Goal: Information Seeking & Learning: Learn about a topic

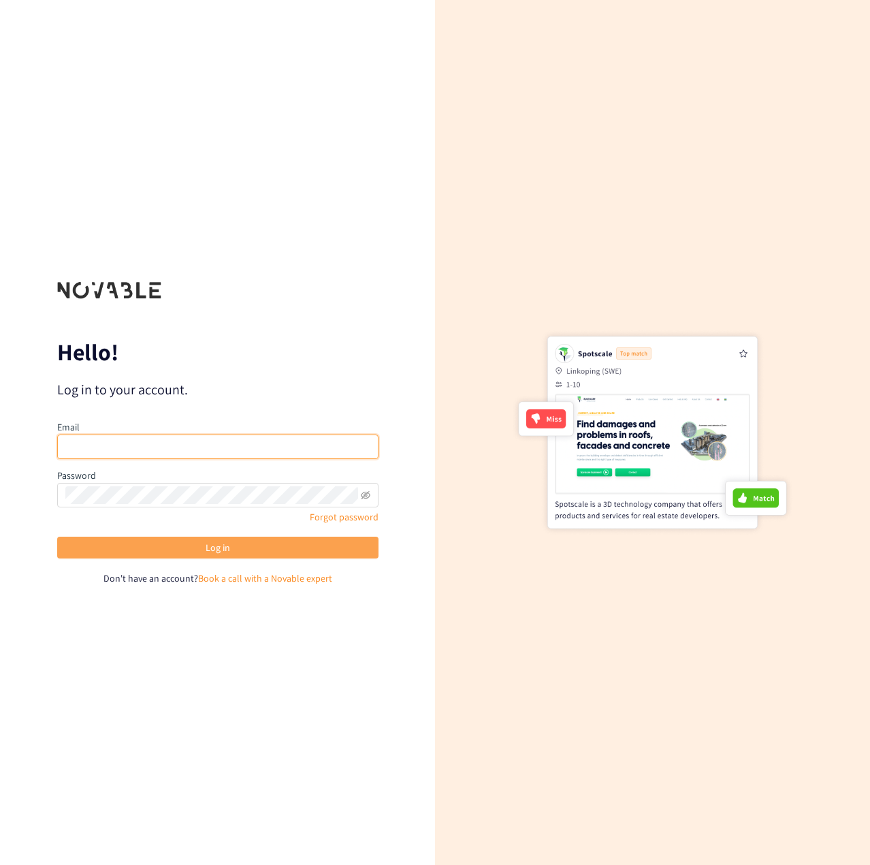
type input "[EMAIL_ADDRESS][DOMAIN_NAME]"
click at [176, 546] on button "Log in" at bounding box center [217, 548] width 321 height 22
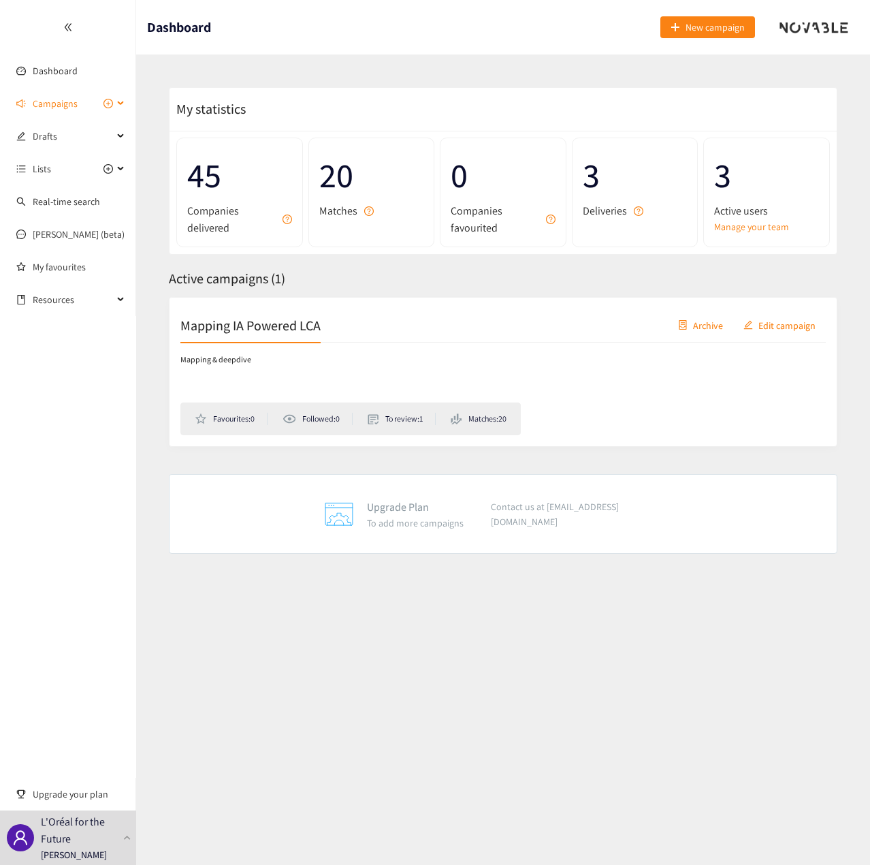
click at [50, 98] on span "Campaigns" at bounding box center [55, 103] width 45 height 27
click at [59, 138] on link "Mapping IA Powered LCA" at bounding box center [83, 136] width 101 height 12
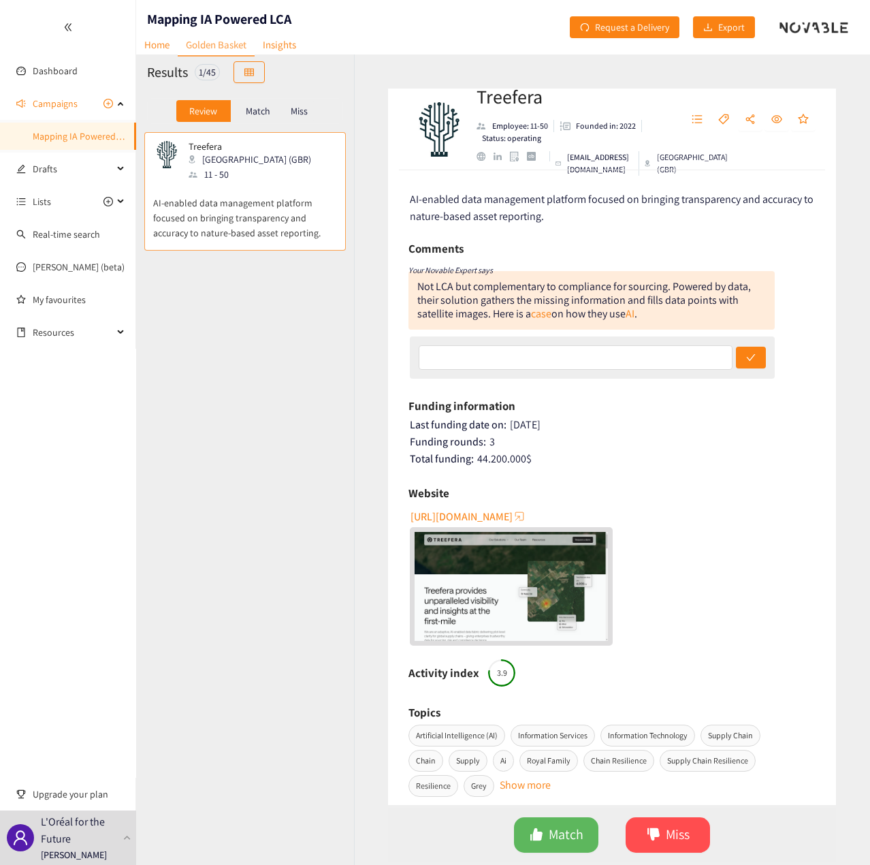
click at [259, 107] on p "Match" at bounding box center [258, 111] width 25 height 11
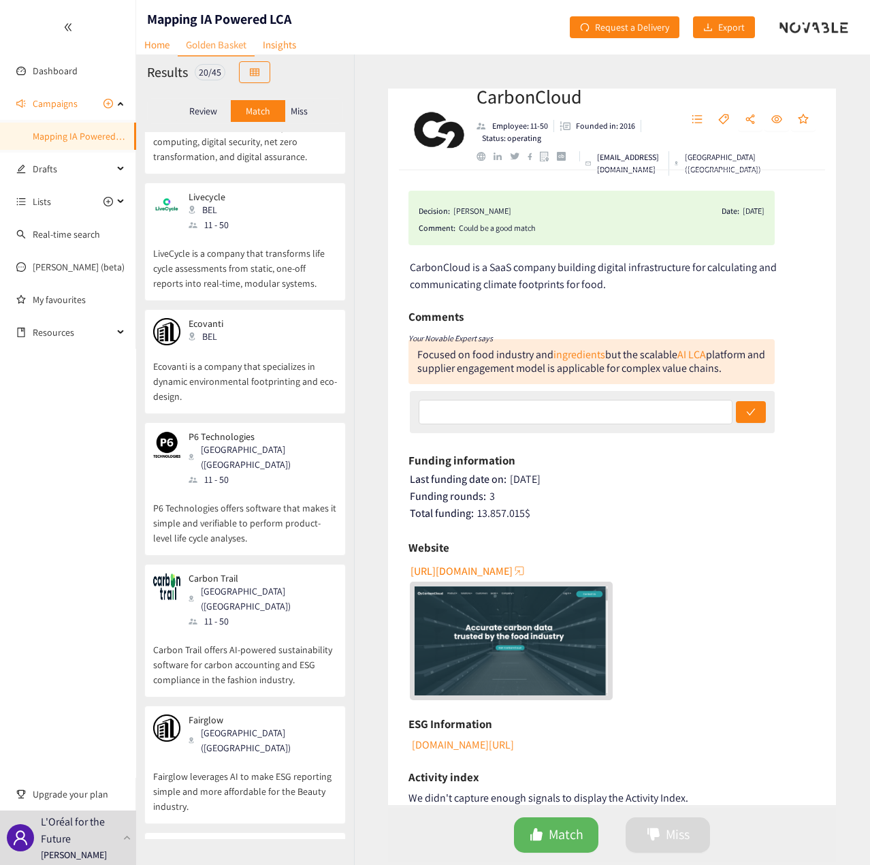
scroll to position [1711, 0]
click at [261, 840] on div "[PERSON_NAME] ([GEOGRAPHIC_DATA]) 101 - 250" at bounding box center [245, 868] width 184 height 56
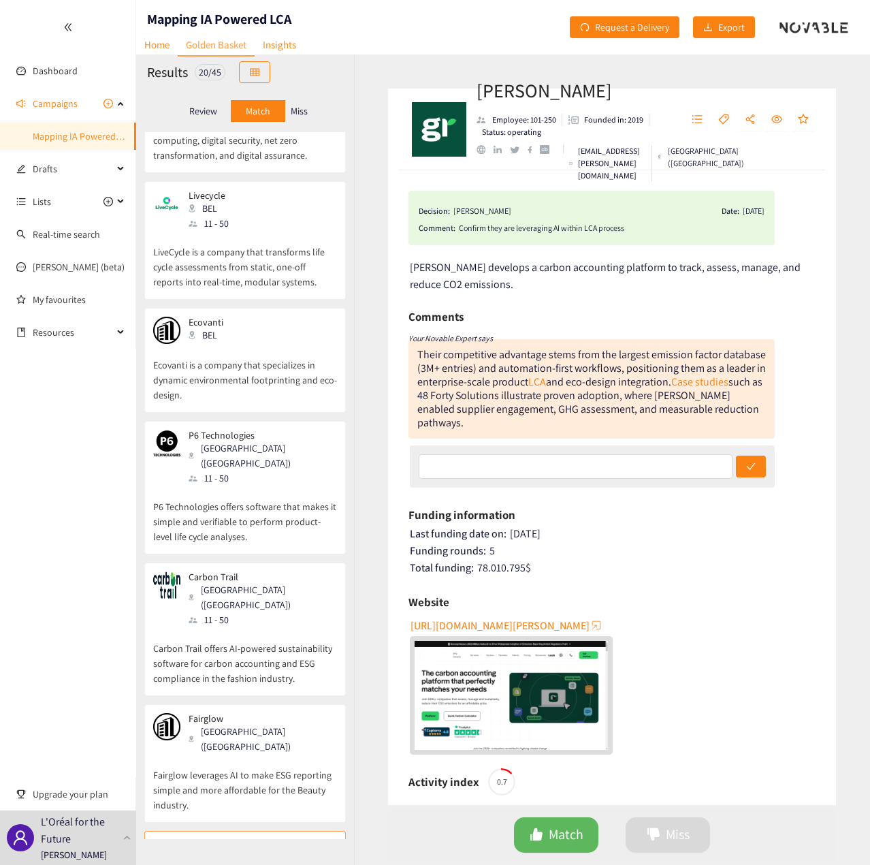
click at [622, 228] on div "Confirm they are leveraging AI within LCA process" at bounding box center [612, 228] width 306 height 14
drag, startPoint x: 629, startPoint y: 228, endPoint x: 460, endPoint y: 238, distance: 169.1
click at [460, 238] on div "Decision: [PERSON_NAME] Date: [DATE] Comment: Confirm they are leveraging AI wi…" at bounding box center [592, 218] width 366 height 54
click at [509, 236] on div "Decision: [PERSON_NAME] Date: [DATE] Comment: Confirm they are leveraging AI wi…" at bounding box center [592, 218] width 366 height 54
click at [507, 229] on div "Confirm they are leveraging AI within LCA process" at bounding box center [612, 228] width 306 height 14
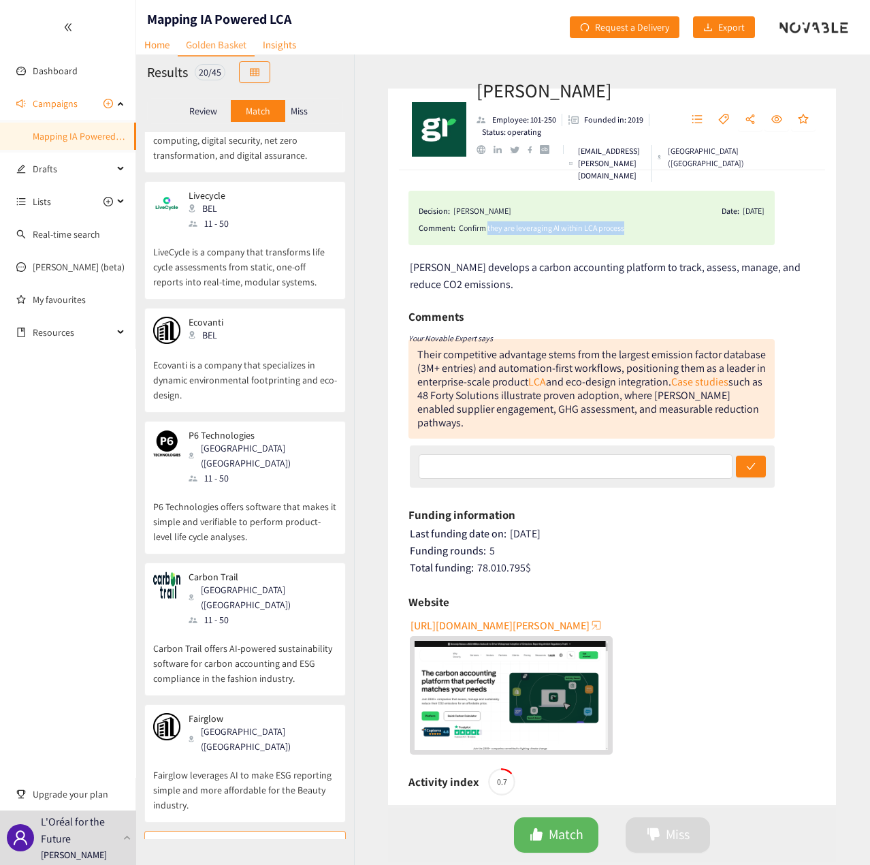
drag, startPoint x: 488, startPoint y: 230, endPoint x: 633, endPoint y: 232, distance: 145.1
click at [633, 232] on div "Confirm they are leveraging AI within LCA process" at bounding box center [612, 228] width 306 height 14
copy div "they are leveraging AI within LCA process"
click at [246, 754] on p "Fairglow leverages AI to make ESG reporting simple and more affordable for the …" at bounding box center [245, 783] width 184 height 59
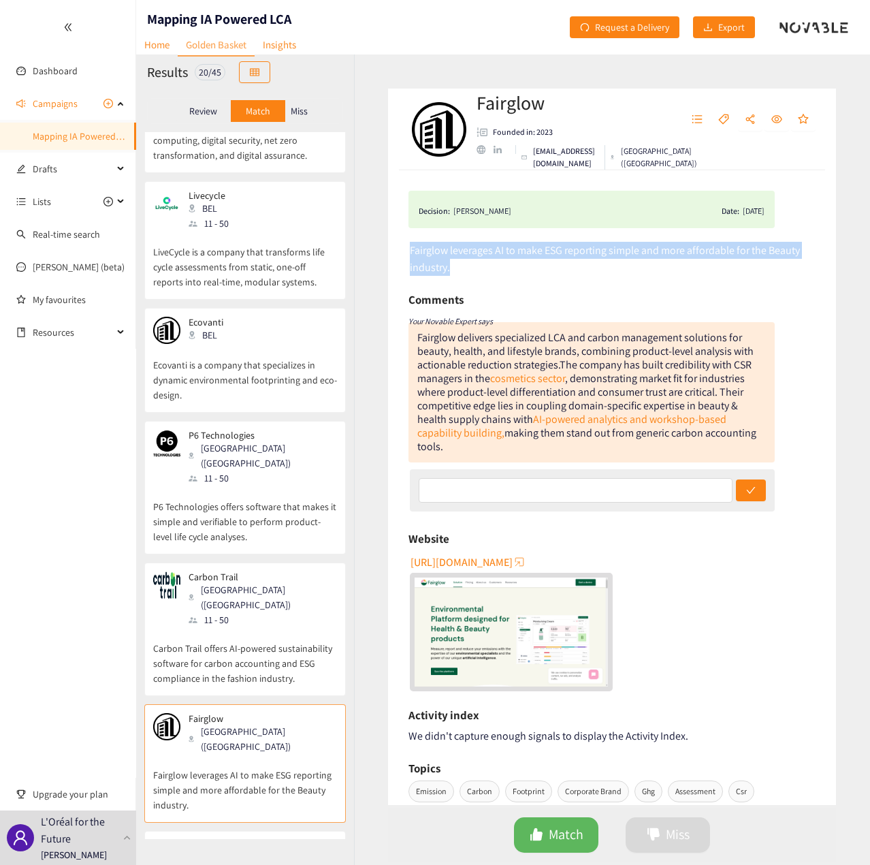
drag, startPoint x: 451, startPoint y: 270, endPoint x: 407, endPoint y: 253, distance: 47.0
click at [407, 253] on div "Decision: [PERSON_NAME] Date: [DATE] Fairglow leverages AI to make ESG reportin…" at bounding box center [612, 487] width 448 height 635
copy span "Fairglow leverages AI to make ESG reporting simple and more affordable for the …"
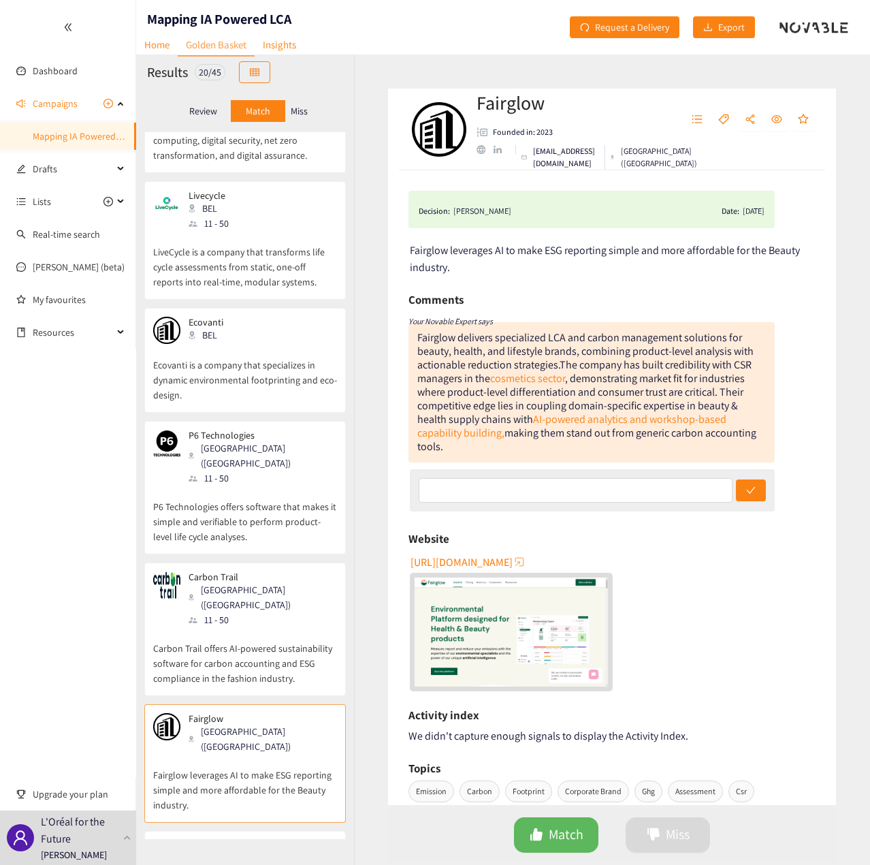
click at [242, 582] on div "[GEOGRAPHIC_DATA] ([GEOGRAPHIC_DATA])" at bounding box center [262, 597] width 147 height 30
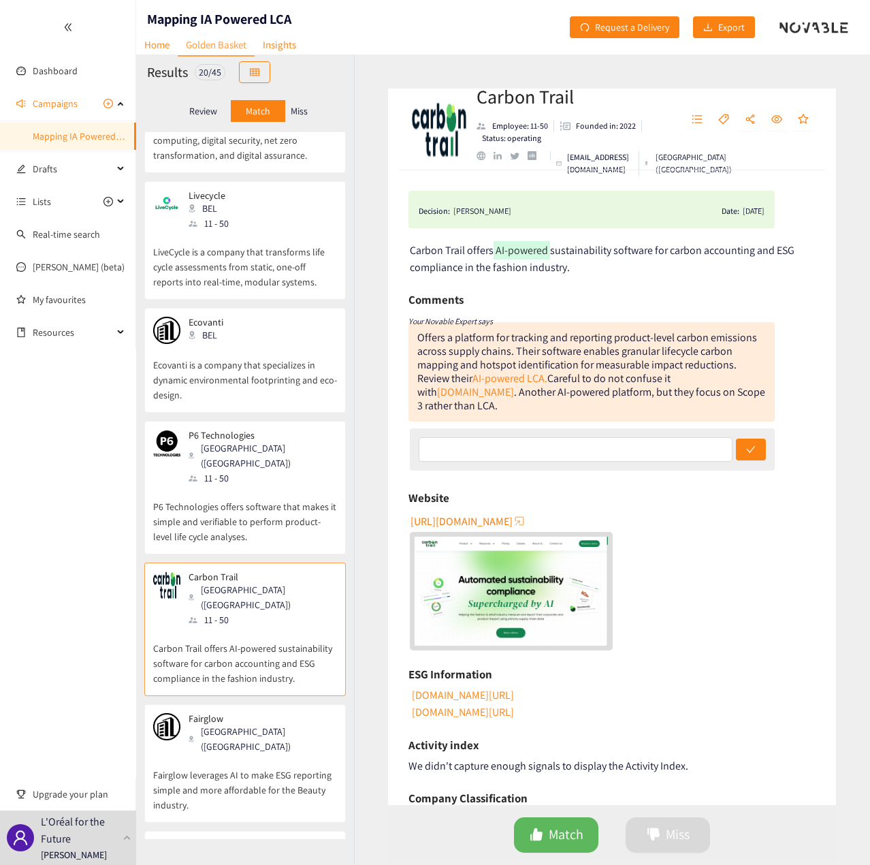
click at [234, 471] on div "11 - 50" at bounding box center [262, 478] width 147 height 15
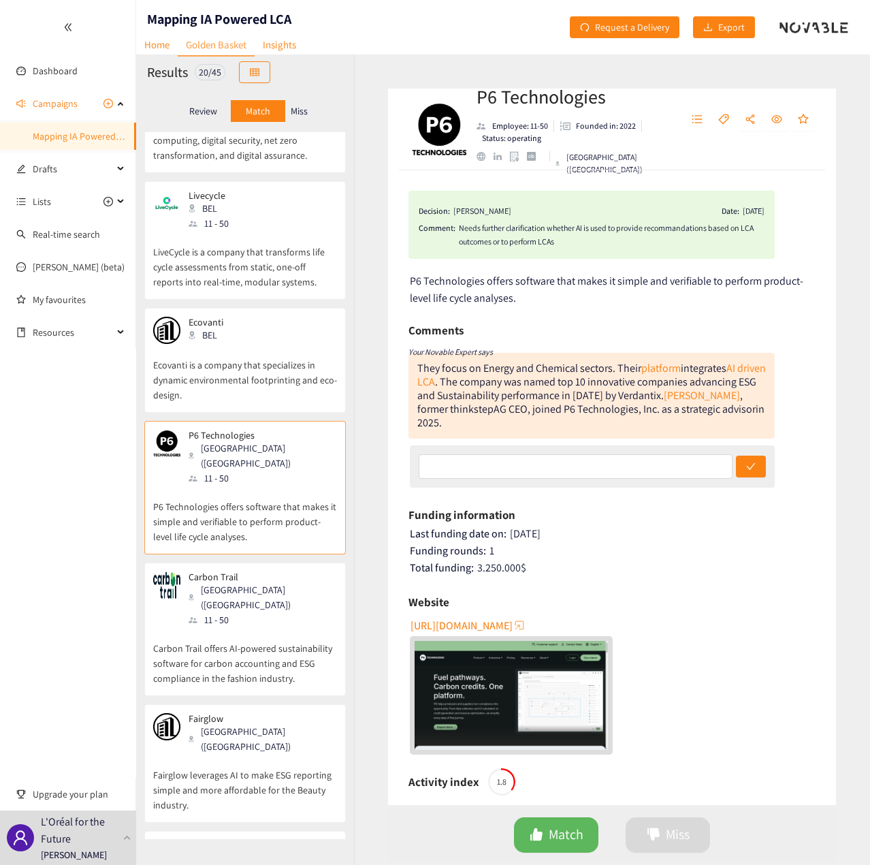
click at [417, 364] on div "They focus on Energy and Chemical sectors. Their platform integrates AI driven …" at bounding box center [592, 396] width 366 height 86
drag, startPoint x: 418, startPoint y: 365, endPoint x: 471, endPoint y: 386, distance: 56.5
click at [471, 386] on div "They focus on Energy and Chemical sectors. Their platform integrates AI driven …" at bounding box center [591, 395] width 349 height 69
copy div "They focus on Energy and Chemical sectors. Their platform integrates AI driven …"
drag, startPoint x: 614, startPoint y: 111, endPoint x: 475, endPoint y: 110, distance: 138.9
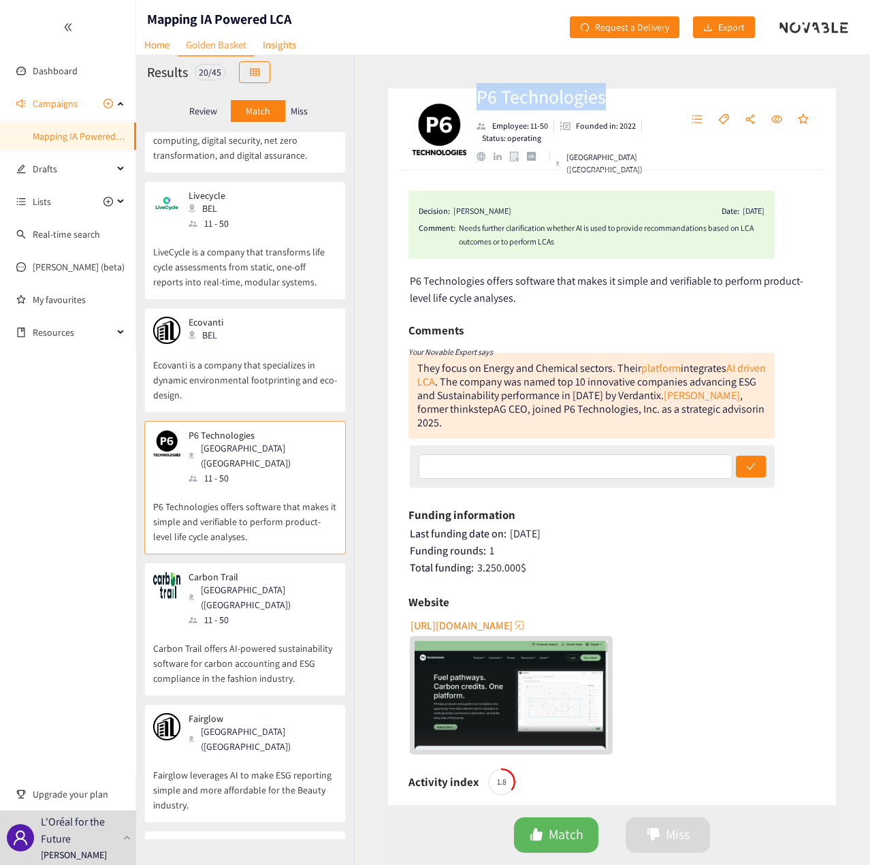
click at [475, 110] on div "P6 Technologies Employee: 11-50 Founded in: 2022 Status: operating [GEOGRAPHIC_…" at bounding box center [531, 129] width 244 height 41
copy h2 "P6 Technologies"
click at [230, 344] on p "Ecovanti is a company that specializes in dynamic environmental footprinting an…" at bounding box center [245, 373] width 184 height 59
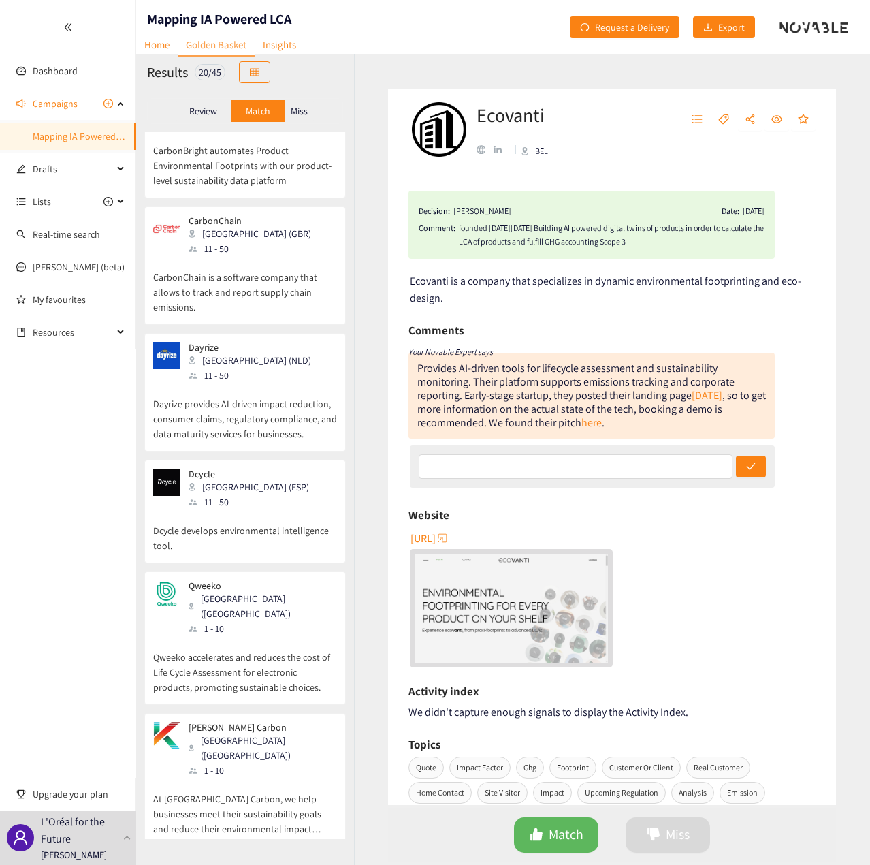
scroll to position [340, 0]
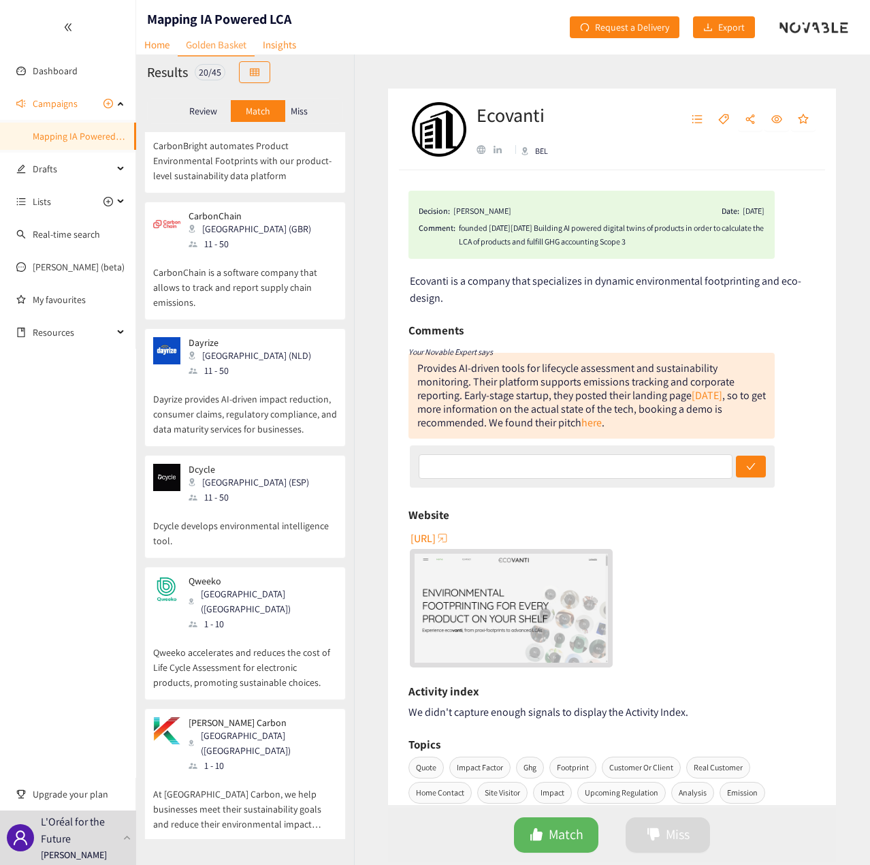
click at [270, 575] on div "Qweeko Paris ([GEOGRAPHIC_DATA]) 1 - 10" at bounding box center [245, 603] width 184 height 56
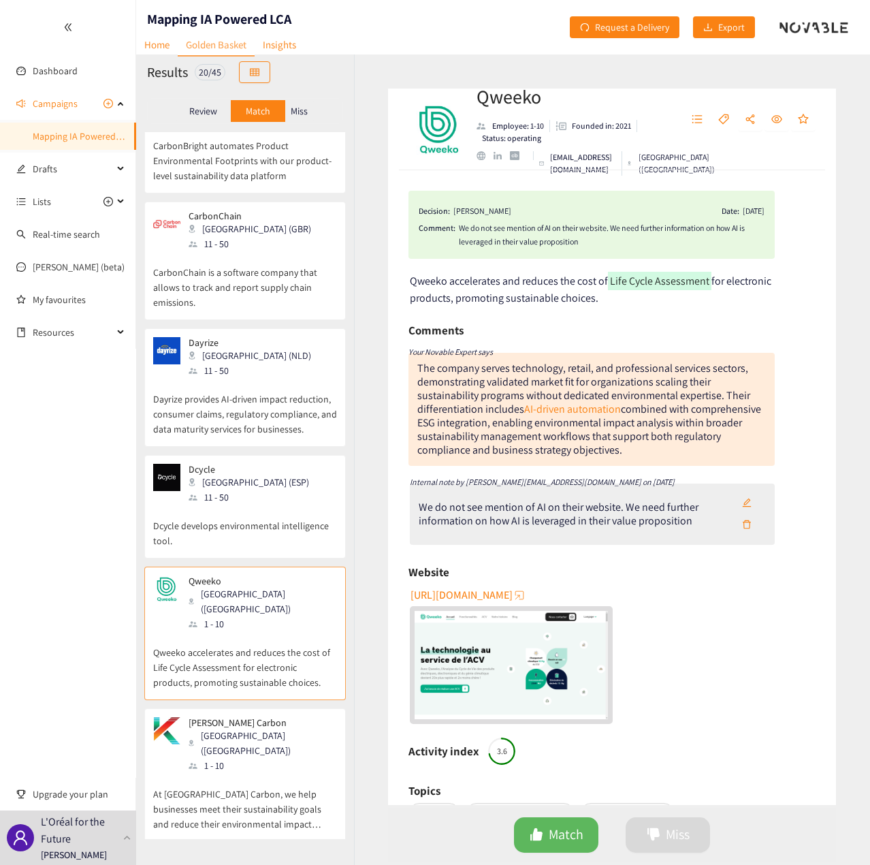
click at [270, 575] on div "Qweeko Paris ([GEOGRAPHIC_DATA]) 1 - 10" at bounding box center [245, 603] width 184 height 56
click at [207, 107] on p "Review" at bounding box center [203, 111] width 28 height 11
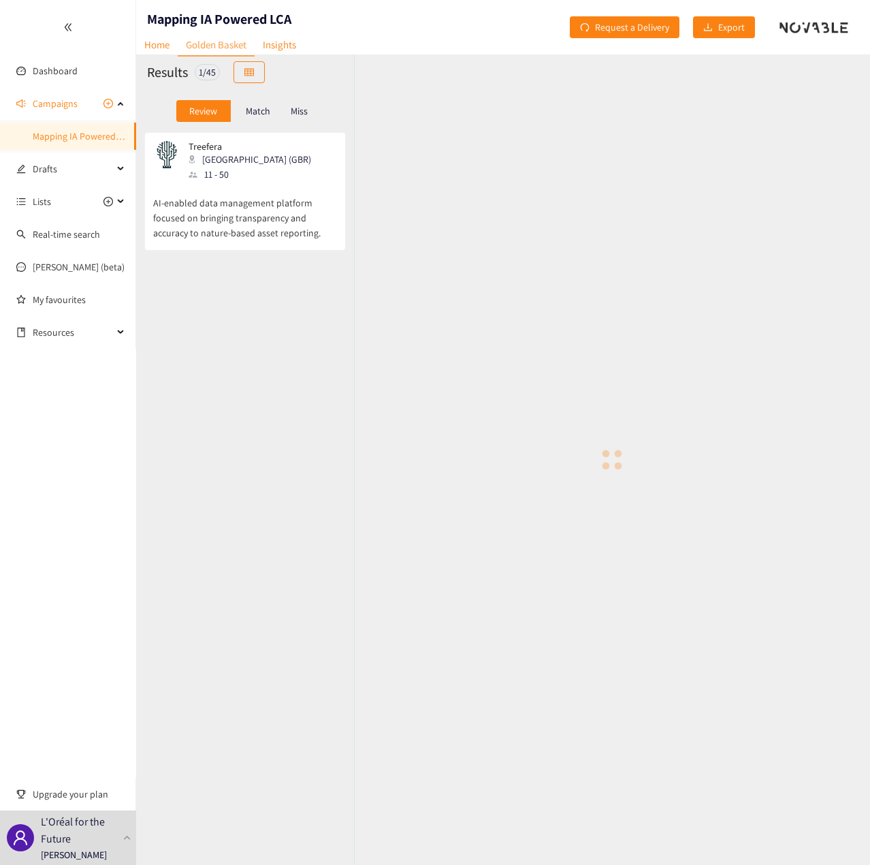
scroll to position [0, 0]
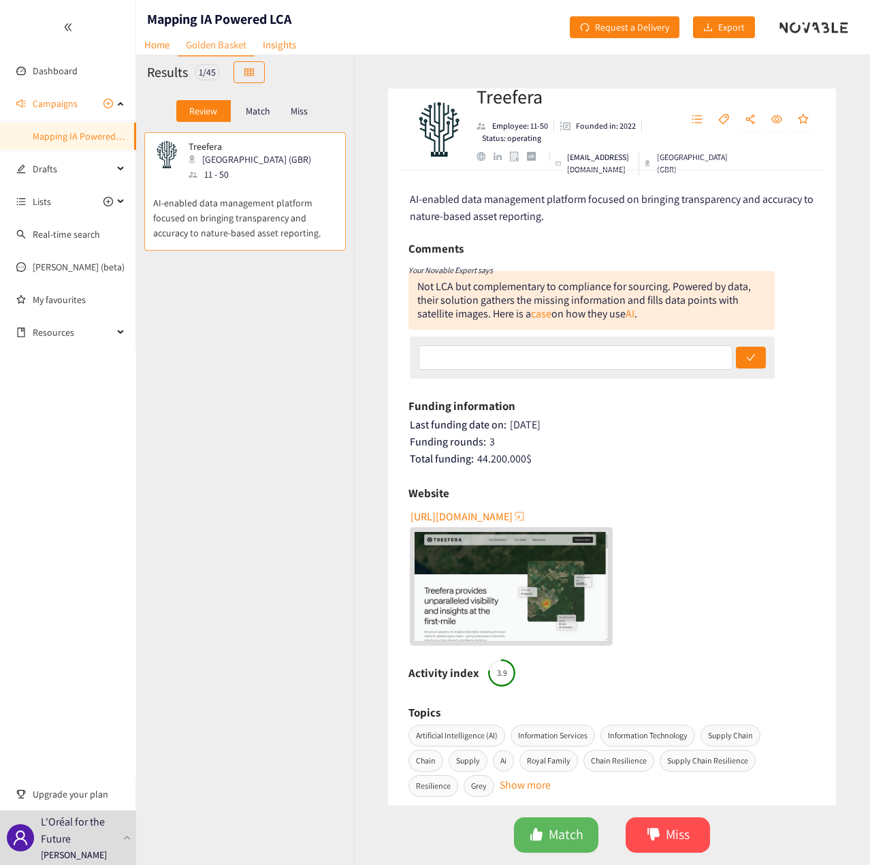
click at [252, 114] on p "Match" at bounding box center [258, 111] width 25 height 11
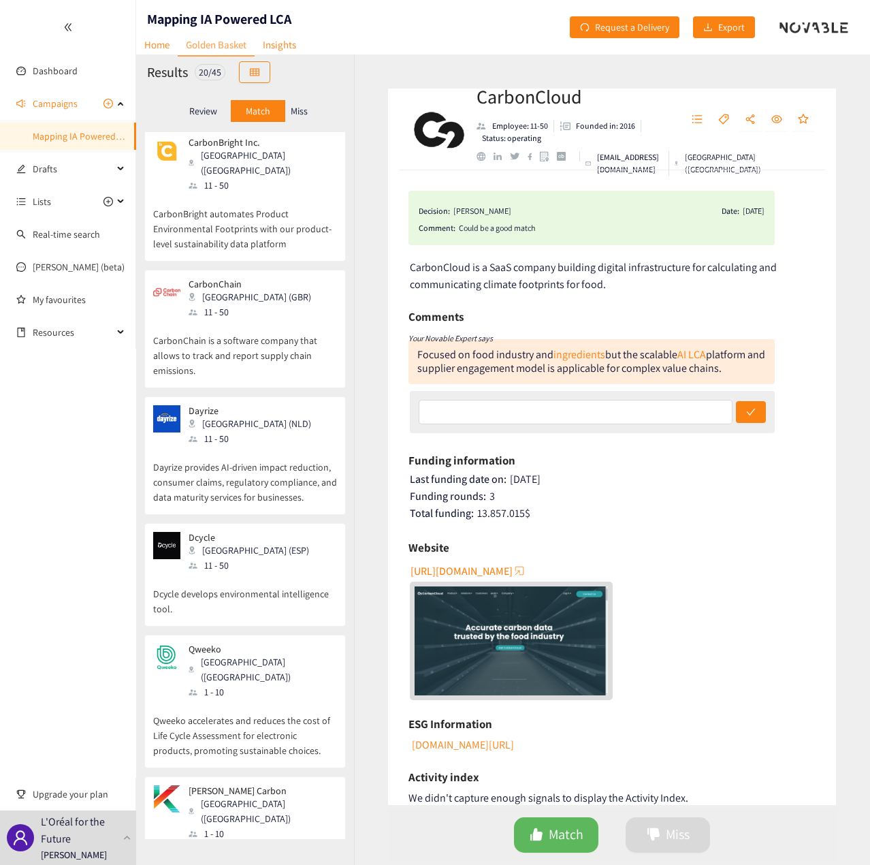
scroll to position [340, 0]
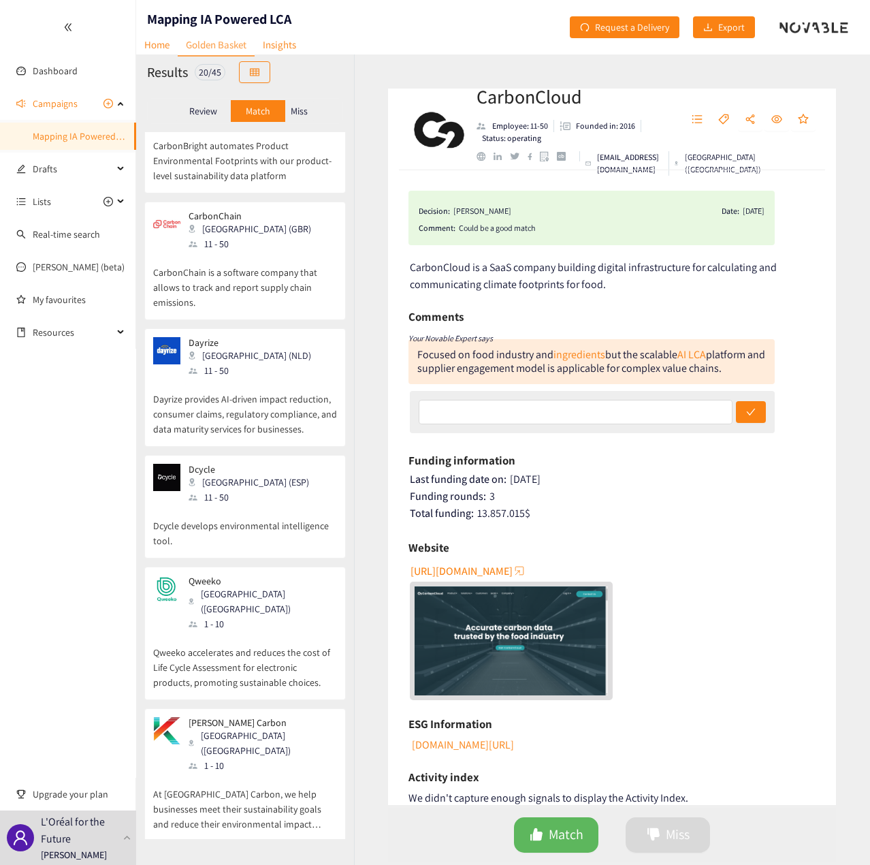
click at [280, 575] on div "Qweeko Paris ([GEOGRAPHIC_DATA]) 1 - 10" at bounding box center [245, 603] width 184 height 56
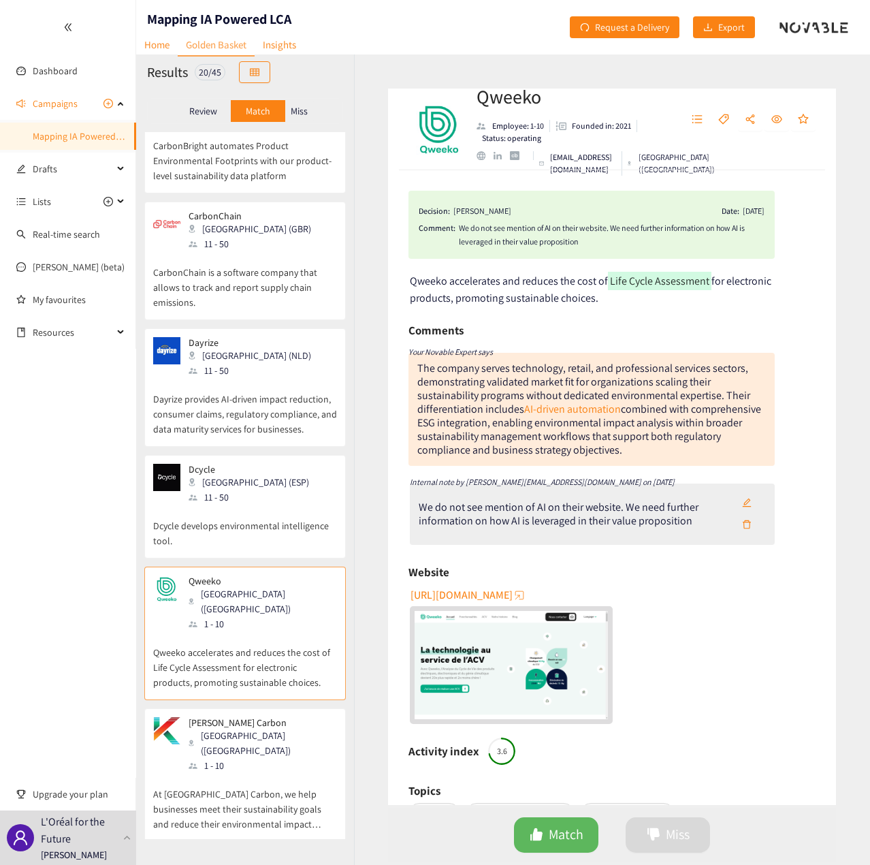
click at [711, 649] on div "[URL][DOMAIN_NAME]" at bounding box center [613, 654] width 407 height 140
drag, startPoint x: 546, startPoint y: 104, endPoint x: 475, endPoint y: 106, distance: 70.9
click at [475, 106] on div "Qweeko Employee: 1-10 Founded in: 2021 Status: operating [EMAIL_ADDRESS][DOMAIN…" at bounding box center [612, 130] width 448 height 82
copy h2 "Qweeko"
click at [569, 238] on div "We do not see mention of AI on their website. We need further information on ho…" at bounding box center [612, 234] width 306 height 27
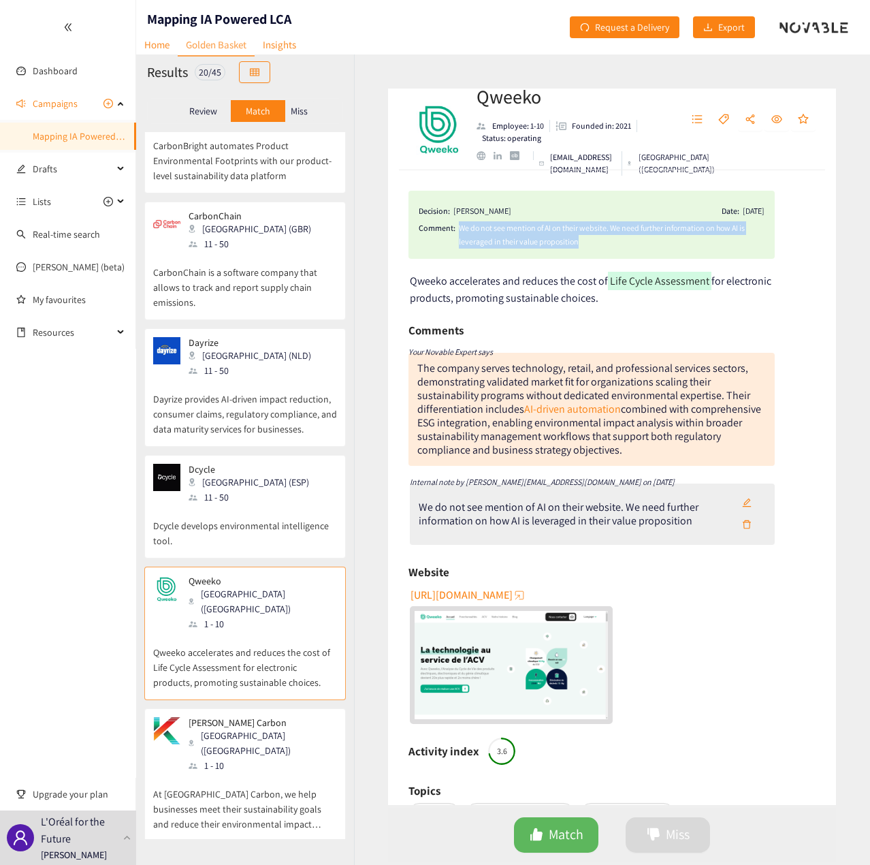
drag, startPoint x: 580, startPoint y: 244, endPoint x: 456, endPoint y: 229, distance: 124.8
click at [456, 229] on div "Comment: We do not see mention of AI on their website. We need further informat…" at bounding box center [592, 234] width 346 height 27
copy div "We do not see mention of AI on their website. We need further information on ho…"
click at [559, 324] on div "Comments" at bounding box center [592, 330] width 366 height 20
click at [244, 505] on p "Dcycle develops environmental intelligence tool." at bounding box center [245, 527] width 184 height 44
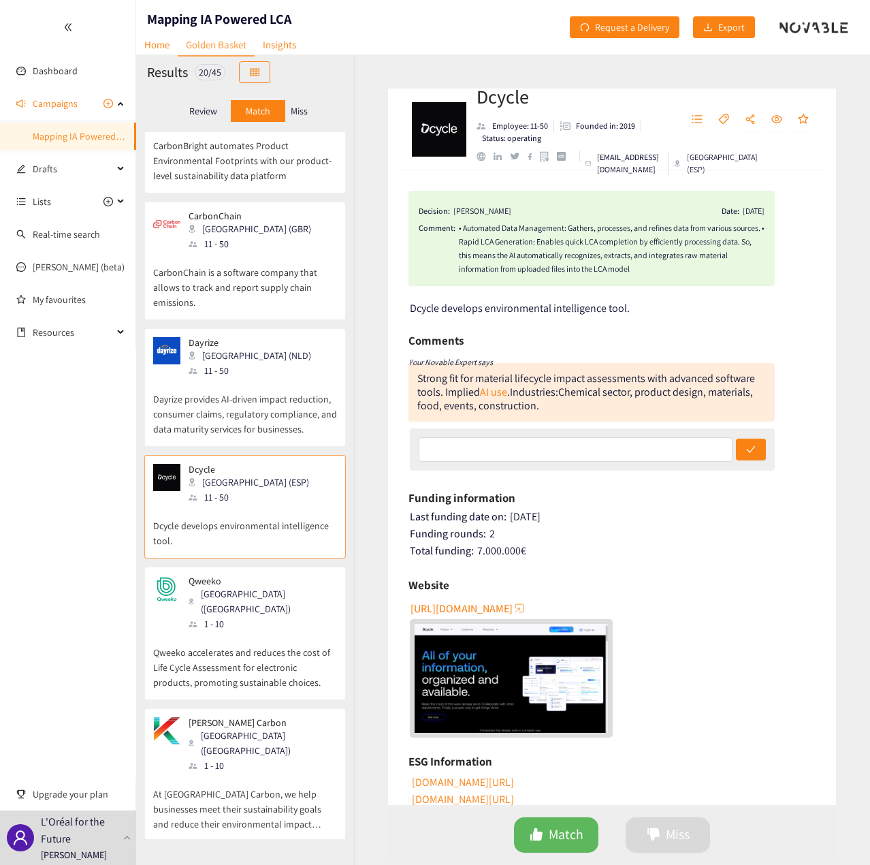
click at [238, 251] on p "CarbonChain is a software company that allows to track and report supply chain …" at bounding box center [245, 280] width 184 height 59
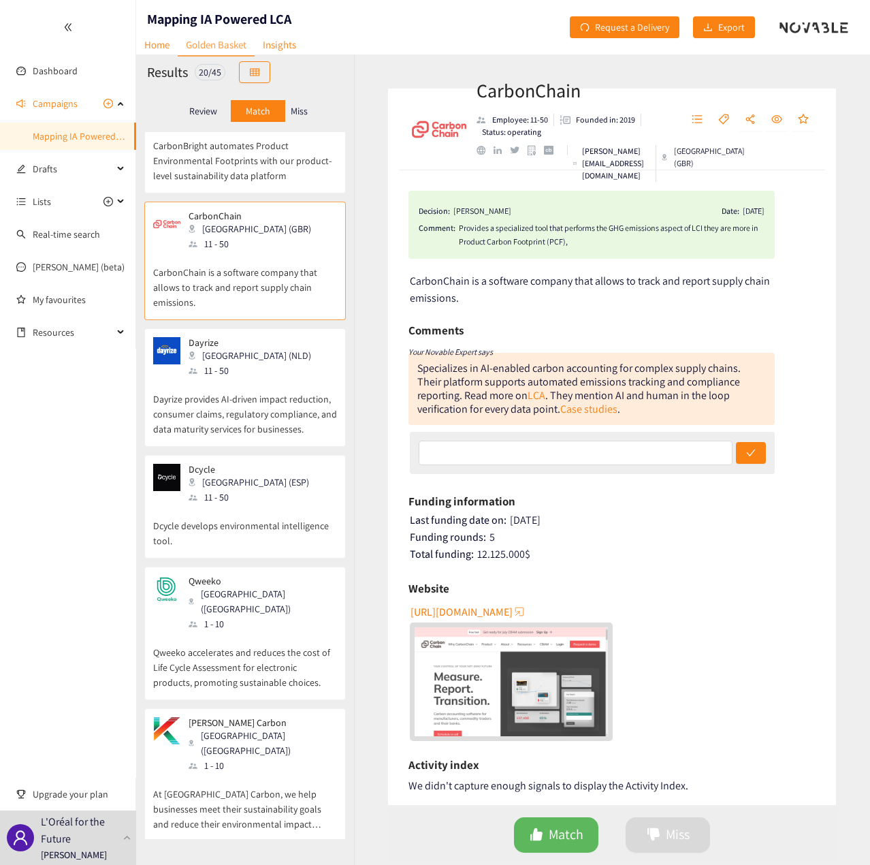
click at [256, 464] on div "Dcycle [GEOGRAPHIC_DATA] (ESP) 11 - 50" at bounding box center [245, 484] width 184 height 41
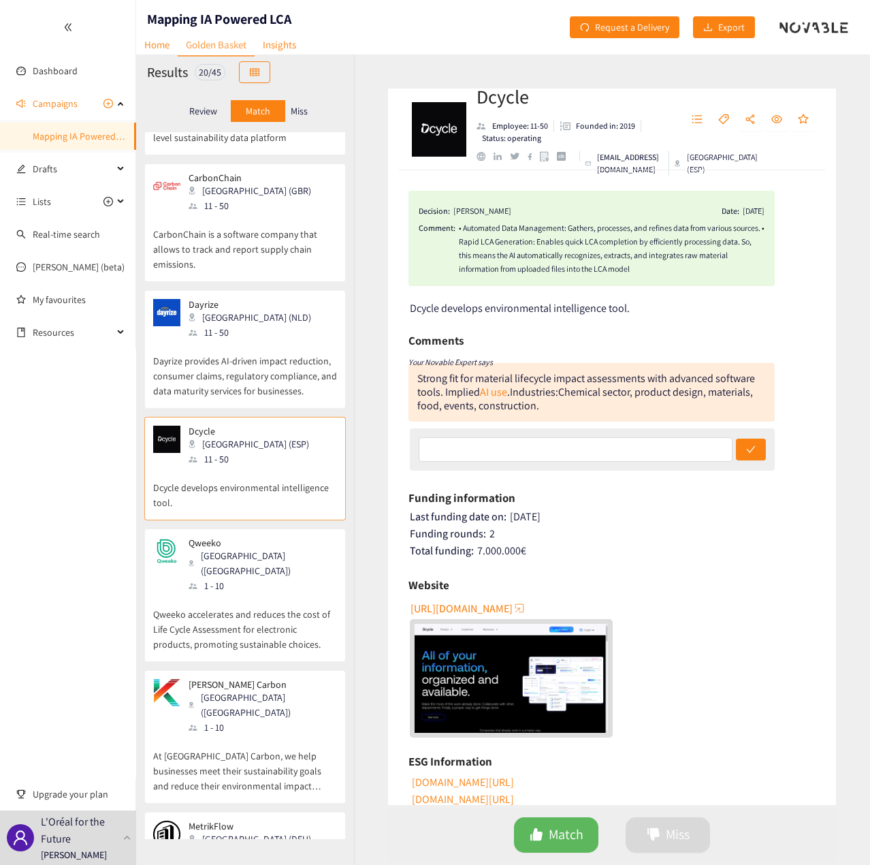
scroll to position [477, 0]
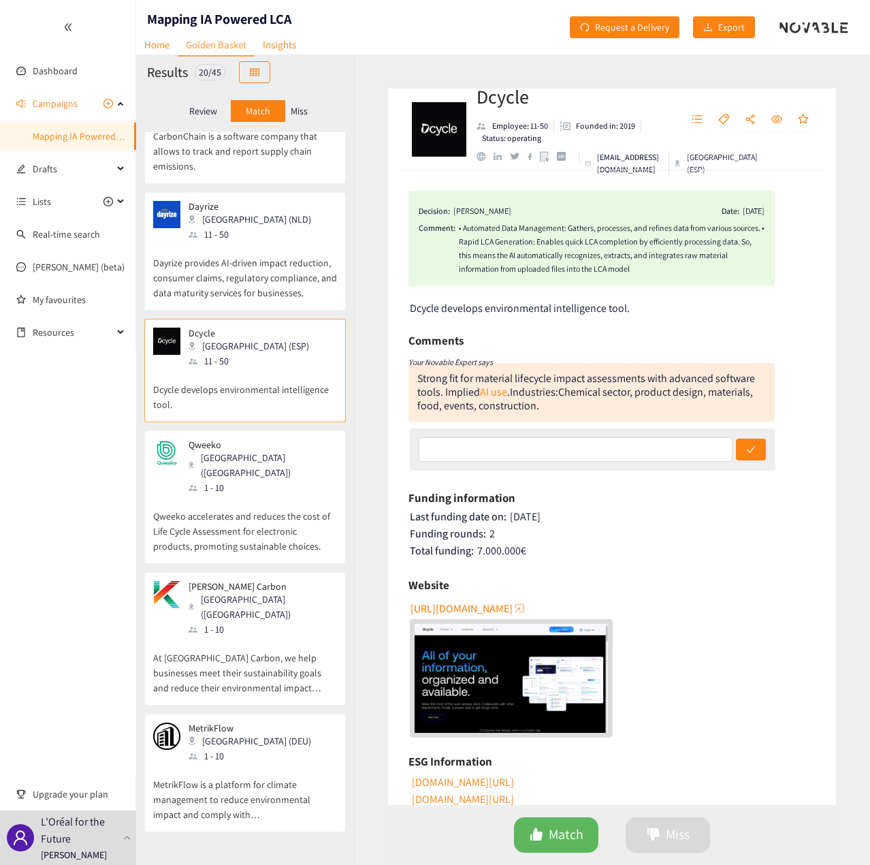
click at [261, 495] on p "Qweeko accelerates and reduces the cost of Life Cycle Assessment for electronic…" at bounding box center [245, 524] width 184 height 59
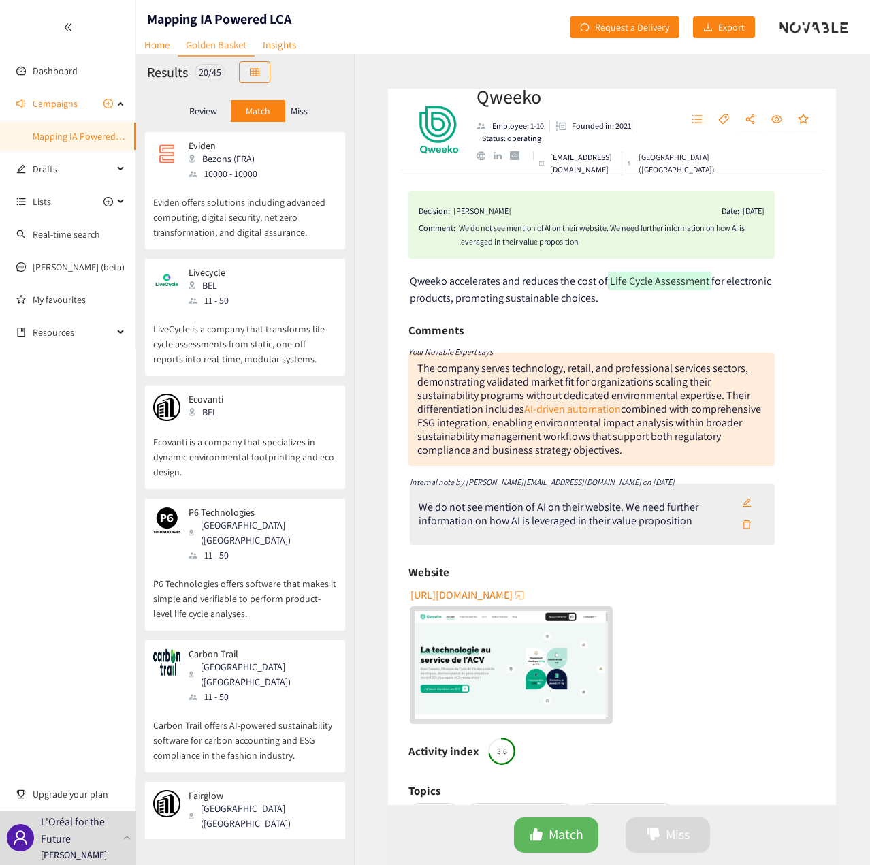
scroll to position [1634, 0]
click at [313, 497] on div "P6 Technologies [GEOGRAPHIC_DATA] ([GEOGRAPHIC_DATA]) 11 - 50 P6 Technologies o…" at bounding box center [245, 563] width 202 height 133
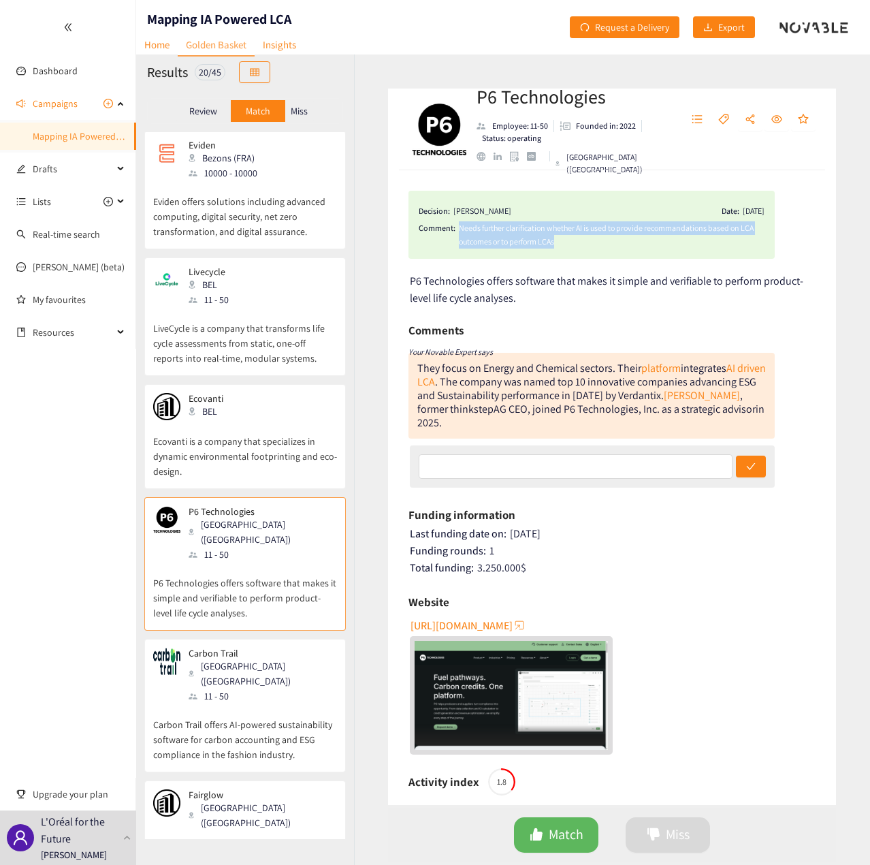
drag, startPoint x: 562, startPoint y: 242, endPoint x: 459, endPoint y: 232, distance: 104.0
click at [459, 232] on div "Needs further clarification whether AI is used to provide recommandations based…" at bounding box center [612, 234] width 306 height 27
copy div "Needs further clarification whether AI is used to provide recommandations based…"
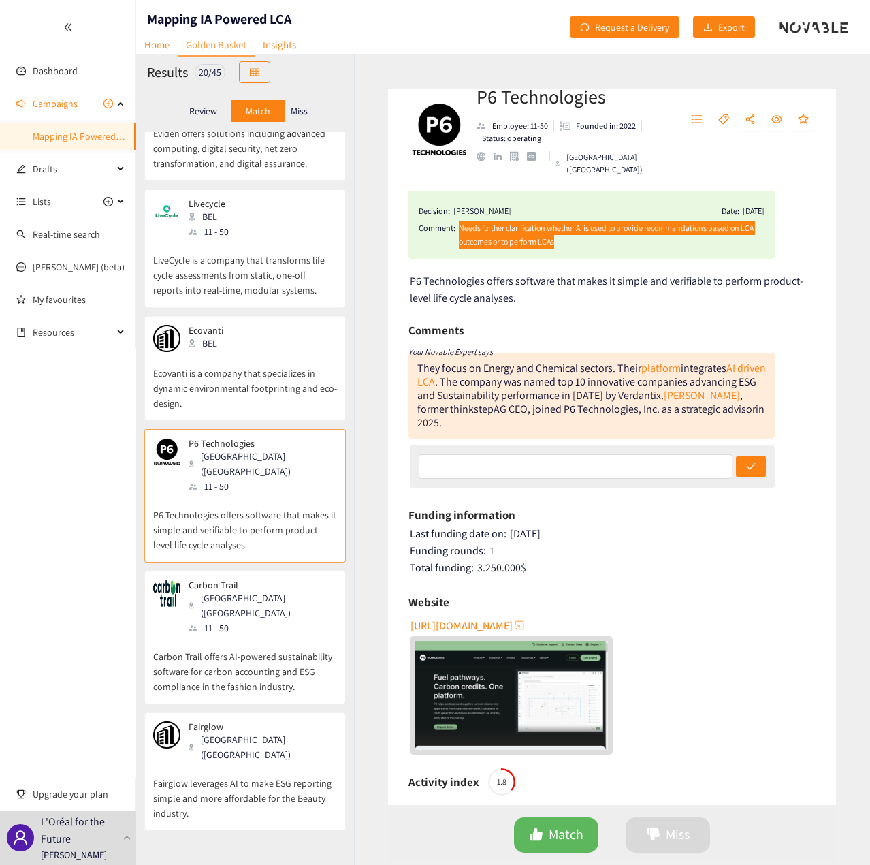
scroll to position [1711, 0]
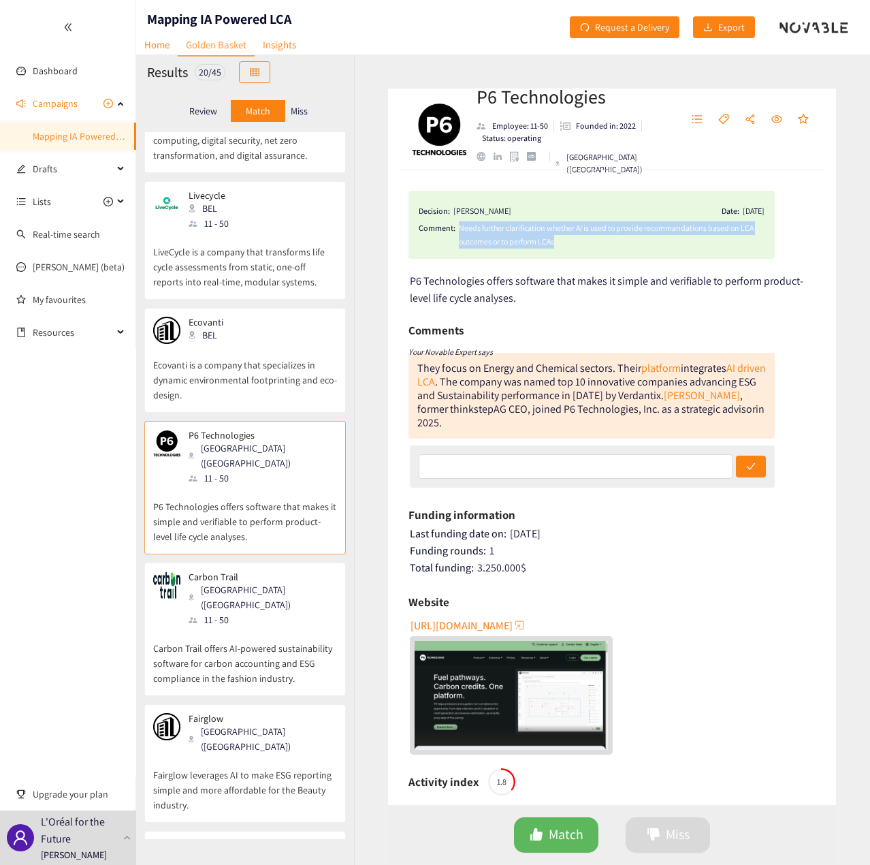
click at [276, 571] on div "Carbon Trail [GEOGRAPHIC_DATA] ([GEOGRAPHIC_DATA]) 11 - 50" at bounding box center [245, 599] width 184 height 56
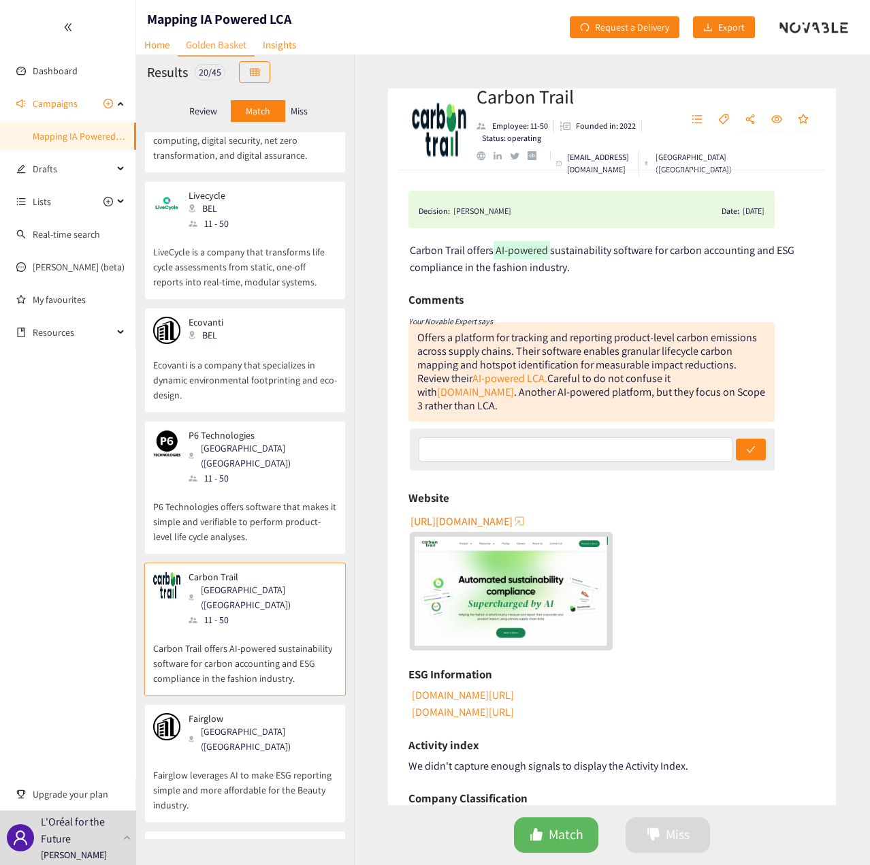
click at [277, 486] on p "P6 Technologies offers software that makes it simple and verifiable to perform …" at bounding box center [245, 515] width 184 height 59
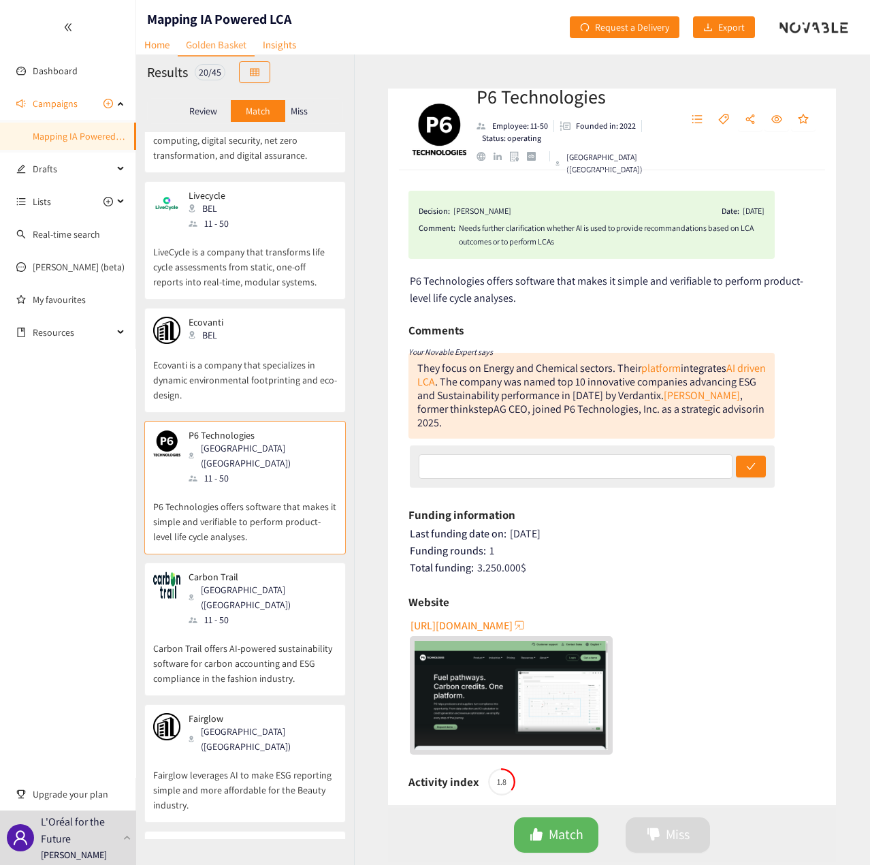
click at [291, 571] on div "Carbon Trail [GEOGRAPHIC_DATA] ([GEOGRAPHIC_DATA]) 11 - 50" at bounding box center [245, 599] width 184 height 56
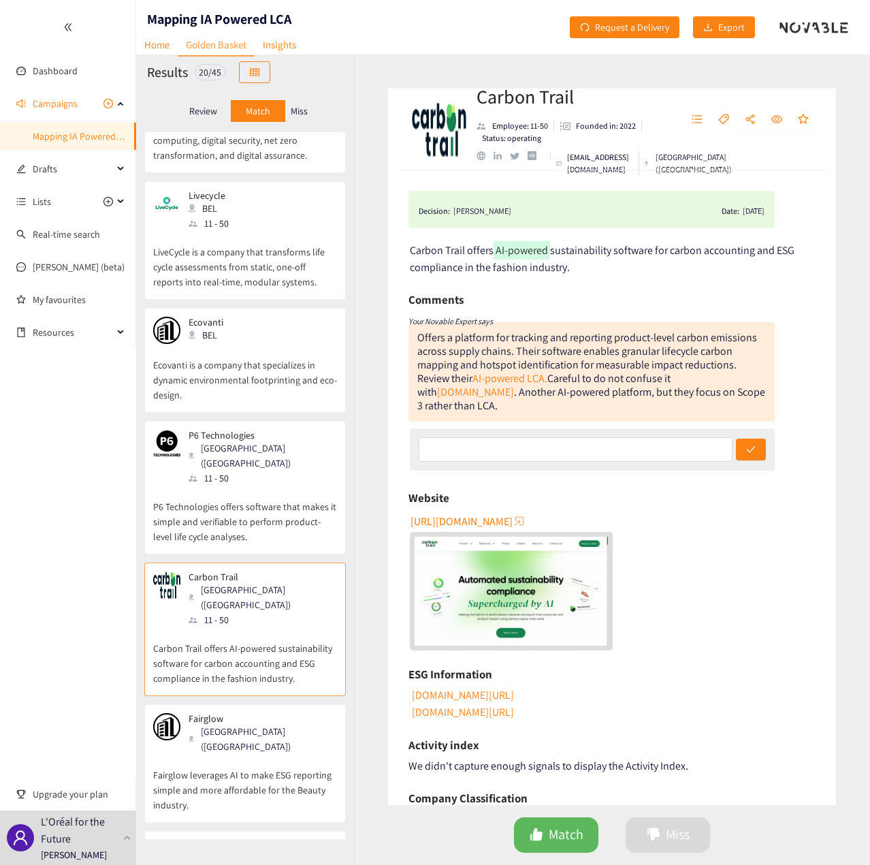
click at [268, 754] on p "Fairglow leverages AI to make ESG reporting simple and more affordable for the …" at bounding box center [245, 783] width 184 height 59
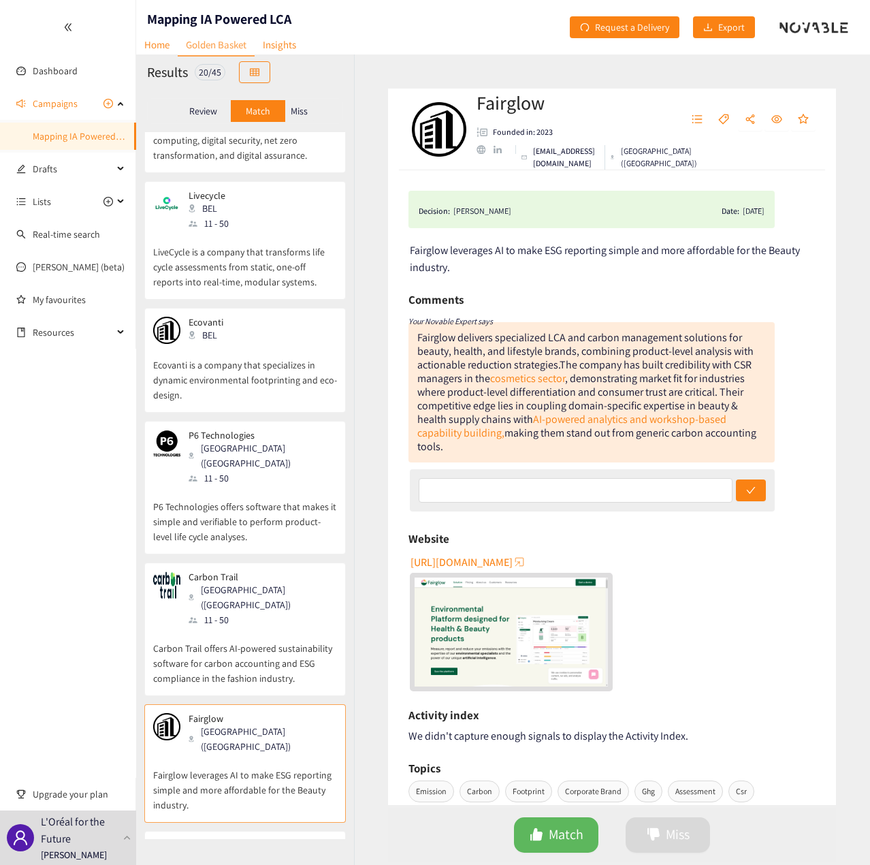
click at [258, 840] on div "[PERSON_NAME] ([GEOGRAPHIC_DATA]) 101 - 250" at bounding box center [245, 868] width 184 height 56
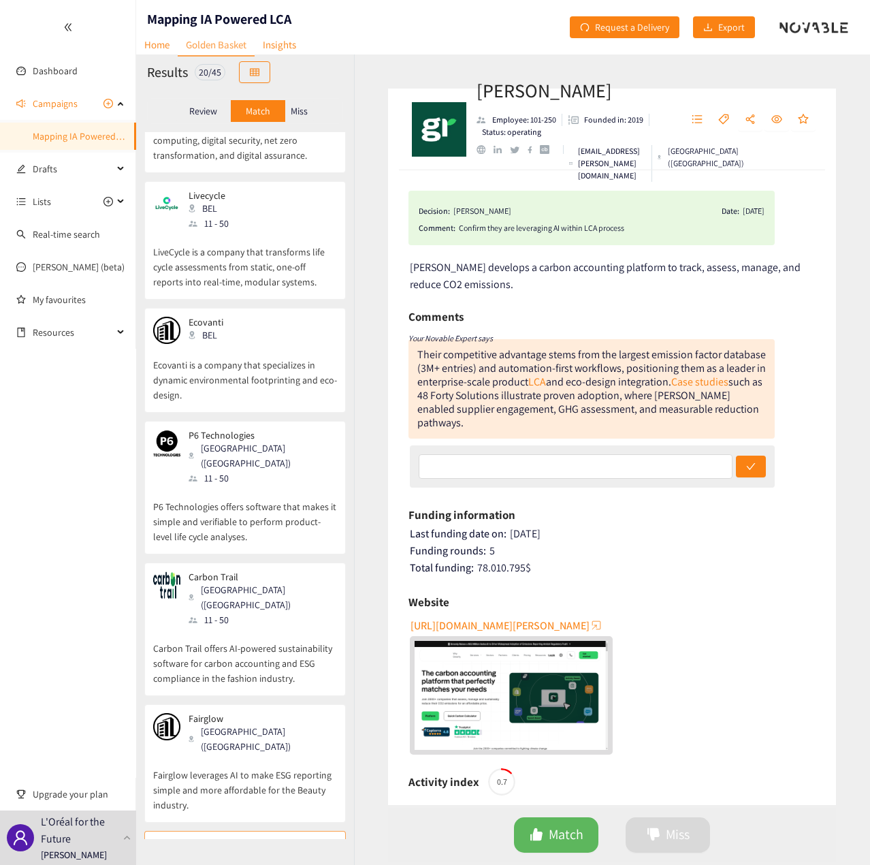
drag, startPoint x: 285, startPoint y: 646, endPoint x: 285, endPoint y: 637, distance: 8.9
click at [285, 754] on p "Fairglow leverages AI to make ESG reporting simple and more affordable for the …" at bounding box center [245, 783] width 184 height 59
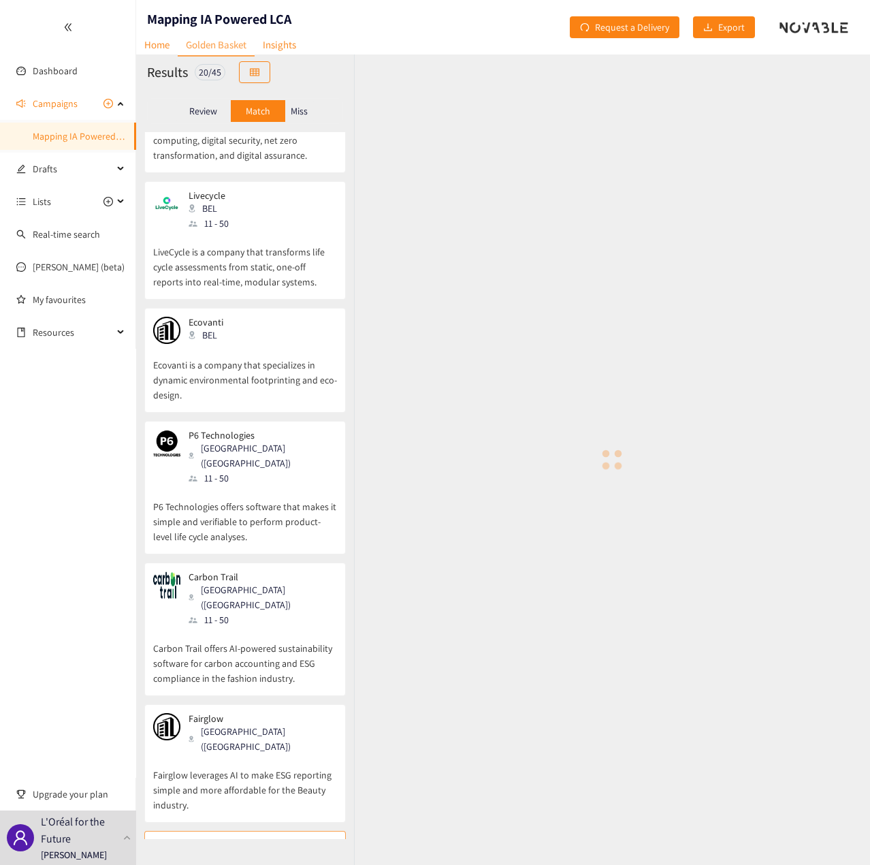
click at [268, 627] on p "Carbon Trail offers AI-powered sustainability software for carbon accounting an…" at bounding box center [245, 656] width 184 height 59
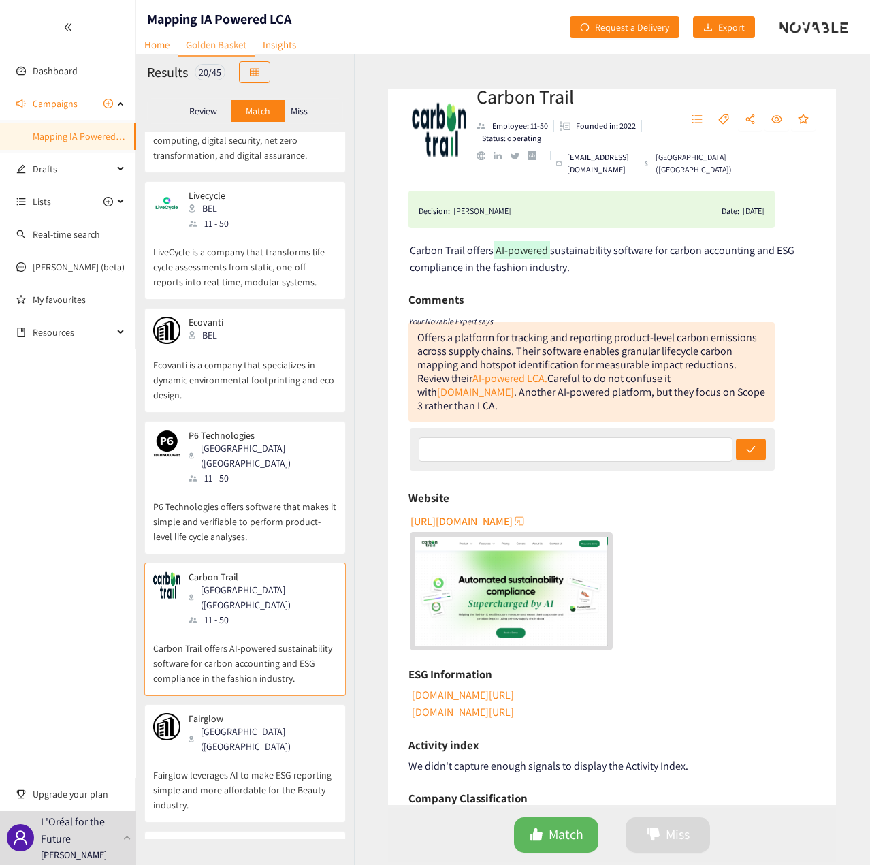
click at [228, 471] on div "11 - 50" at bounding box center [262, 478] width 147 height 15
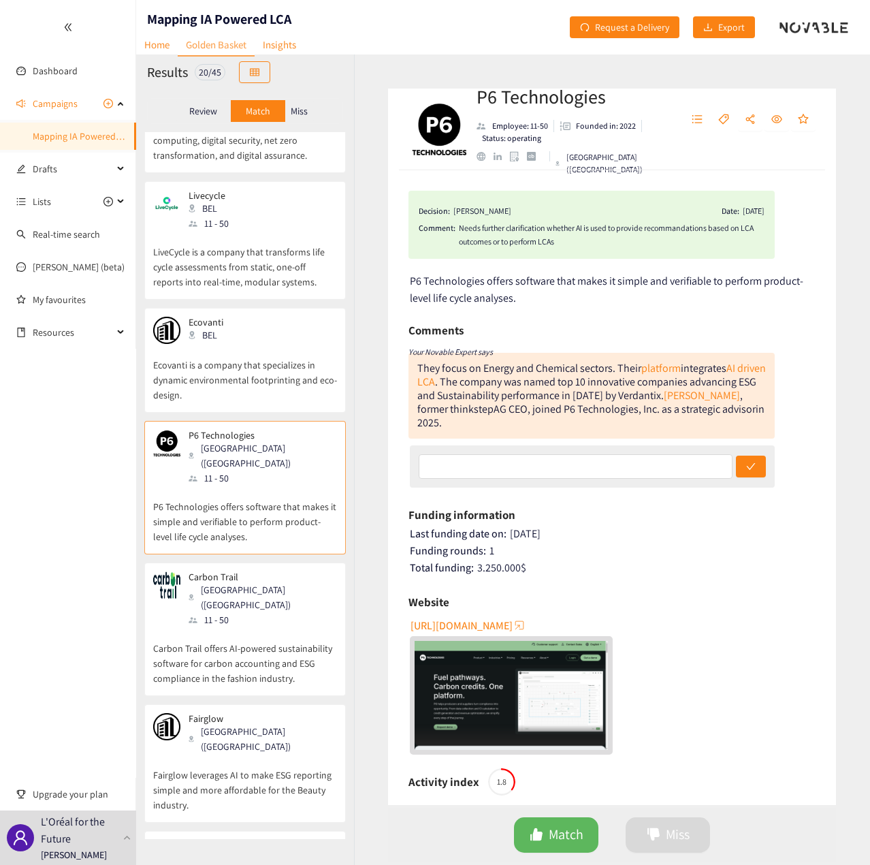
click at [212, 344] on p "Ecovanti is a company that specializes in dynamic environmental footprinting an…" at bounding box center [245, 373] width 184 height 59
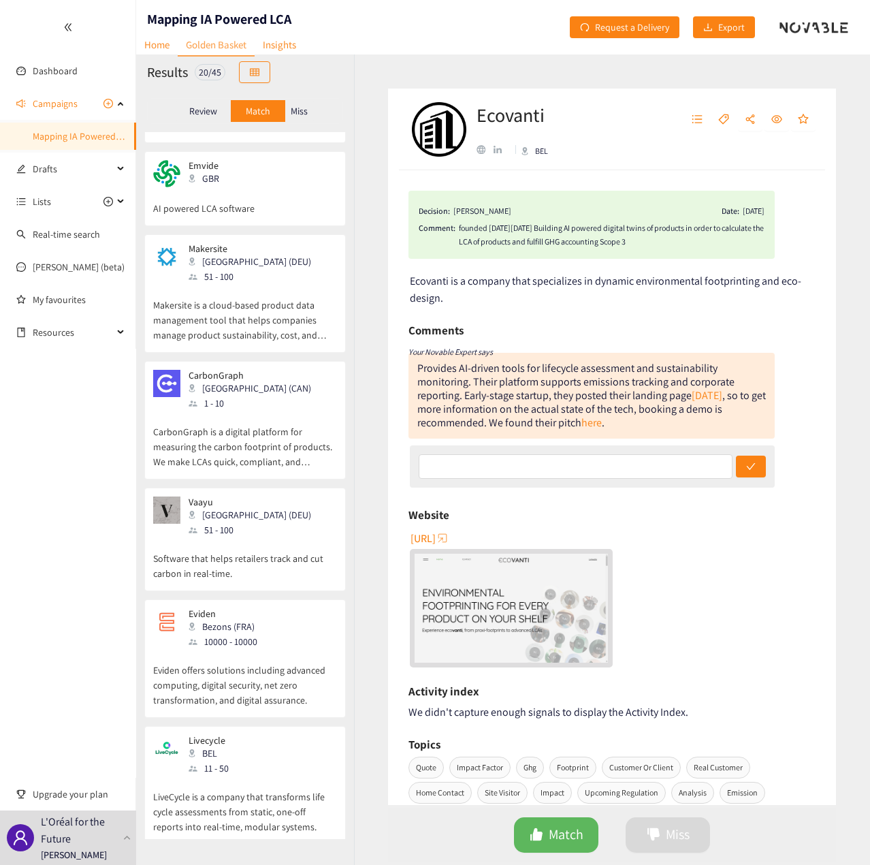
click at [236, 284] on p "Makersite is a cloud-based product data management tool that helps companies ma…" at bounding box center [245, 313] width 184 height 59
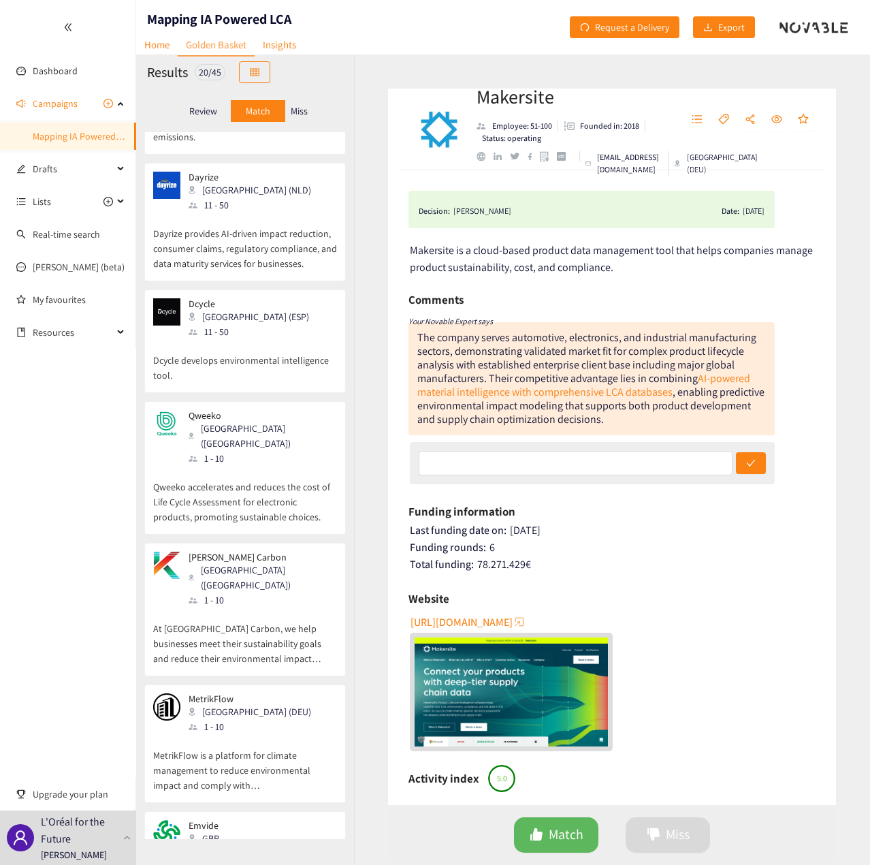
scroll to position [281, 0]
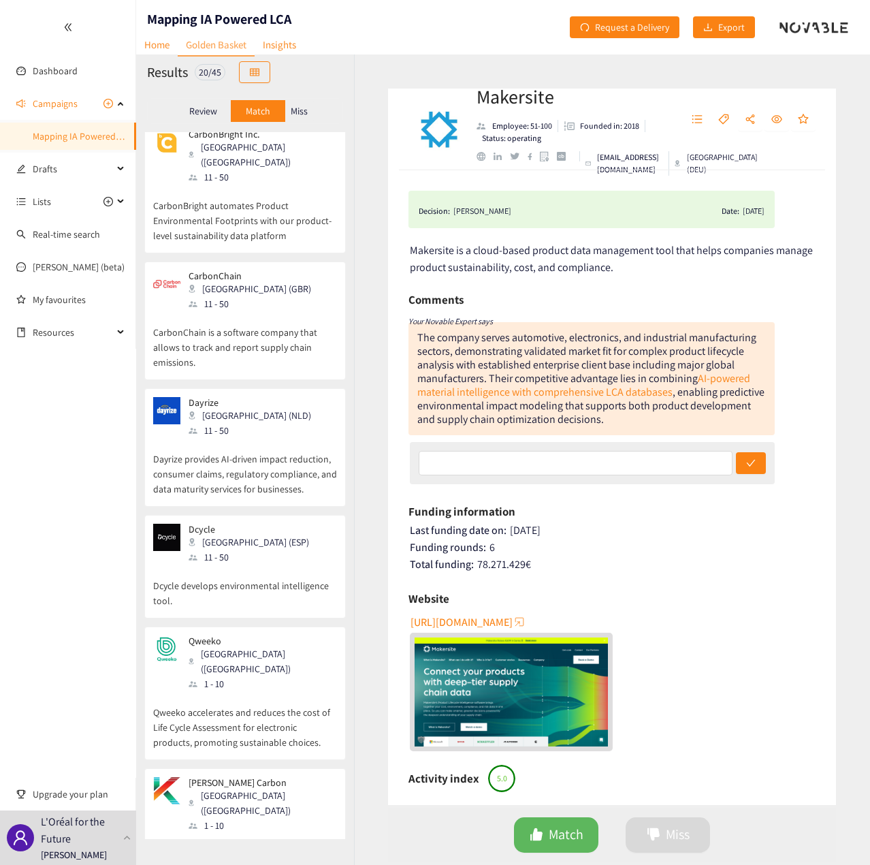
click at [200, 109] on p "Review" at bounding box center [203, 111] width 28 height 11
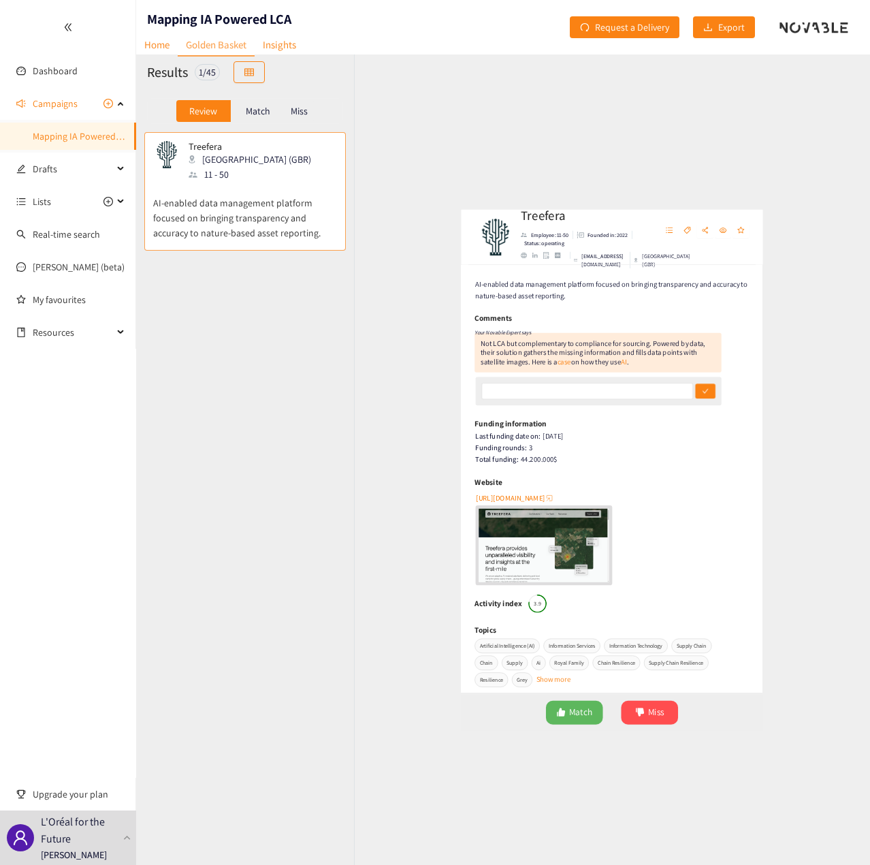
click at [276, 206] on p "AI-enabled data management platform focused on bringing transparency and accura…" at bounding box center [245, 211] width 184 height 59
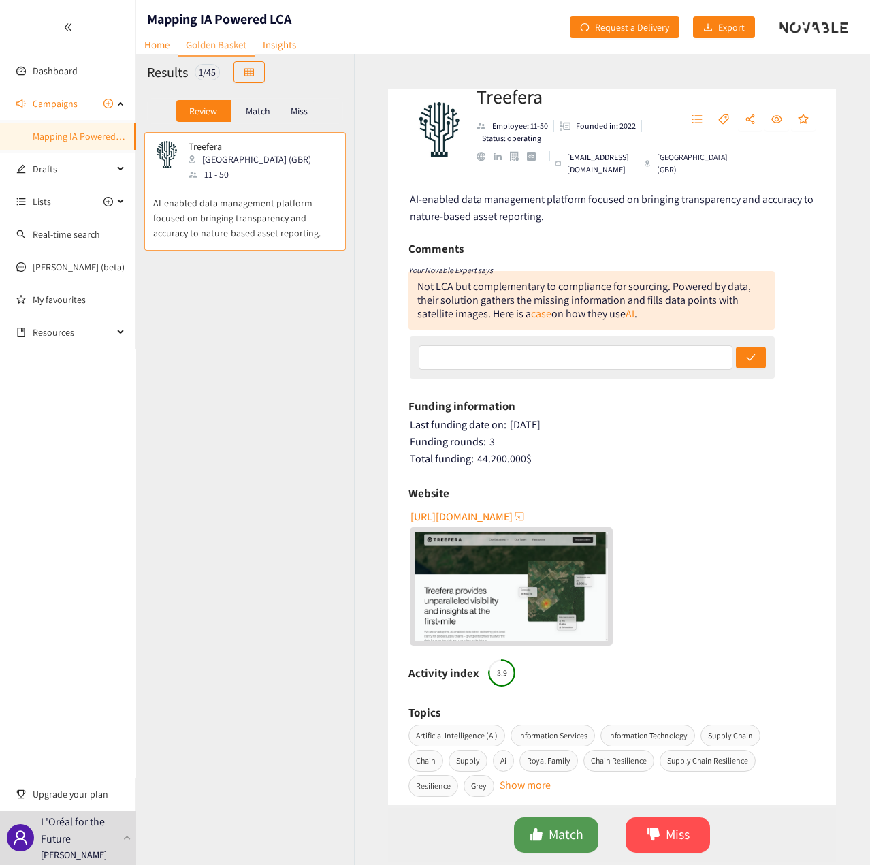
click at [567, 835] on span "Match" at bounding box center [566, 834] width 35 height 21
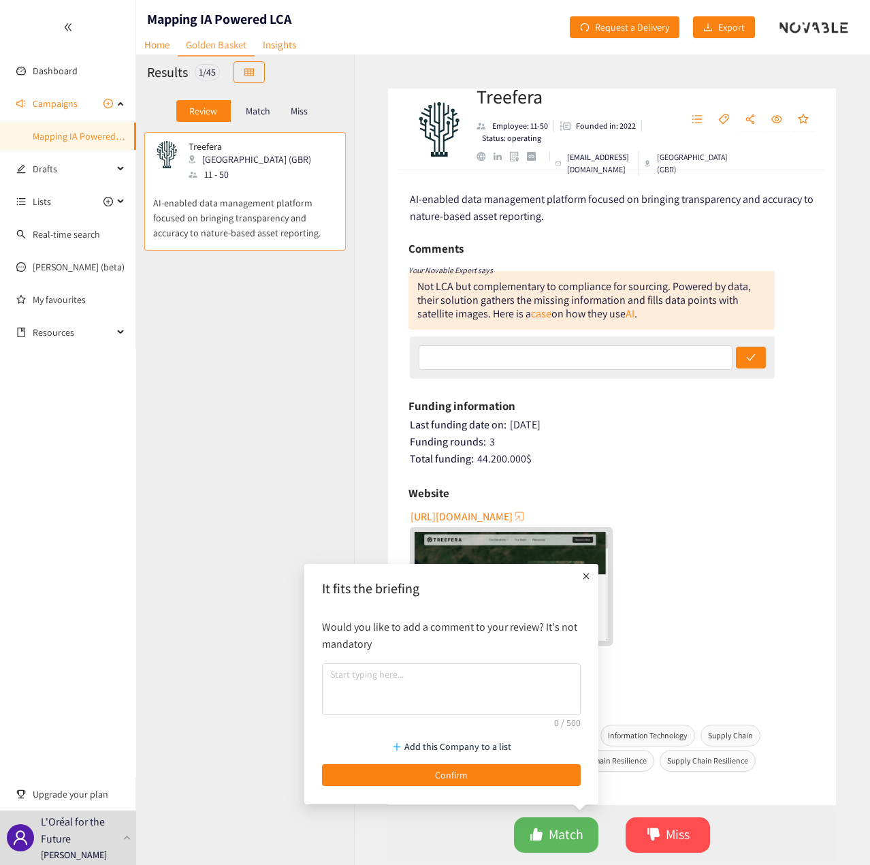
click at [350, 659] on div "Would you like to add a comment to your review? It's not mandatory" at bounding box center [451, 667] width 272 height 110
click at [343, 669] on textarea at bounding box center [451, 689] width 259 height 52
paste textarea "based on demo meeting"
type textarea "based on demo meeting"
drag, startPoint x: 368, startPoint y: 675, endPoint x: 254, endPoint y: 677, distance: 113.7
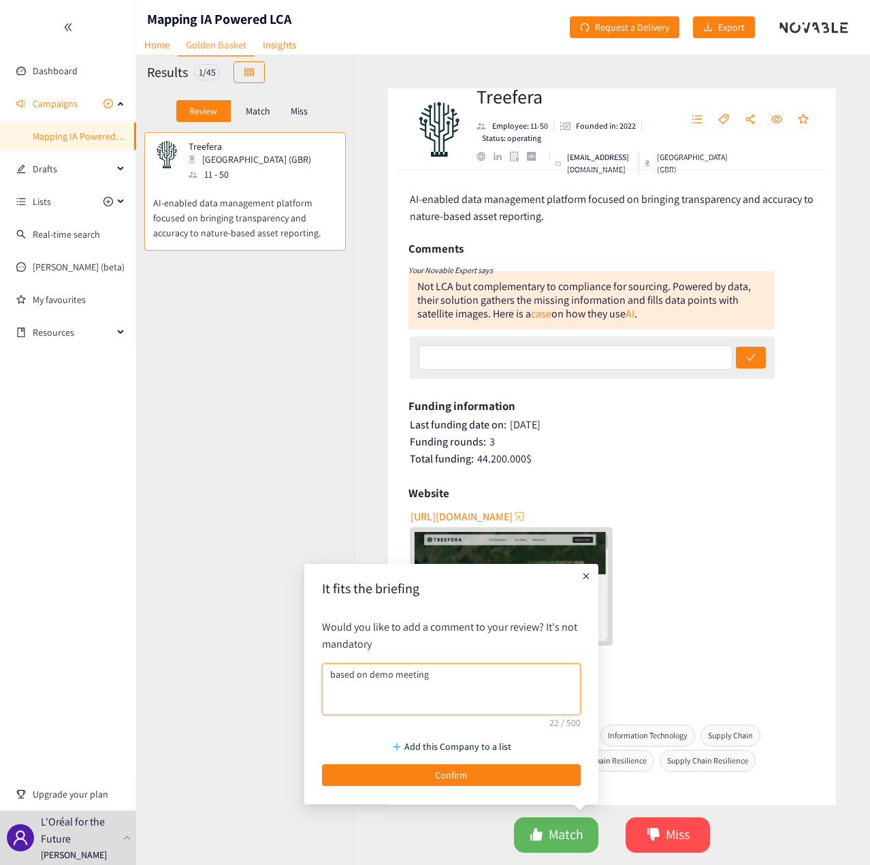
click at [254, 677] on body "We value your privacy We use cookies to enhance your browsing experience, serve…" at bounding box center [435, 432] width 870 height 865
click at [379, 690] on textarea at bounding box center [451, 689] width 259 height 52
paste textarea "• Automated Analysis: Their AI automates and speeds up LCA processes. • Data Qu…"
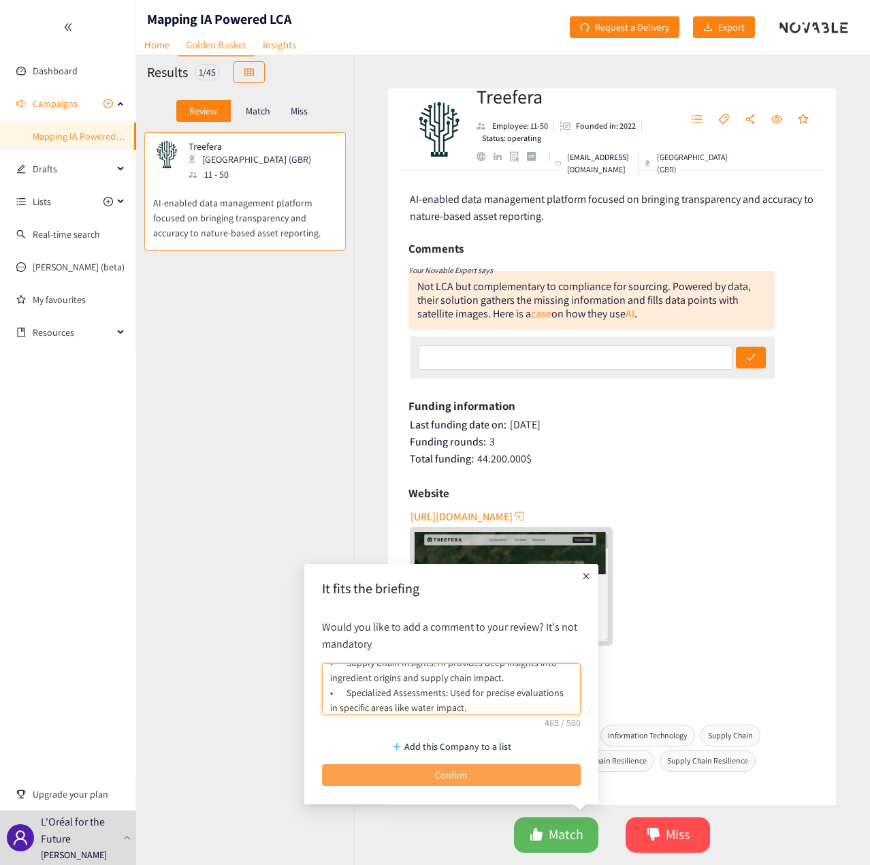
type textarea "• Automated Analysis: Their AI automates and speeds up LCA processes. • Data Qu…"
click at [444, 774] on span "Confirm" at bounding box center [451, 774] width 33 height 15
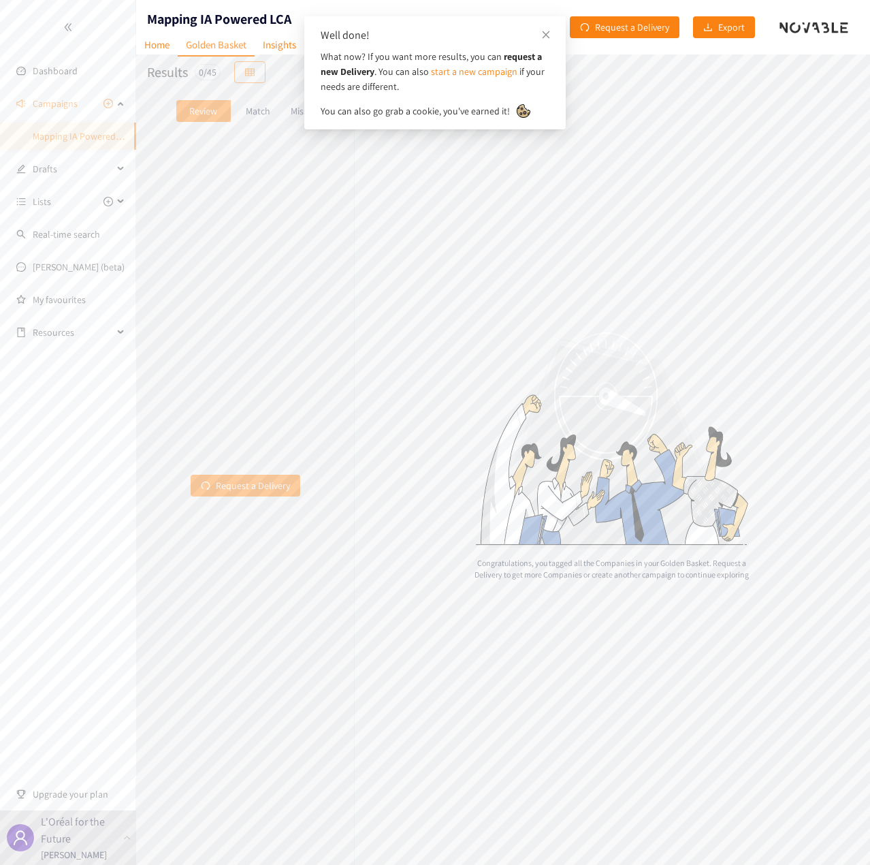
click at [358, 420] on div "Congratulations, you tagged all the Companies in your Golden Basket. Request a …" at bounding box center [612, 459] width 516 height 810
click at [257, 111] on p "Match" at bounding box center [258, 111] width 25 height 11
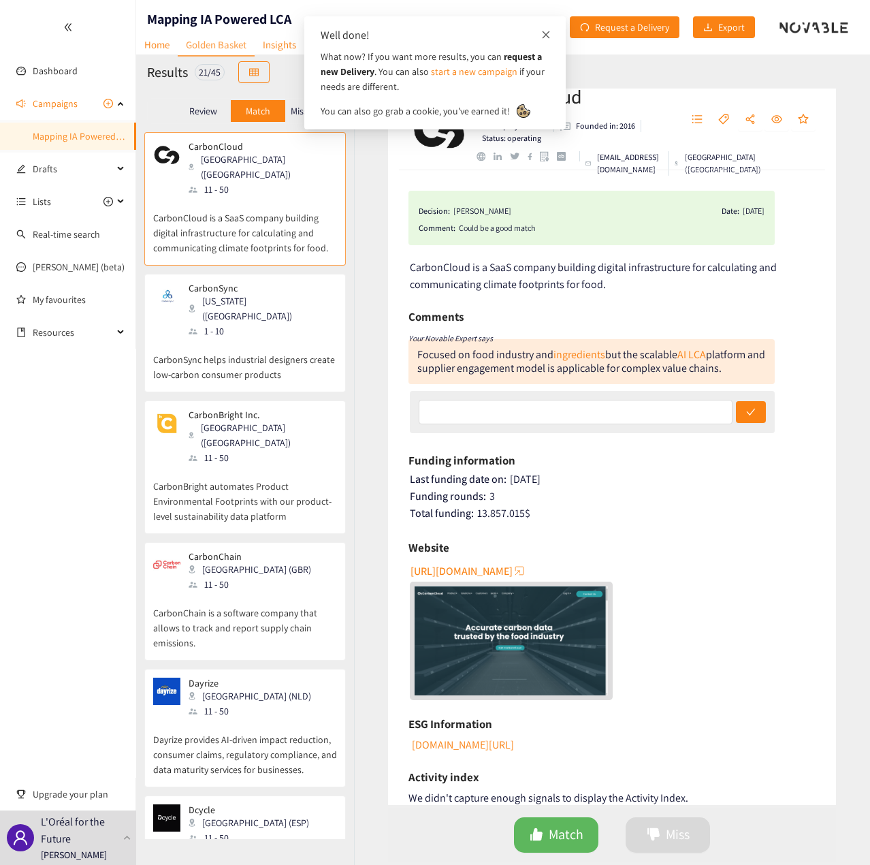
click at [547, 33] on icon "close" at bounding box center [546, 34] width 7 height 7
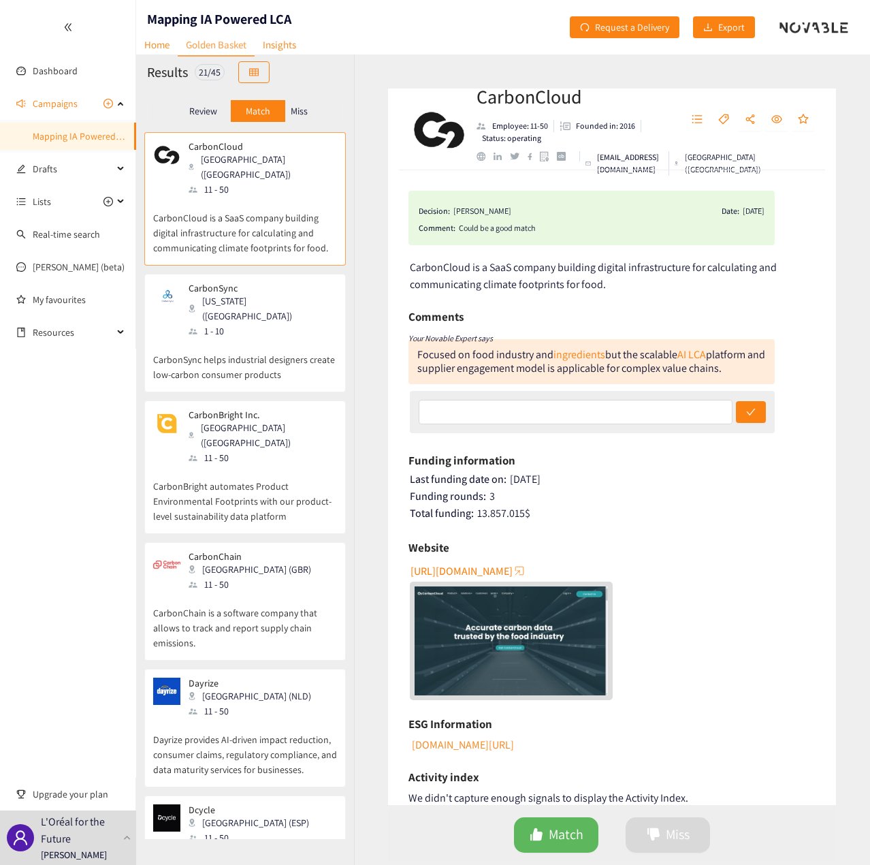
click at [305, 111] on p "Miss" at bounding box center [299, 111] width 17 height 11
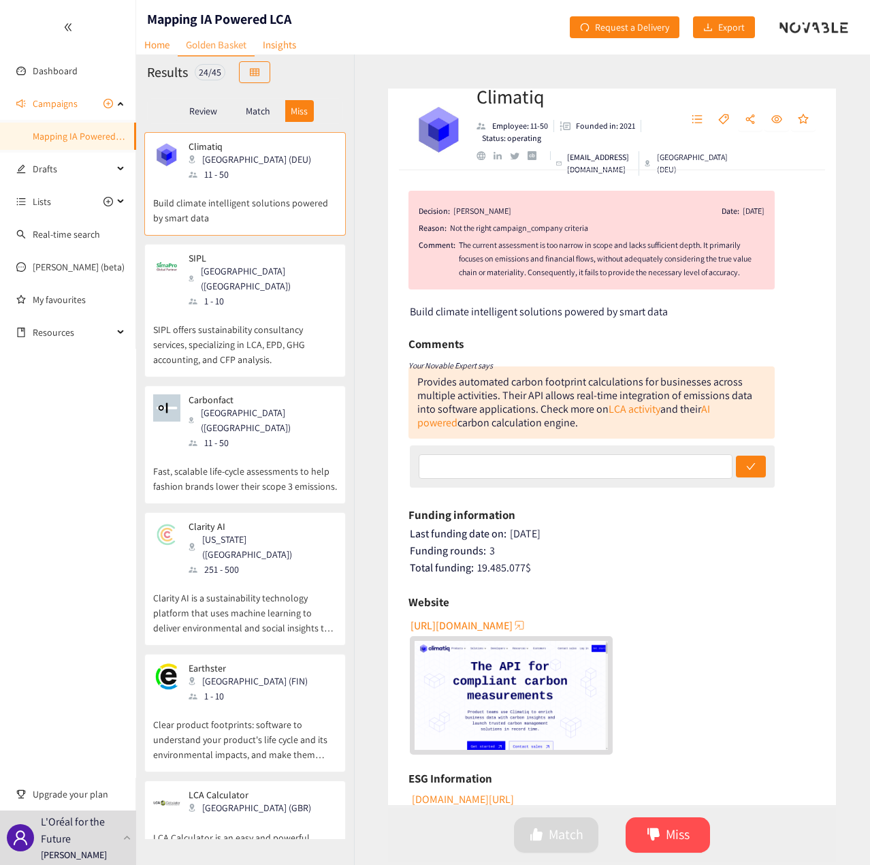
click at [216, 110] on p "Review" at bounding box center [203, 111] width 28 height 11
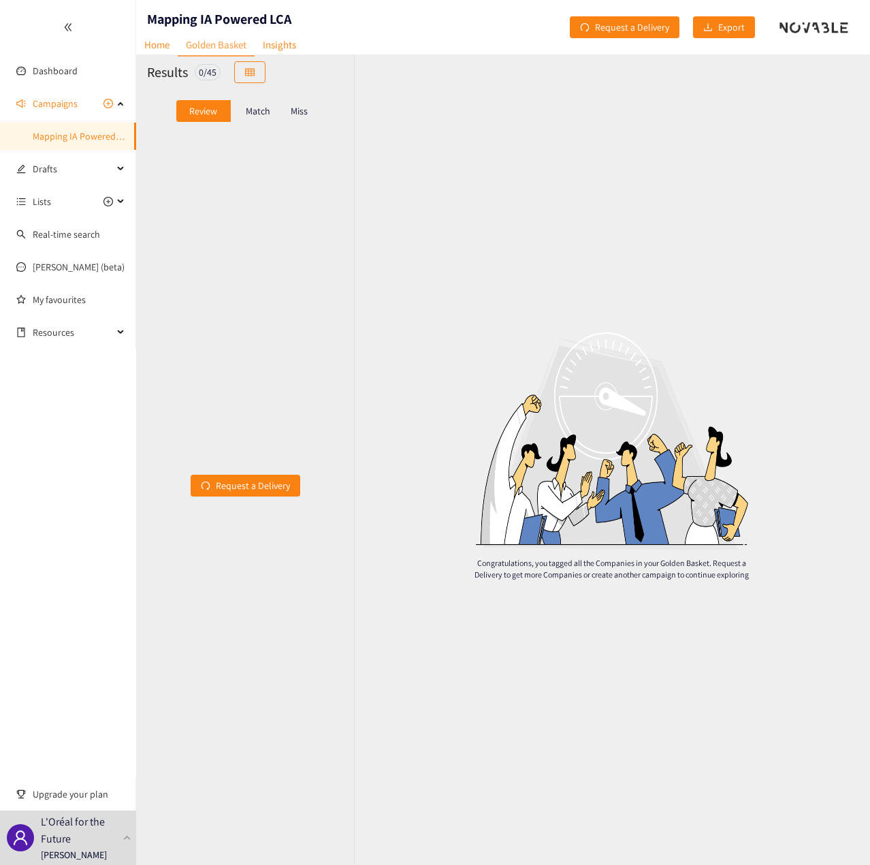
click at [259, 108] on p "Match" at bounding box center [258, 111] width 25 height 11
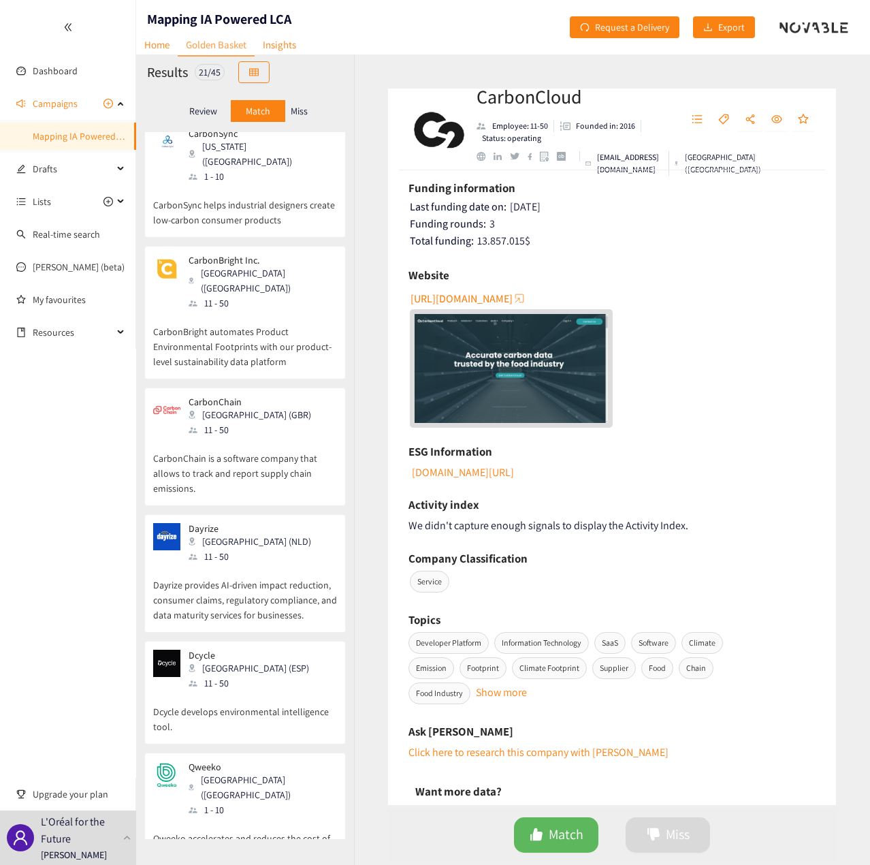
scroll to position [0, 0]
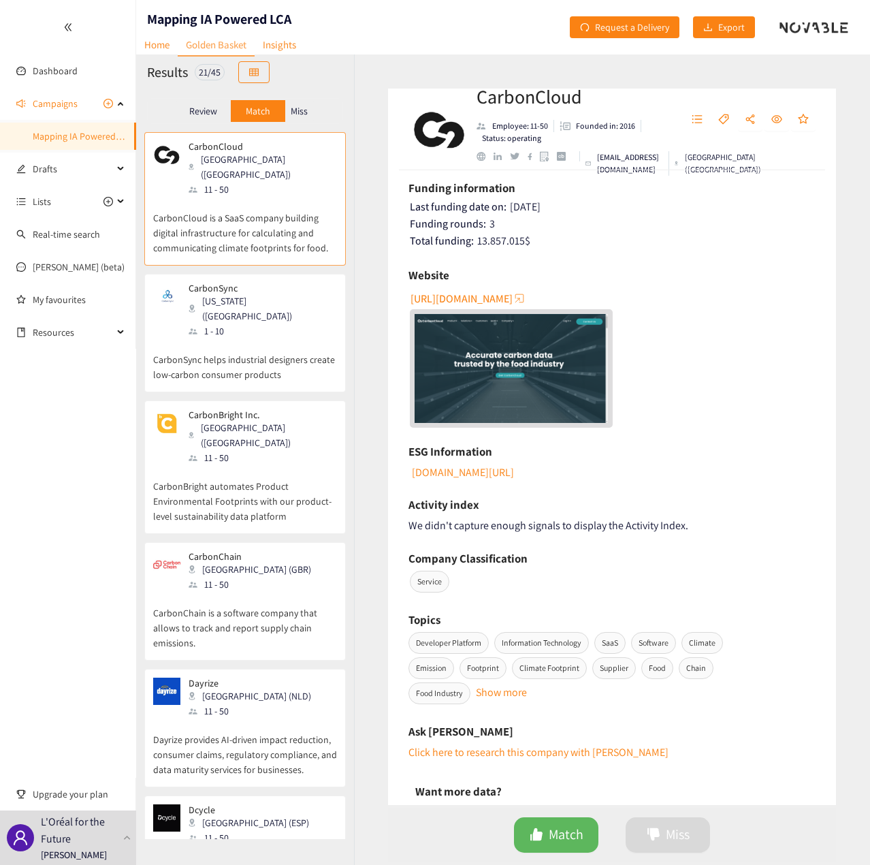
click at [253, 141] on p "CarbonCloud" at bounding box center [258, 146] width 139 height 11
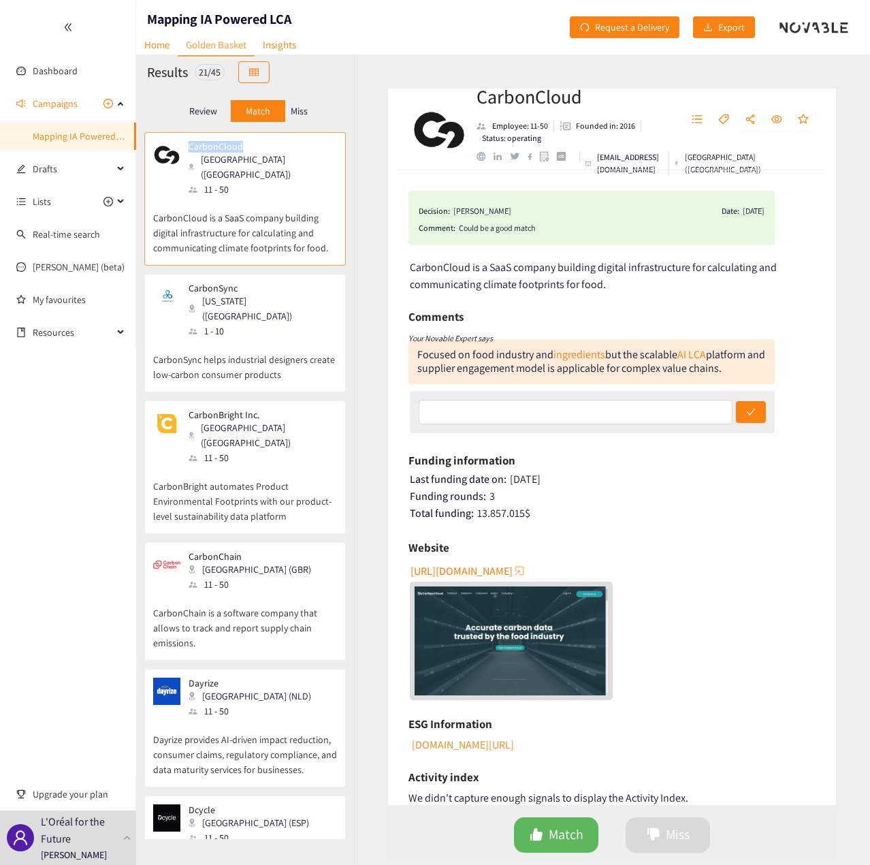
drag, startPoint x: 246, startPoint y: 141, endPoint x: 189, endPoint y: 145, distance: 56.7
click at [189, 145] on p "CarbonCloud" at bounding box center [258, 146] width 139 height 11
copy p "CarbonCloud"
drag, startPoint x: 241, startPoint y: 273, endPoint x: 187, endPoint y: 276, distance: 54.6
click at [187, 283] on div "CarbonSync [US_STATE] ([GEOGRAPHIC_DATA]) 1 - 10" at bounding box center [253, 311] width 147 height 56
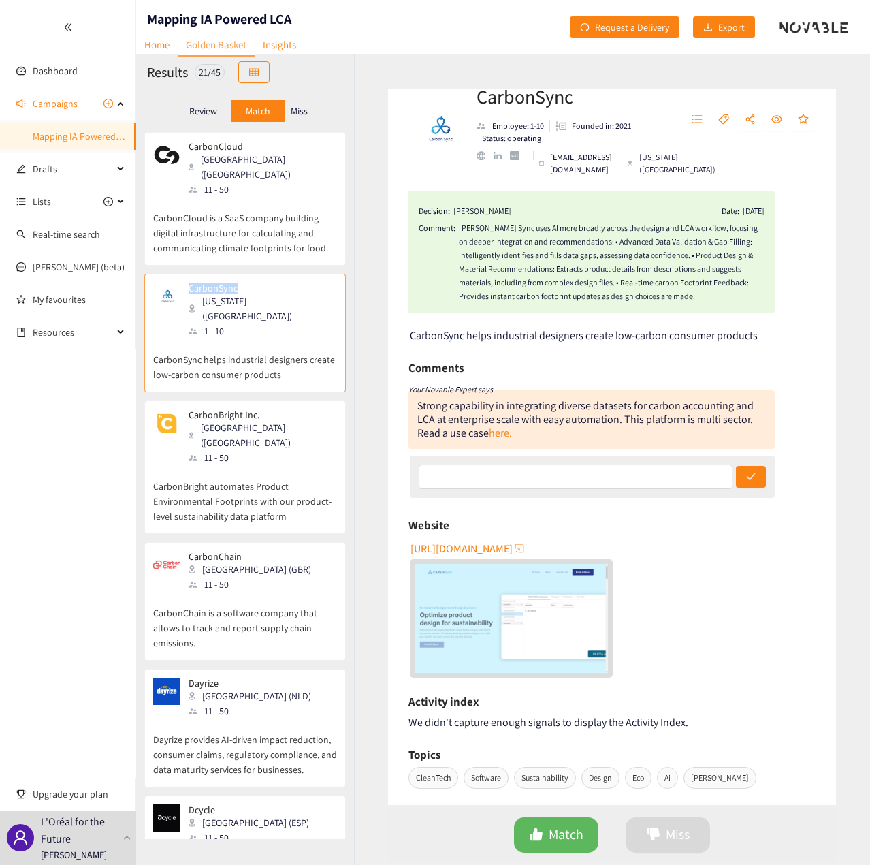
copy p "CarbonSync"
drag, startPoint x: 266, startPoint y: 380, endPoint x: 189, endPoint y: 385, distance: 77.8
click at [189, 409] on p "CarbonBright Inc." at bounding box center [258, 414] width 139 height 11
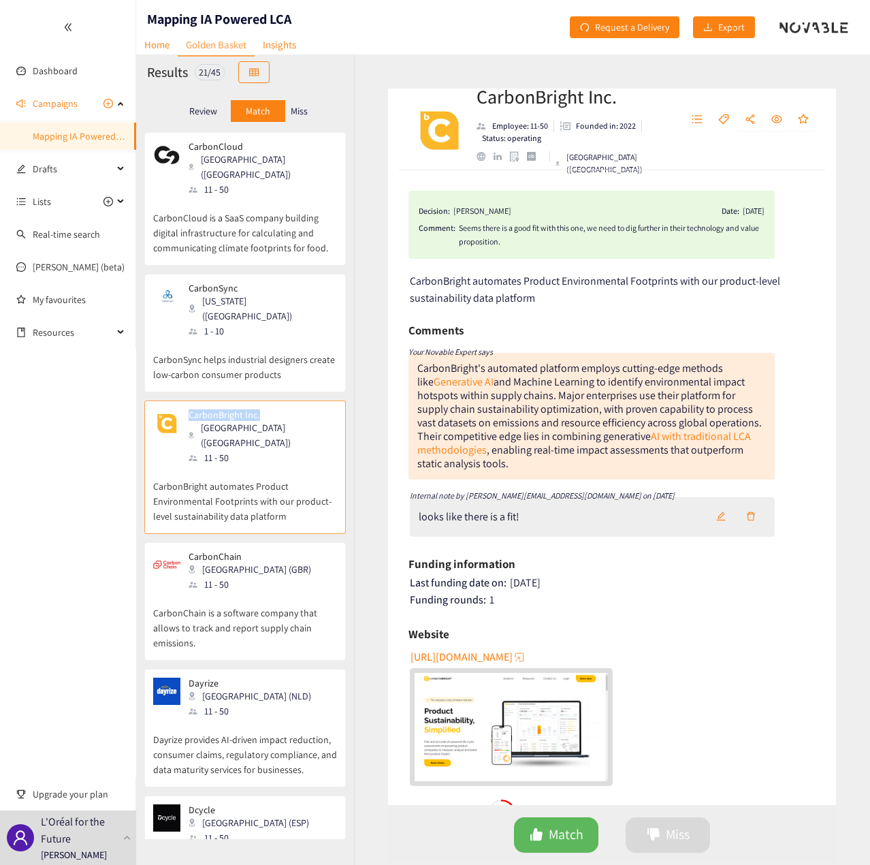
copy p "CarbonBright Inc."
click at [262, 551] on div "CarbonChain London (GBR) 11 - 50" at bounding box center [245, 571] width 184 height 41
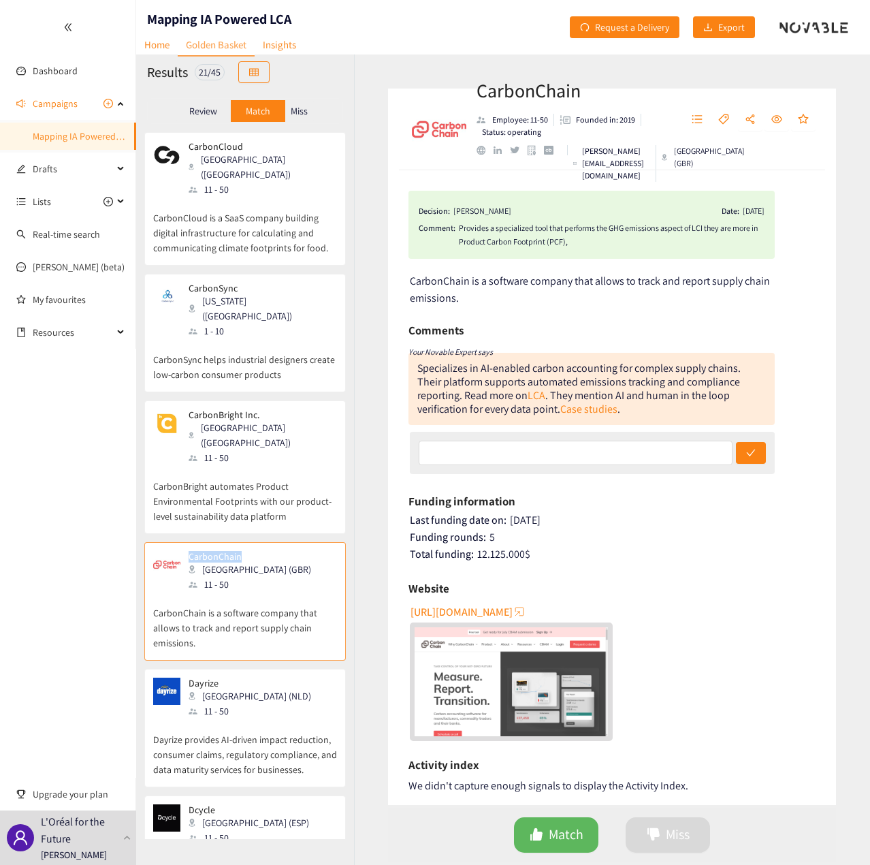
drag, startPoint x: 239, startPoint y: 508, endPoint x: 184, endPoint y: 505, distance: 55.3
click at [184, 542] on div "CarbonChain London (GBR) 11 - 50 CarbonChain is a software company that allows …" at bounding box center [245, 601] width 202 height 118
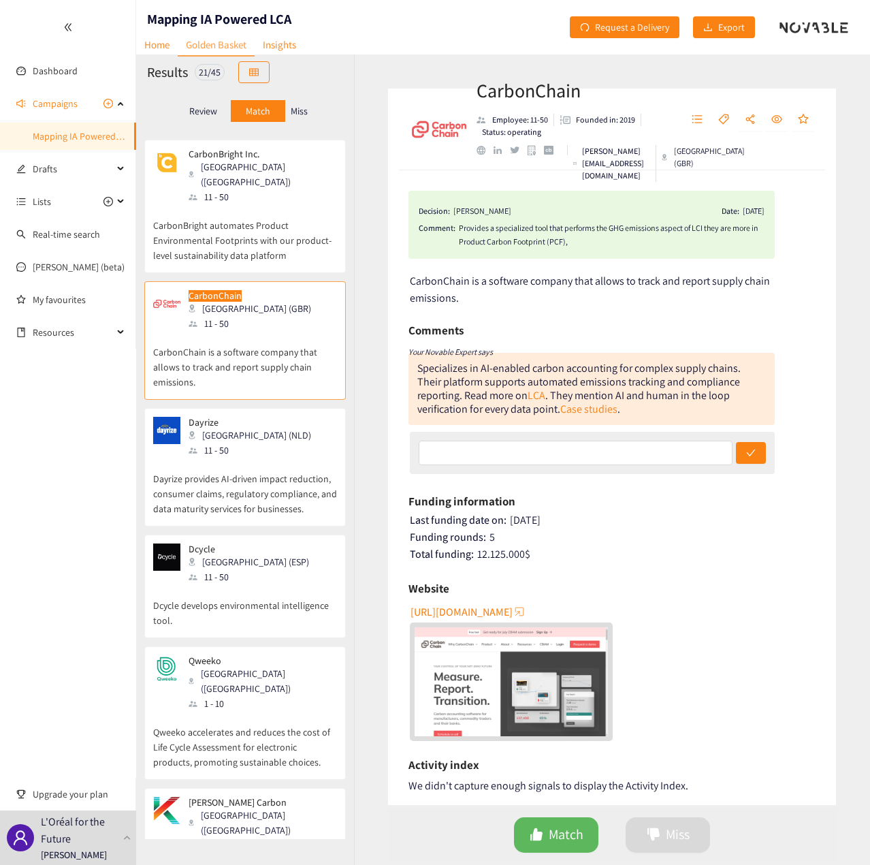
scroll to position [340, 0]
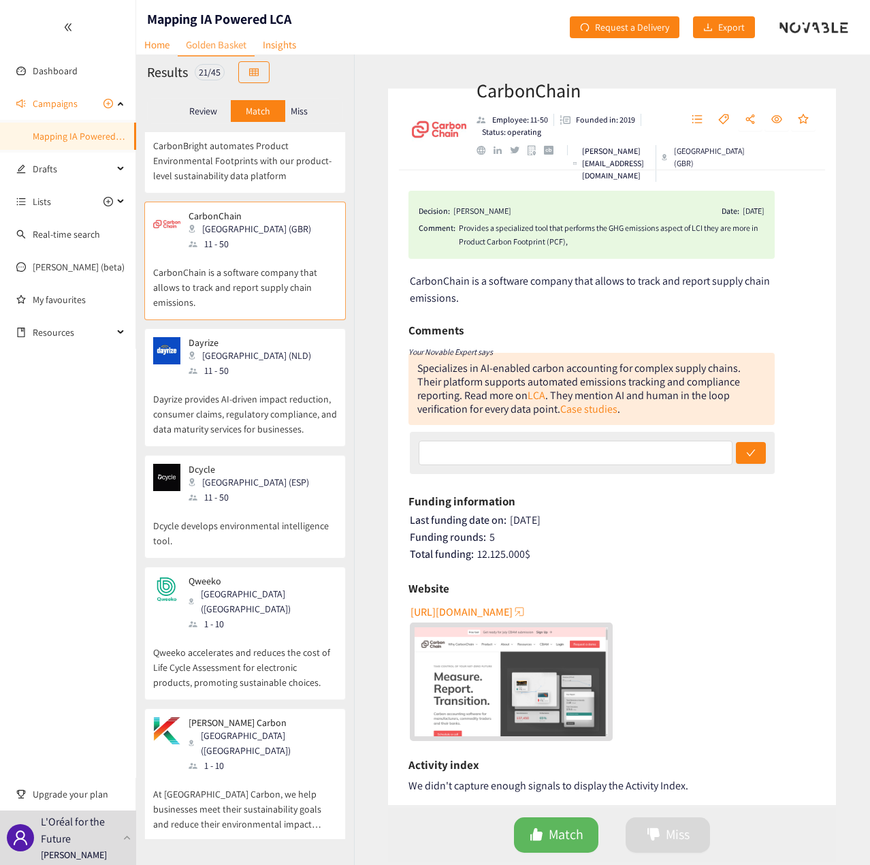
click at [279, 575] on div "Qweeko Paris ([GEOGRAPHIC_DATA]) 1 - 10" at bounding box center [245, 603] width 184 height 56
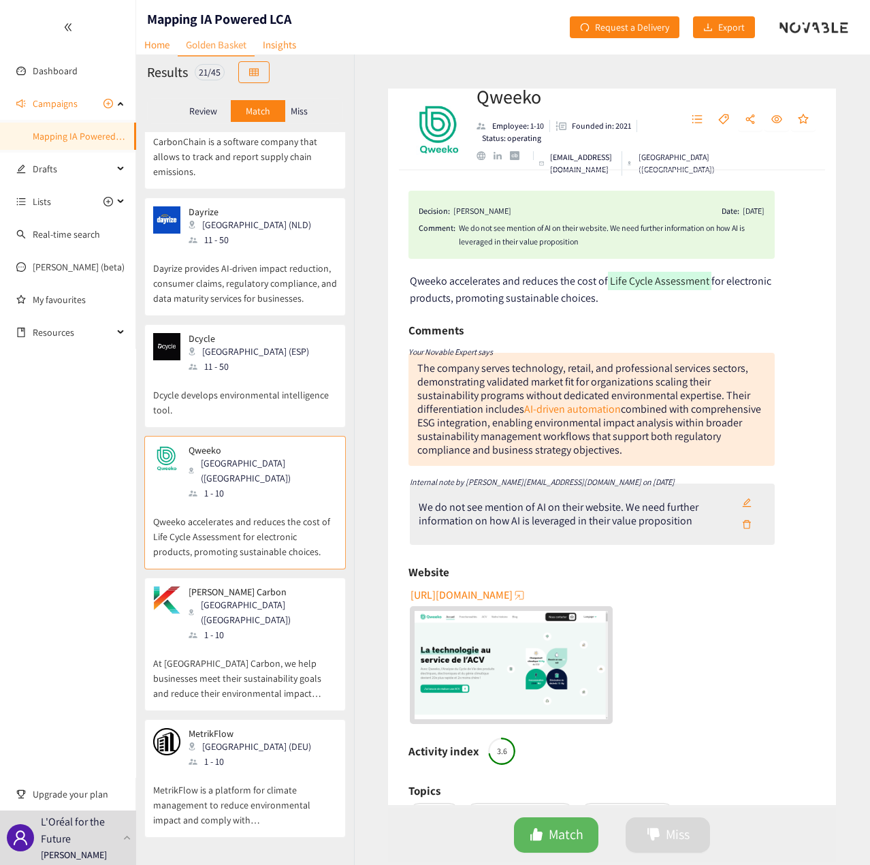
scroll to position [545, 0]
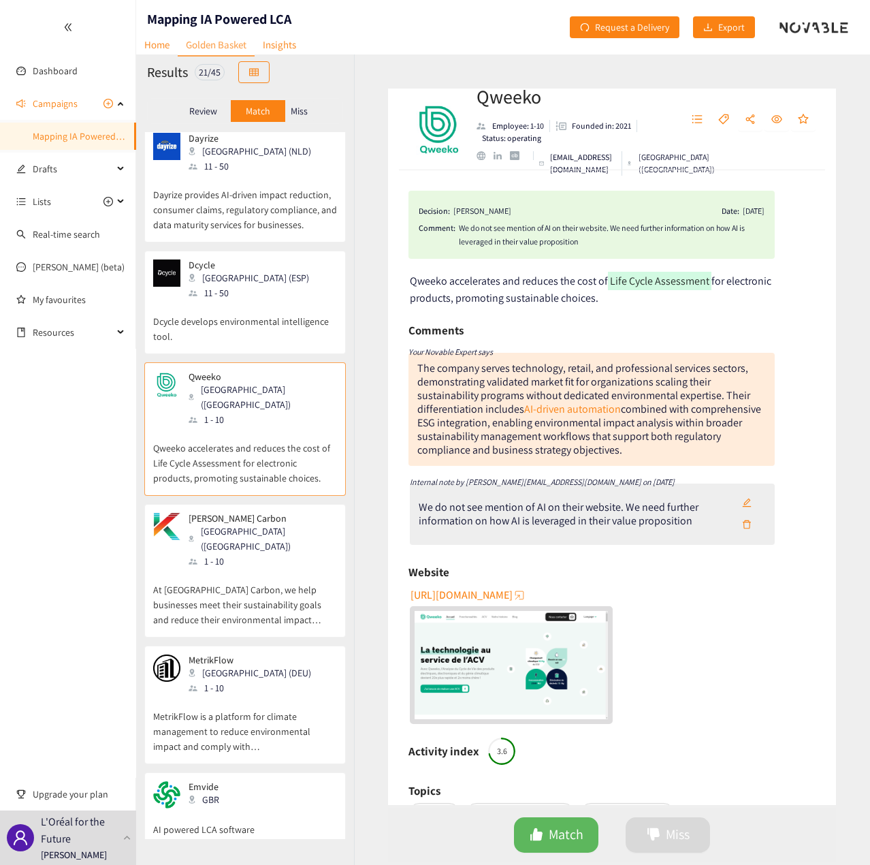
click at [263, 513] on div "[PERSON_NAME] Carbon Mesa ([GEOGRAPHIC_DATA]) 1 - 10" at bounding box center [245, 541] width 184 height 56
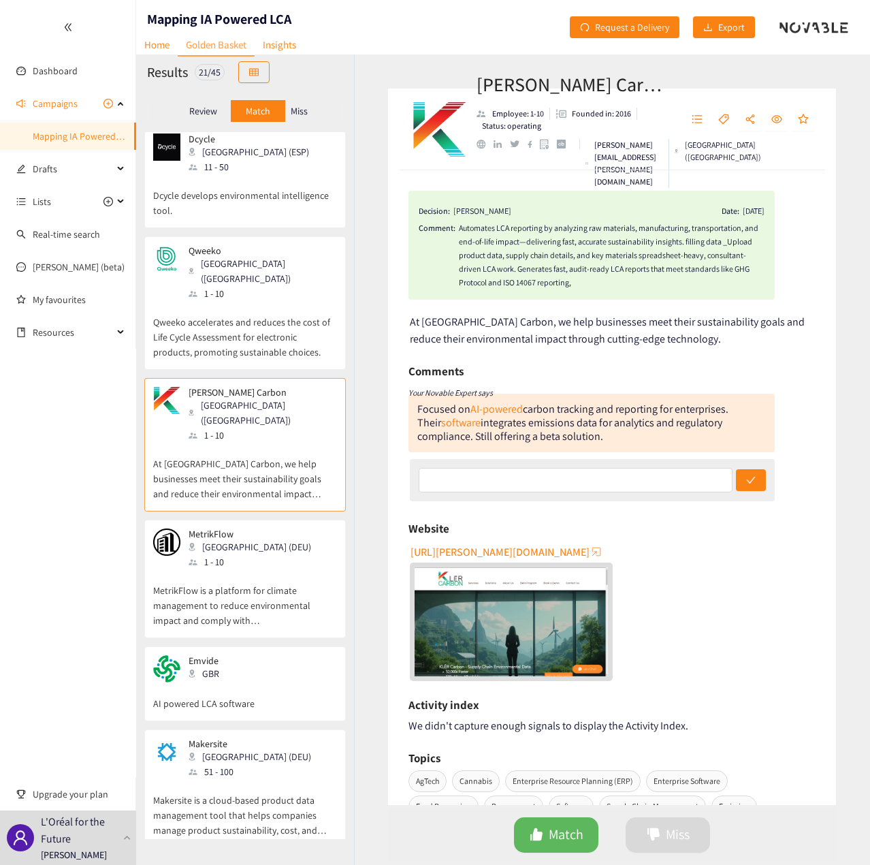
scroll to position [681, 0]
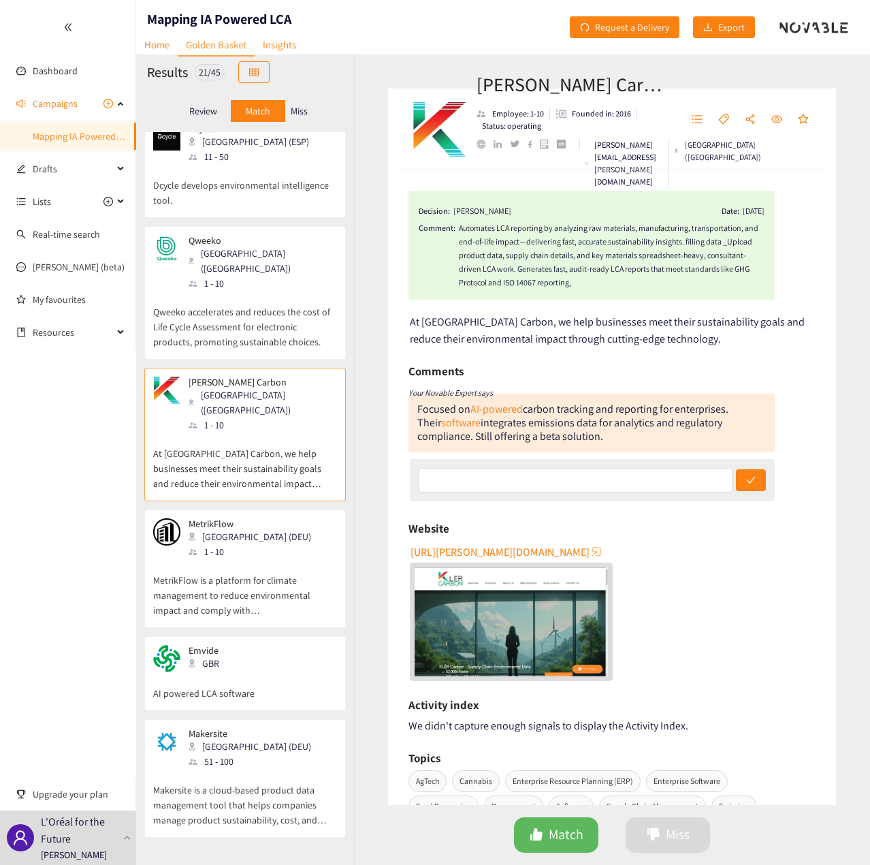
click at [268, 518] on div "MetrikFlow Berlin (DEU) 1 - 10" at bounding box center [245, 538] width 184 height 41
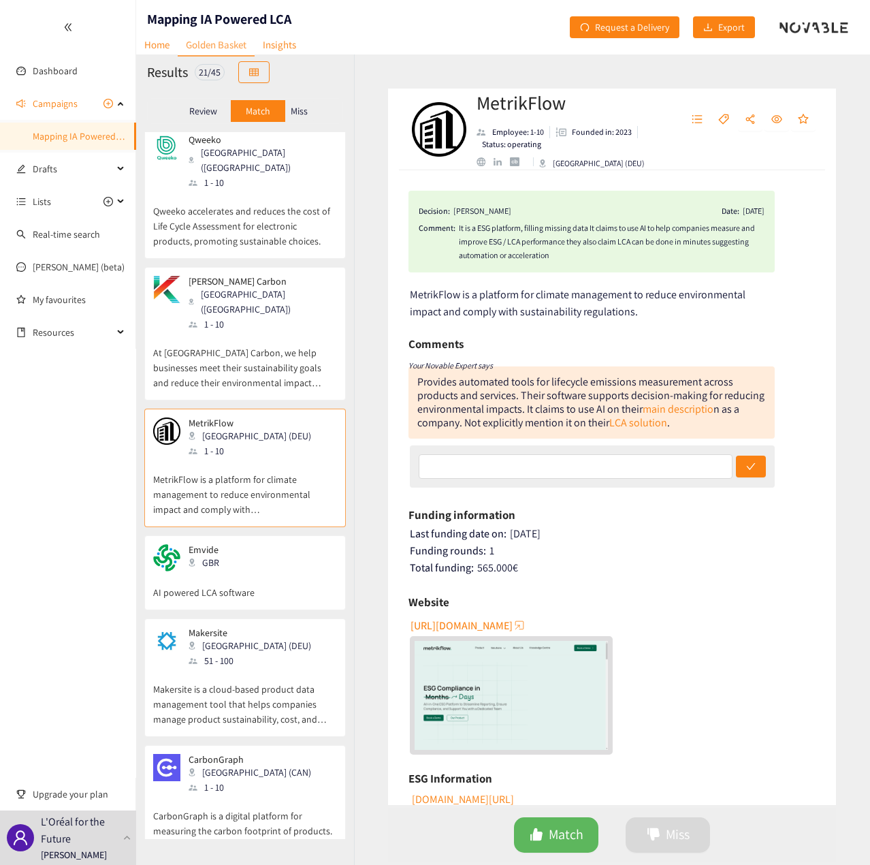
scroll to position [817, 0]
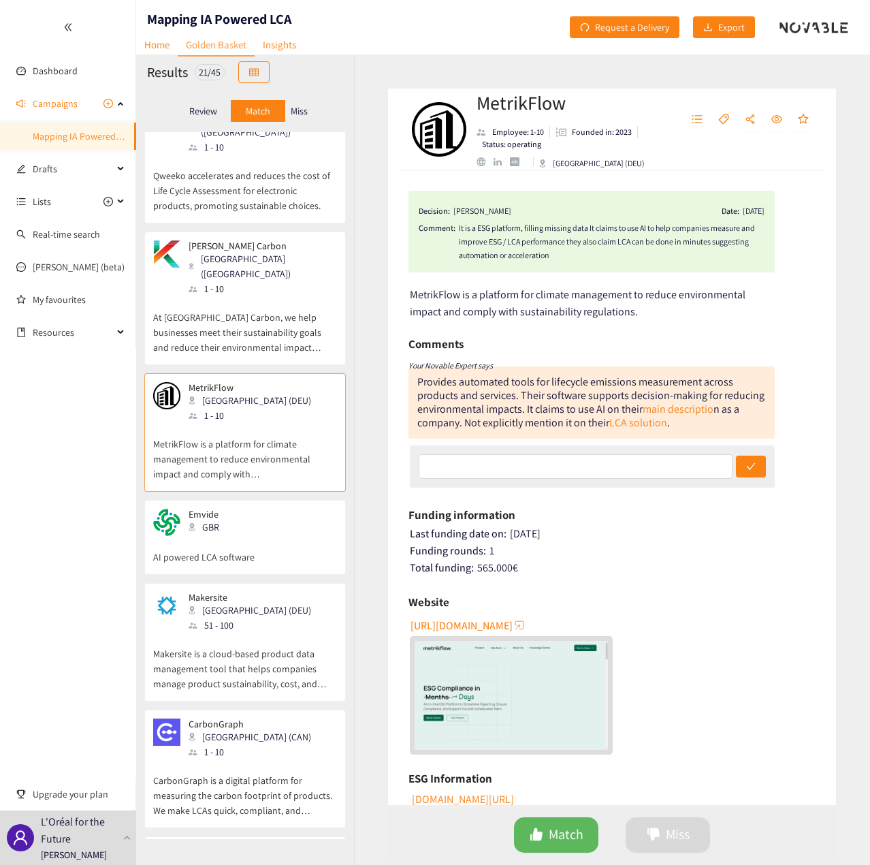
click at [268, 536] on p "AI powered LCA software" at bounding box center [245, 550] width 184 height 29
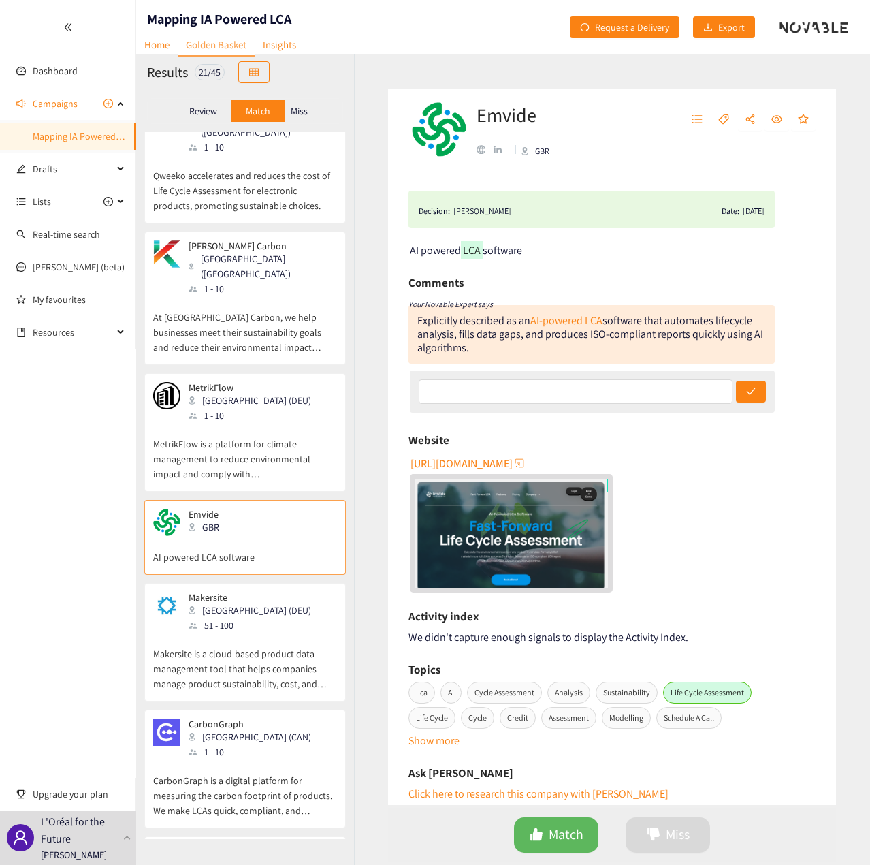
click at [261, 618] on div "51 - 100" at bounding box center [254, 625] width 131 height 15
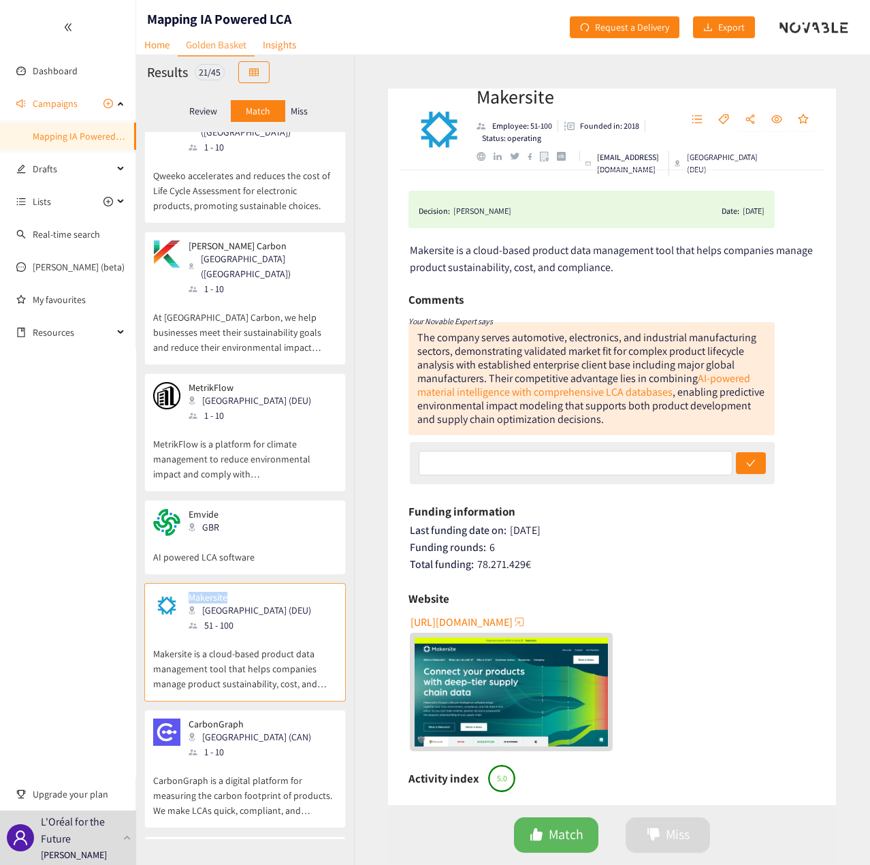
drag, startPoint x: 230, startPoint y: 522, endPoint x: 189, endPoint y: 526, distance: 41.1
click at [189, 592] on p "Makersite" at bounding box center [250, 597] width 123 height 11
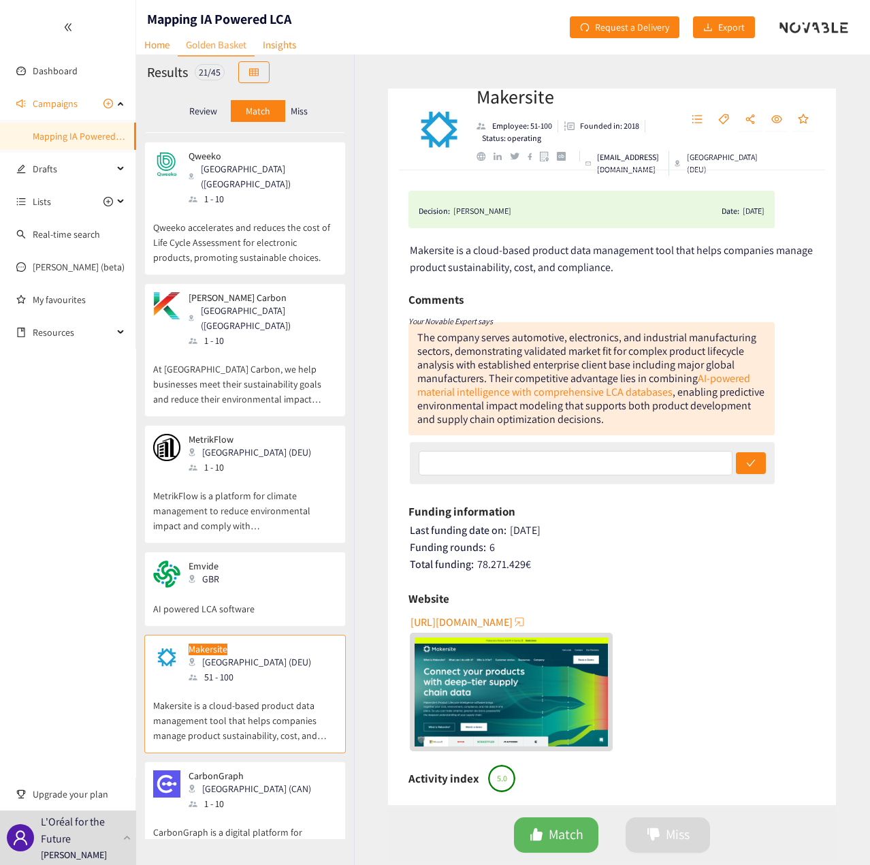
scroll to position [748, 0]
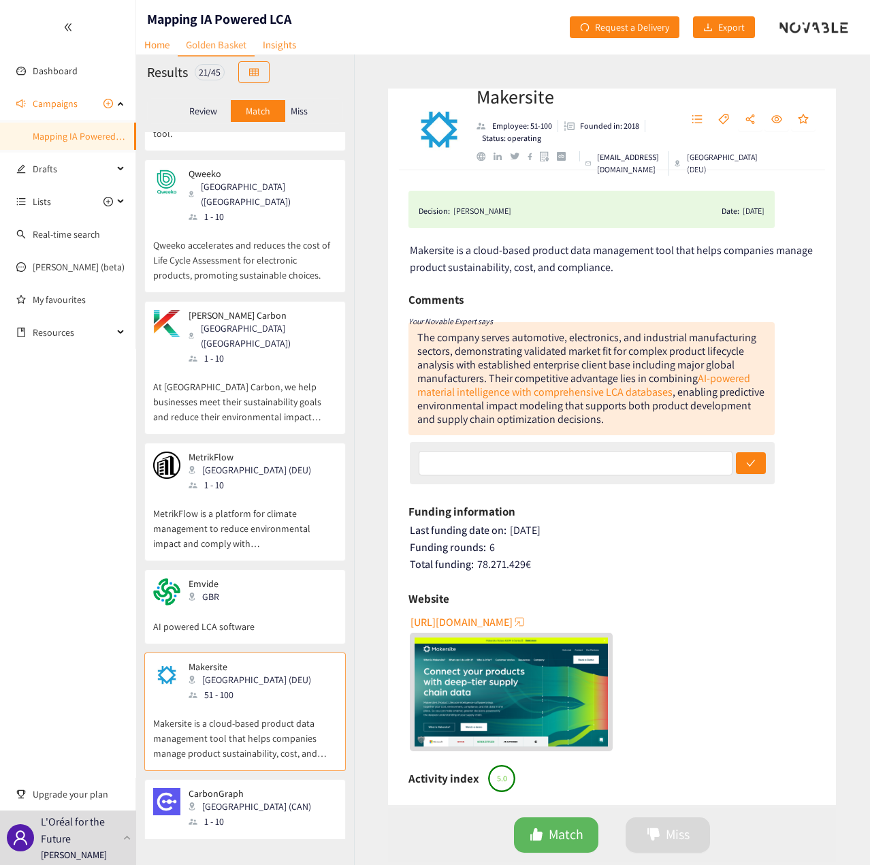
click at [862, 324] on div "Makersite Employee: 51-100 Founded in: 2018 Status: operating [EMAIL_ADDRESS][D…" at bounding box center [612, 459] width 516 height 810
drag, startPoint x: 490, startPoint y: 377, endPoint x: 676, endPoint y: 393, distance: 186.6
click at [676, 393] on div "The company serves automotive, electronics, and industrial manufacturing sector…" at bounding box center [590, 378] width 347 height 96
click at [689, 400] on div "The company serves automotive, electronics, and industrial manufacturing sector…" at bounding box center [590, 378] width 347 height 96
drag, startPoint x: 717, startPoint y: 390, endPoint x: 649, endPoint y: 379, distance: 69.1
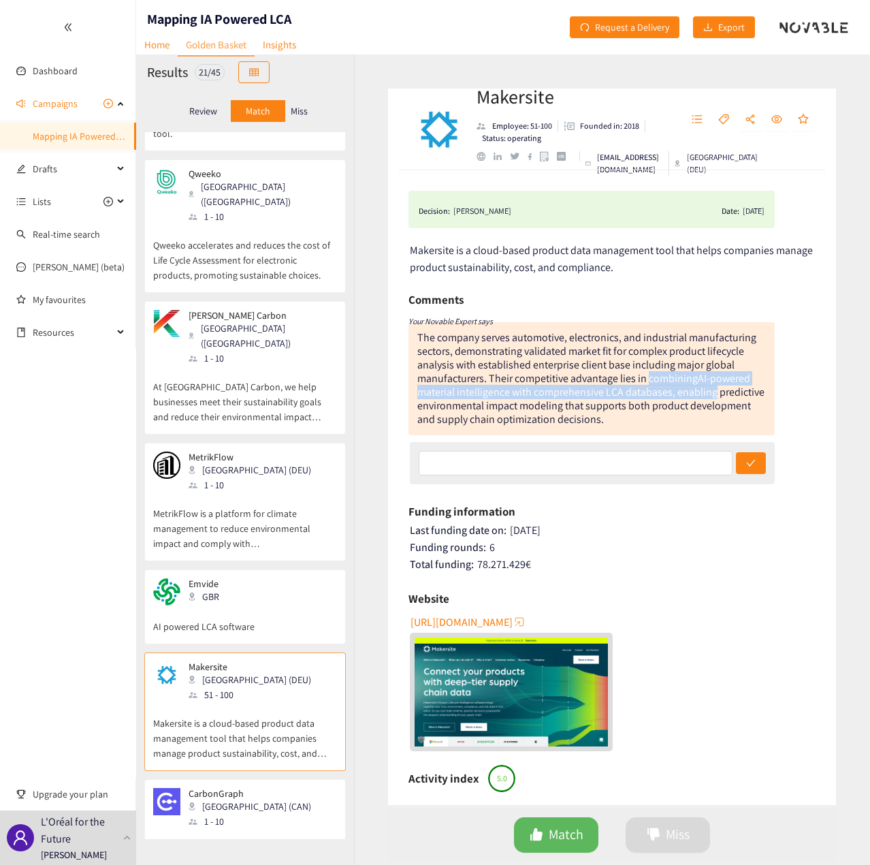
click at [649, 379] on div "The company serves automotive, electronics, and industrial manufacturing sector…" at bounding box center [592, 378] width 366 height 113
click at [697, 391] on div "The company serves automotive, electronics, and industrial manufacturing sector…" at bounding box center [590, 378] width 347 height 96
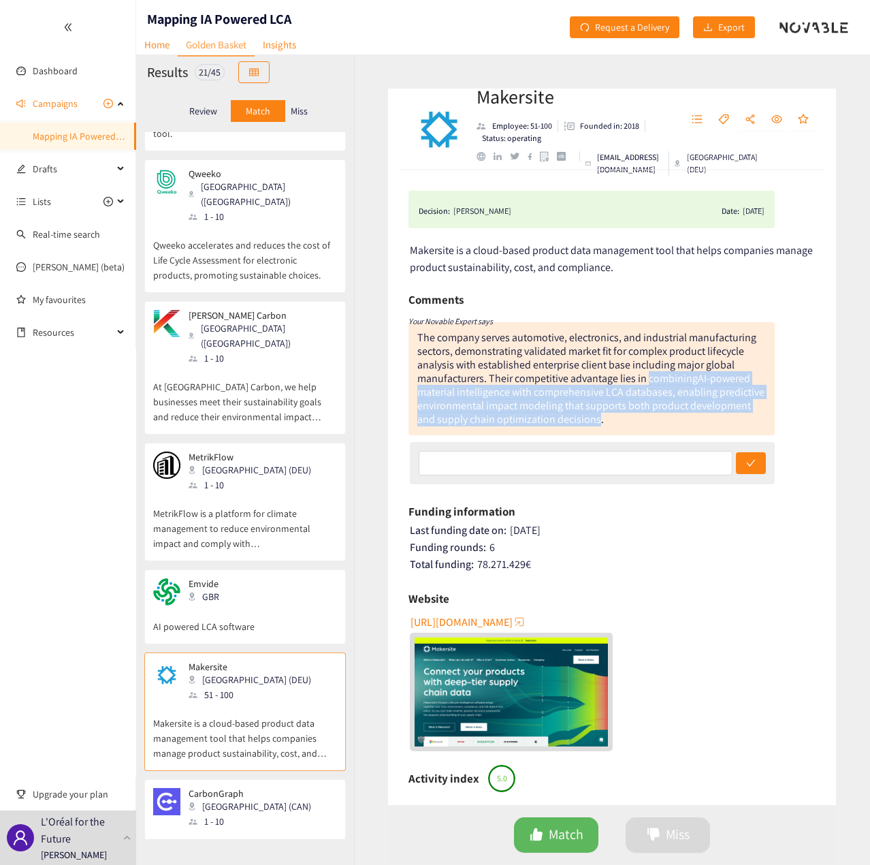
drag, startPoint x: 662, startPoint y: 420, endPoint x: 647, endPoint y: 379, distance: 43.5
click at [647, 379] on div "The company serves automotive, electronics, and industrial manufacturing sector…" at bounding box center [590, 378] width 347 height 96
click at [195, 112] on p "Review" at bounding box center [203, 111] width 28 height 11
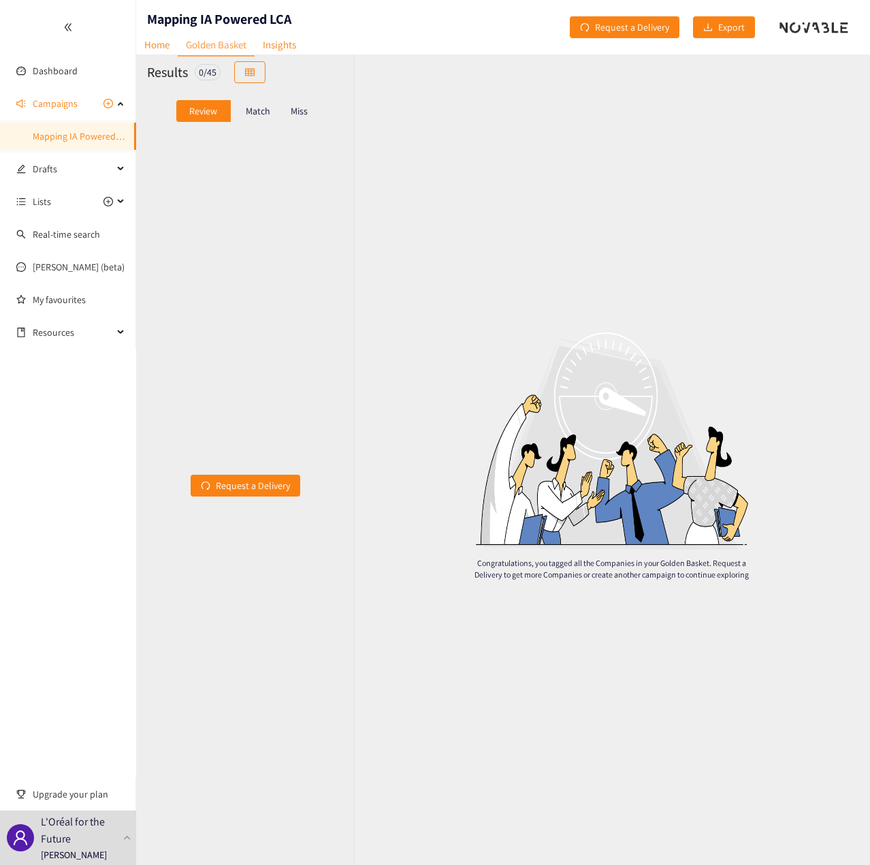
scroll to position [0, 0]
click at [63, 408] on div "Dashboard Campaigns Mapping IA Powered LCA Drafts Lists Real-time search [PERSO…" at bounding box center [68, 432] width 136 height 865
click at [216, 47] on link "Golden Basket" at bounding box center [216, 45] width 77 height 22
click at [255, 110] on p "Match" at bounding box center [258, 111] width 25 height 11
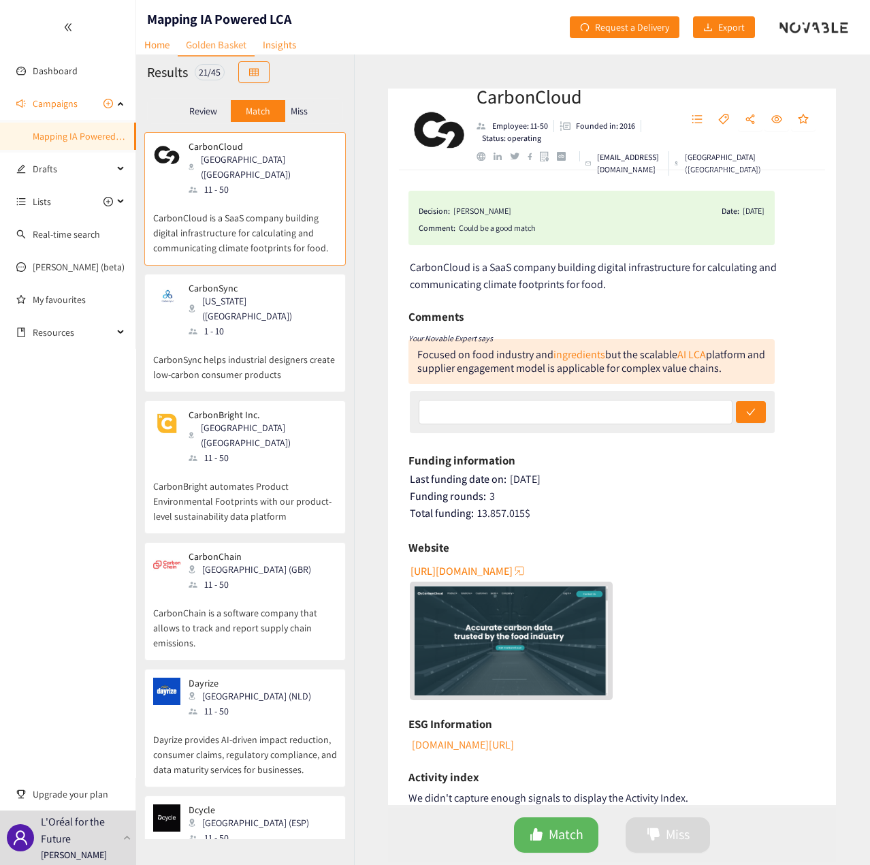
click at [257, 420] on div "[GEOGRAPHIC_DATA] ([GEOGRAPHIC_DATA])" at bounding box center [262, 435] width 147 height 30
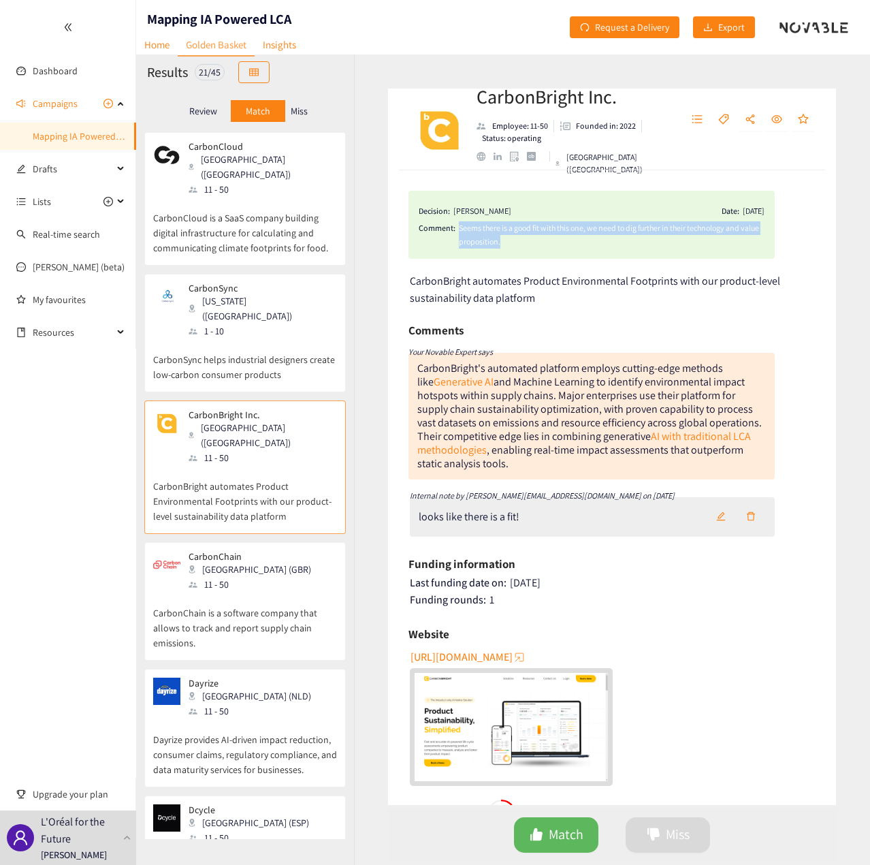
drag, startPoint x: 519, startPoint y: 242, endPoint x: 460, endPoint y: 229, distance: 59.8
click at [460, 229] on div "Seems there is a good fit with this one, we need to dig further in their techno…" at bounding box center [612, 234] width 306 height 27
click at [537, 253] on div "Decision: [PERSON_NAME] Date: [DATE] Comment: Seems there is a good fit with th…" at bounding box center [592, 225] width 366 height 68
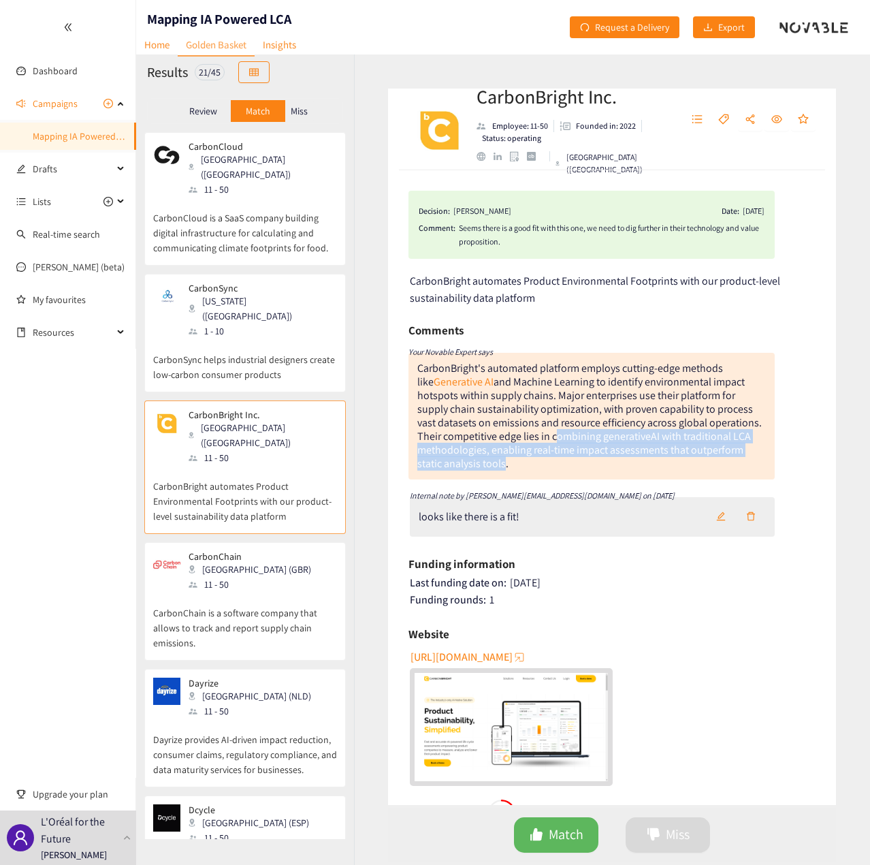
drag, startPoint x: 506, startPoint y: 465, endPoint x: 550, endPoint y: 442, distance: 50.0
click at [550, 442] on div "CarbonBright's automated platform employs cutting-edge methods like Generative …" at bounding box center [589, 416] width 345 height 110
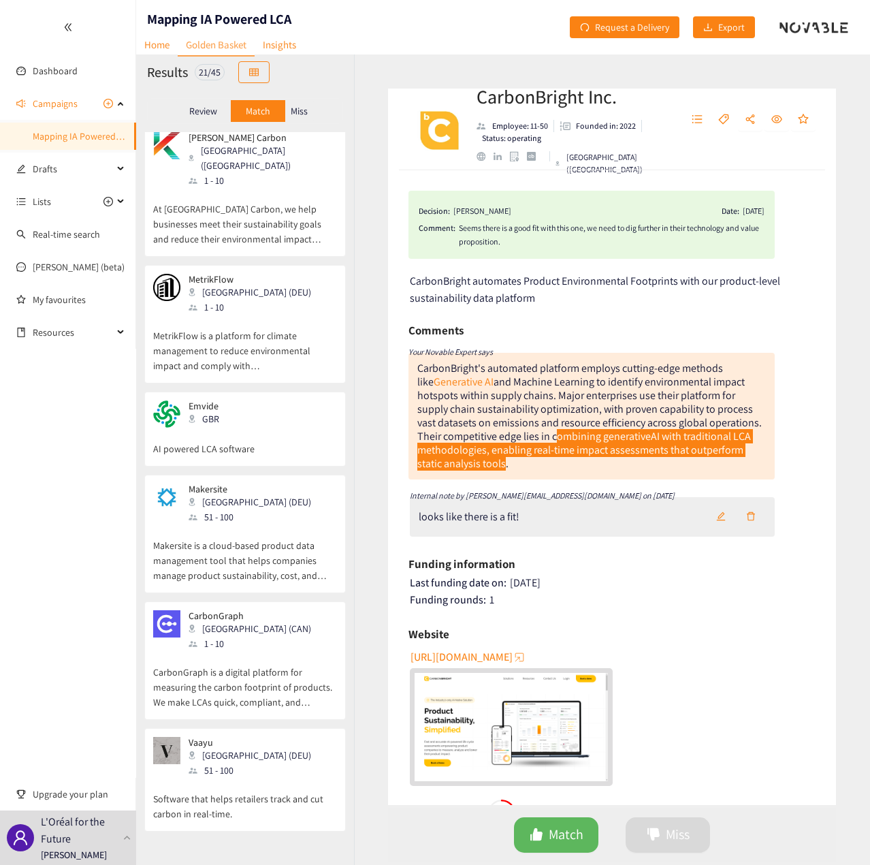
scroll to position [884, 0]
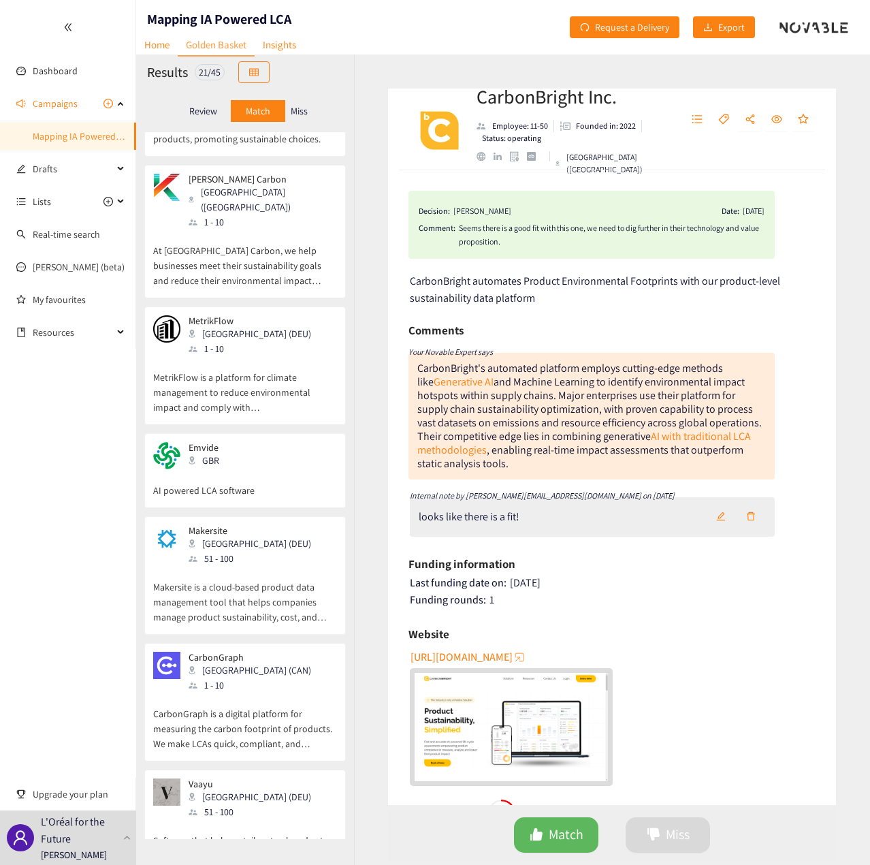
click at [262, 525] on div "Makersite [GEOGRAPHIC_DATA] (DEU) 51 - 100" at bounding box center [245, 545] width 184 height 41
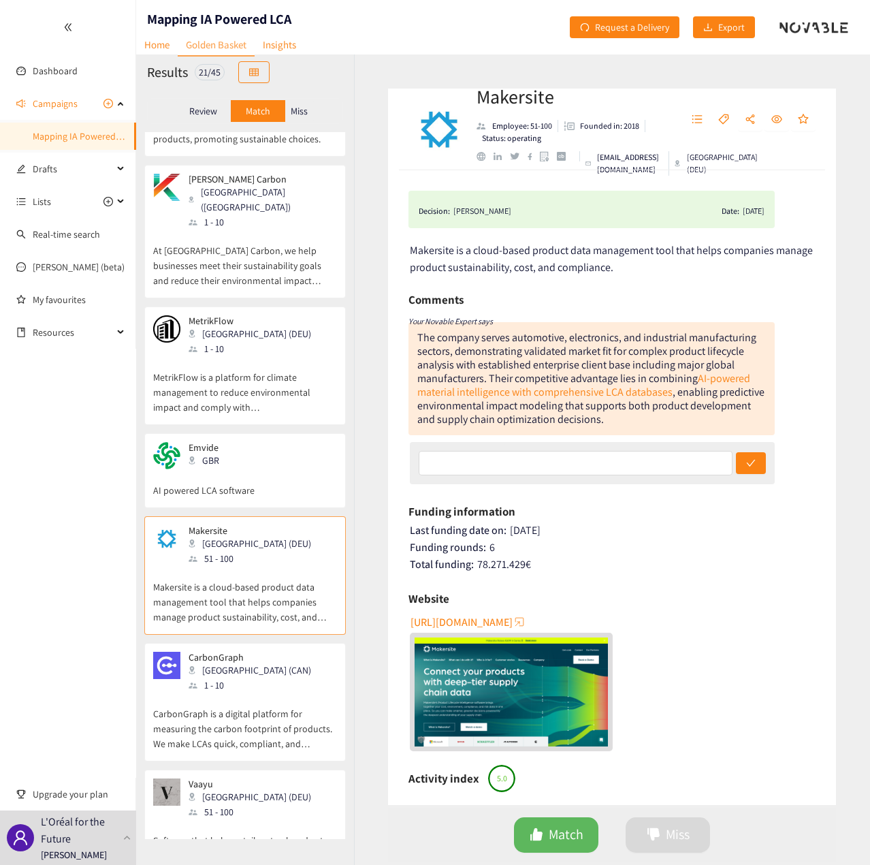
drag, startPoint x: 489, startPoint y: 377, endPoint x: 671, endPoint y: 417, distance: 186.9
click at [671, 417] on div "The company serves automotive, electronics, and industrial manufacturing sector…" at bounding box center [592, 378] width 366 height 113
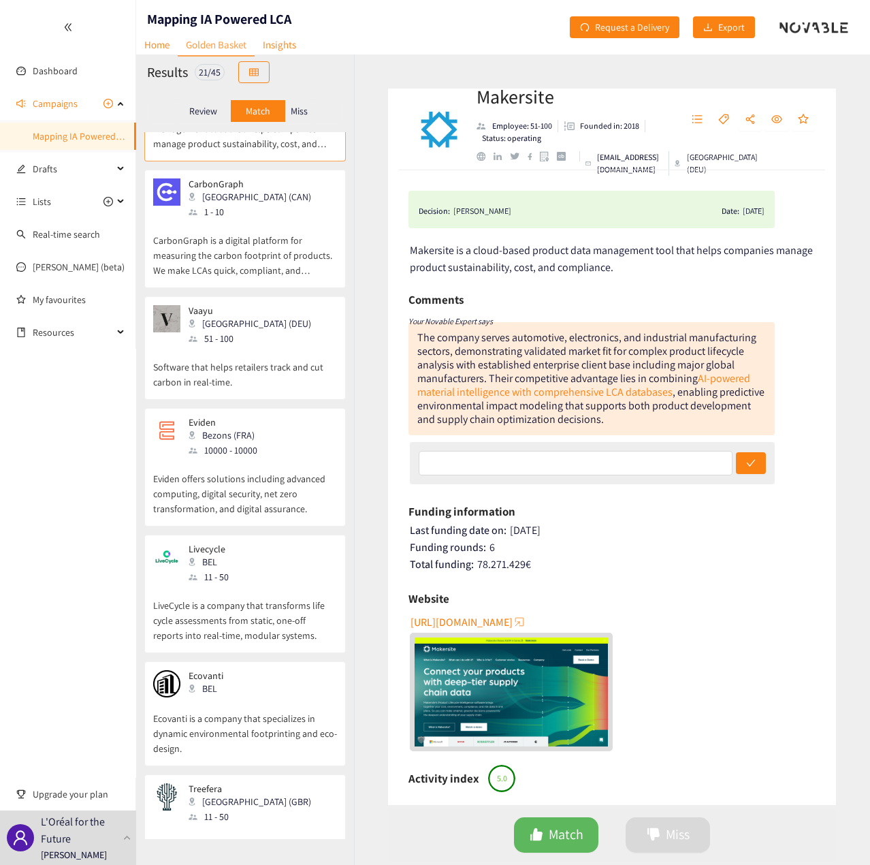
scroll to position [1361, 0]
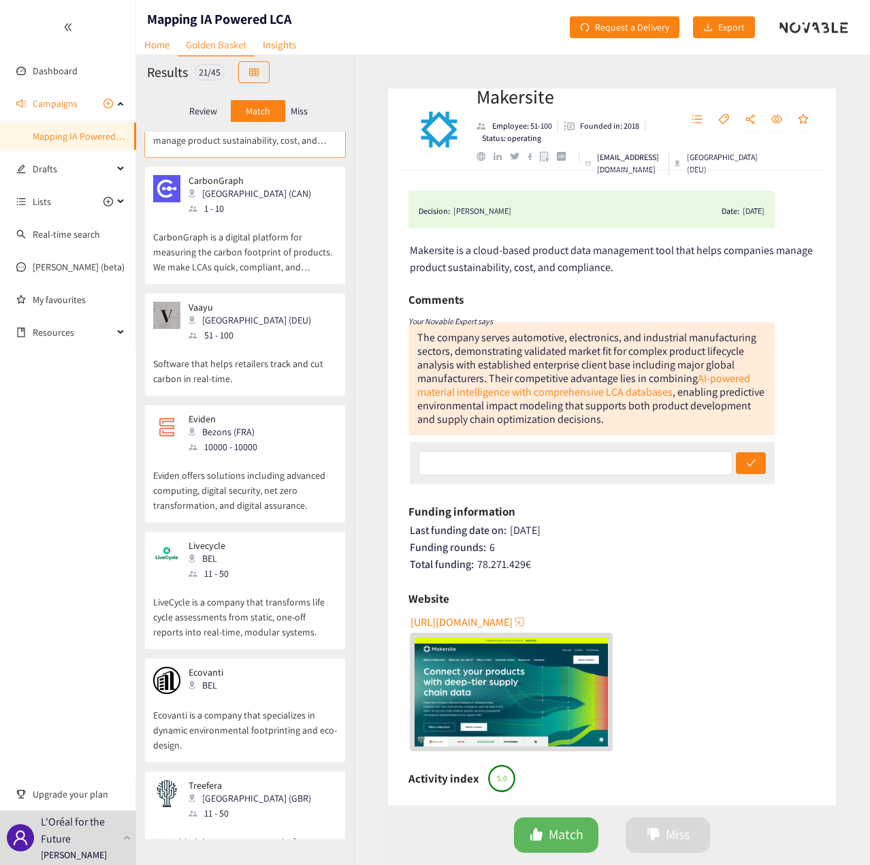
click at [281, 302] on div "[PERSON_NAME] (DEU) 51 - 100" at bounding box center [245, 322] width 184 height 41
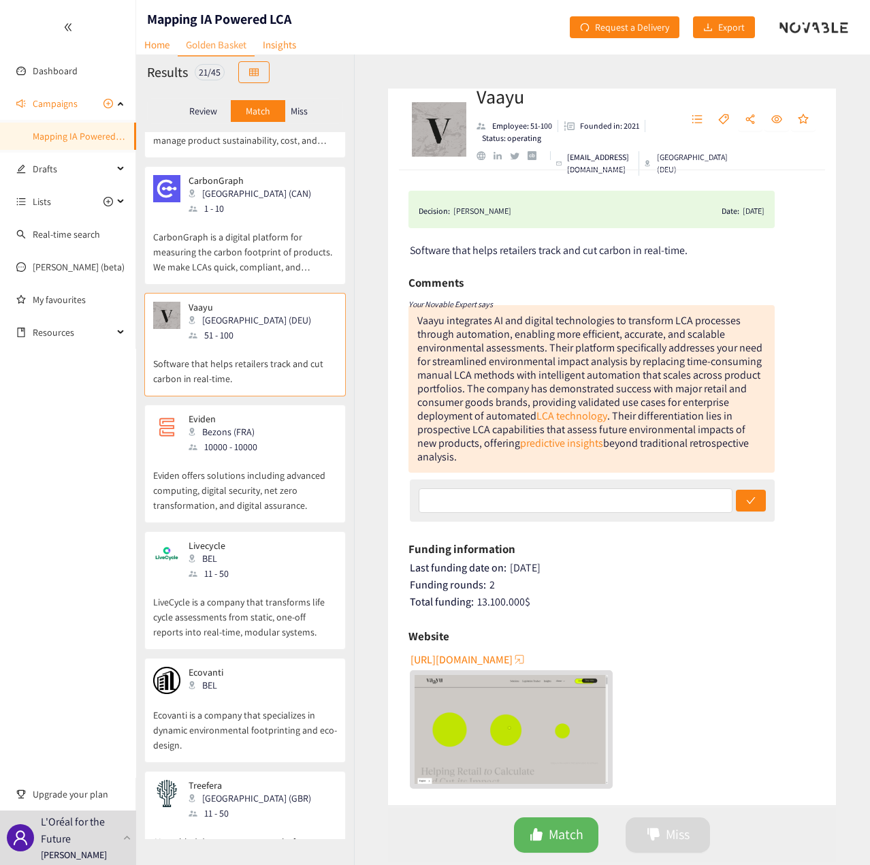
click at [535, 395] on div "Vaayu integrates AI and digital technologies to transform LCA processes through…" at bounding box center [589, 388] width 345 height 150
drag, startPoint x: 466, startPoint y: 386, endPoint x: 716, endPoint y: 399, distance: 250.2
click at [716, 399] on div "Vaayu integrates AI and digital technologies to transform LCA processes through…" at bounding box center [589, 388] width 345 height 150
click at [596, 399] on div "Vaayu integrates AI and digital technologies to transform LCA processes through…" at bounding box center [589, 388] width 345 height 150
click at [265, 404] on div "Eviden Bezons (FRA) 10000 - 10000 Eviden offers solutions including advanced co…" at bounding box center [245, 463] width 202 height 118
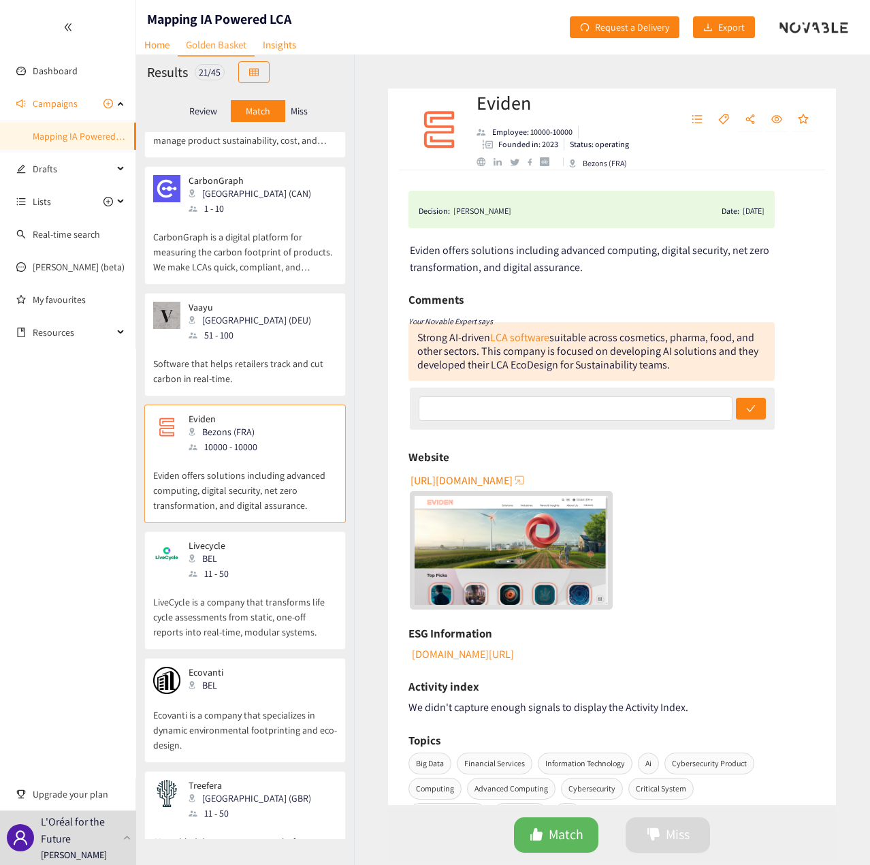
click at [263, 540] on div "Livecycle BEL 11 - 50" at bounding box center [245, 560] width 184 height 41
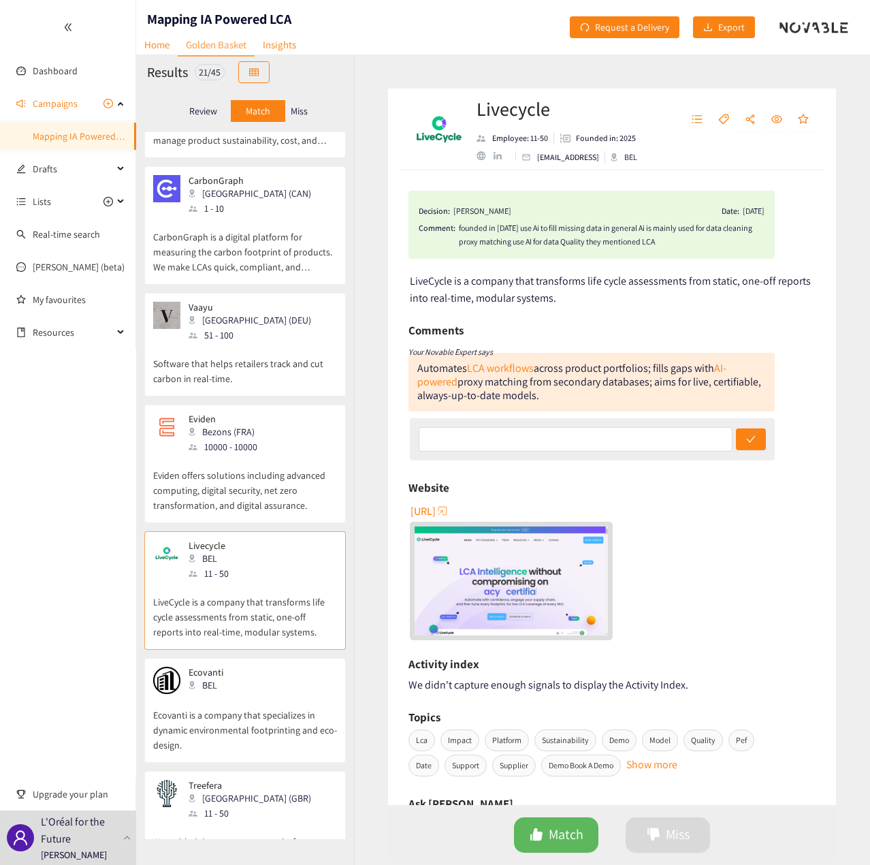
click at [253, 667] on div "Ecovanti BEL" at bounding box center [245, 680] width 184 height 27
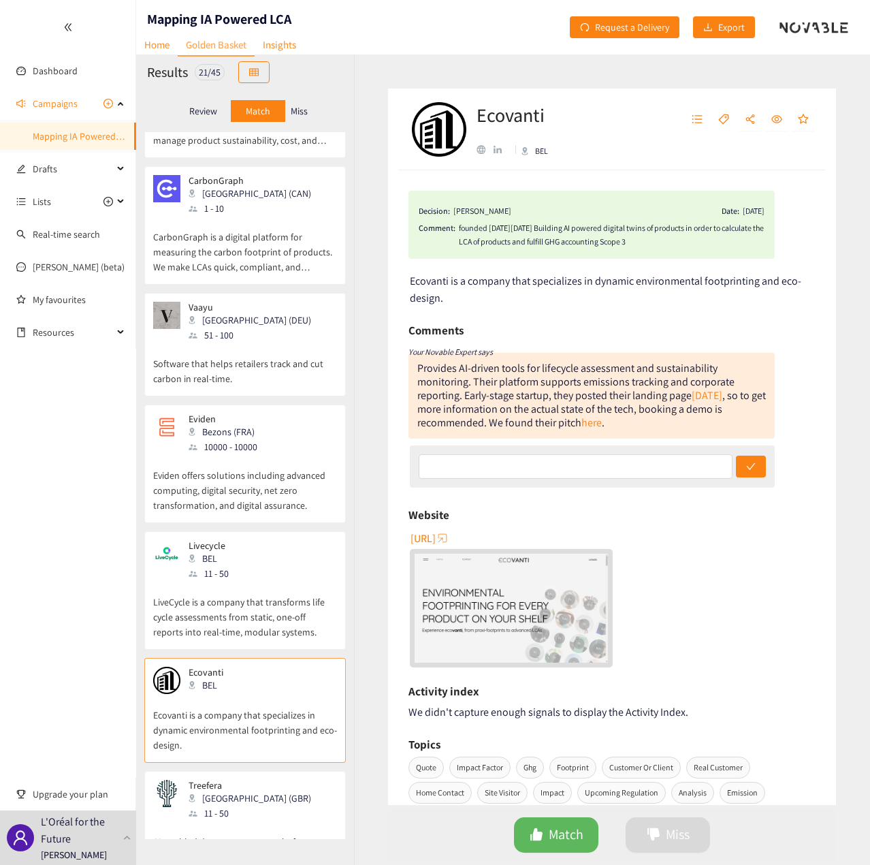
click at [261, 821] on p "AI-enabled data management platform focused on bringing transparency and accura…" at bounding box center [245, 850] width 184 height 59
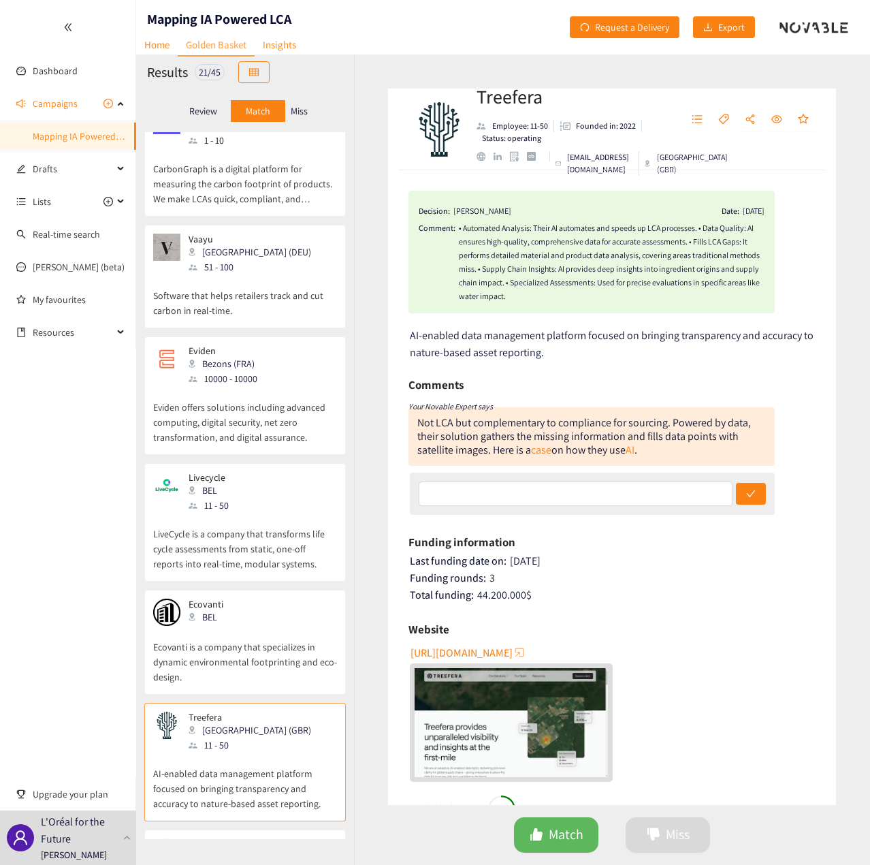
scroll to position [1497, 0]
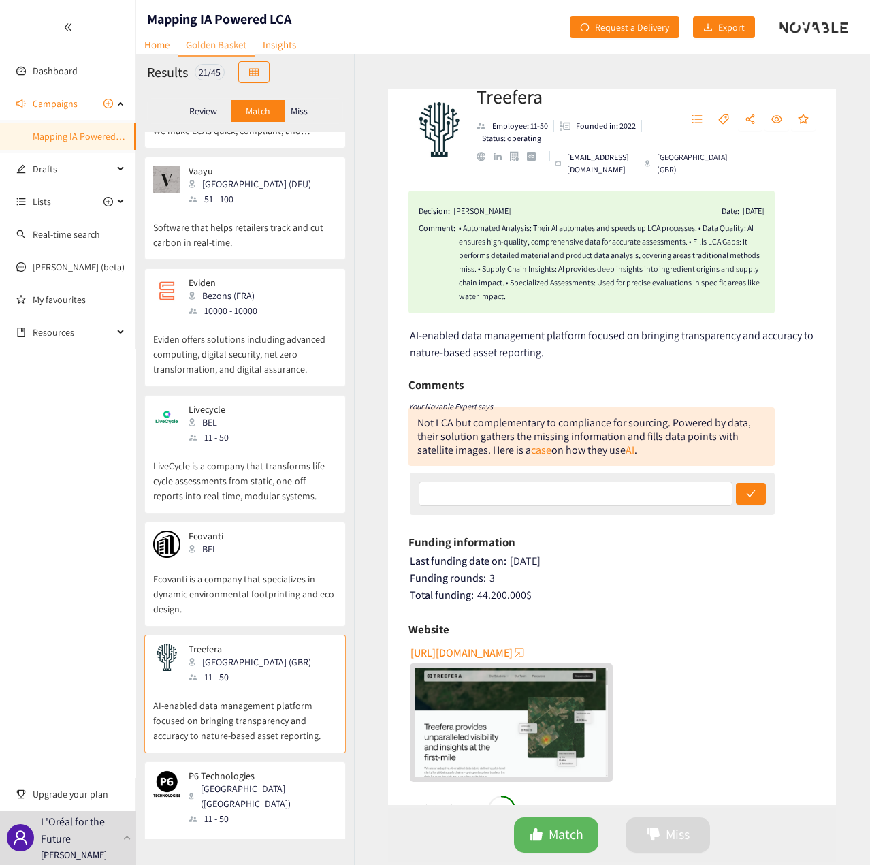
click at [280, 770] on div "P6 Technologies [GEOGRAPHIC_DATA] ([GEOGRAPHIC_DATA]) 11 - 50" at bounding box center [245, 798] width 184 height 56
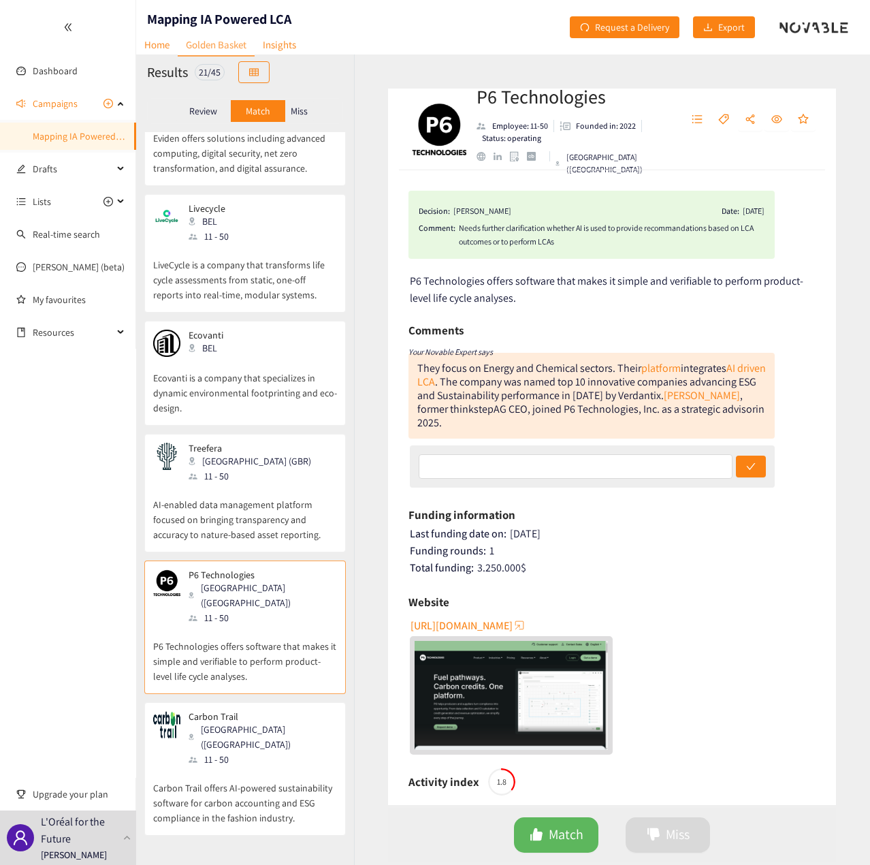
scroll to position [1837, 0]
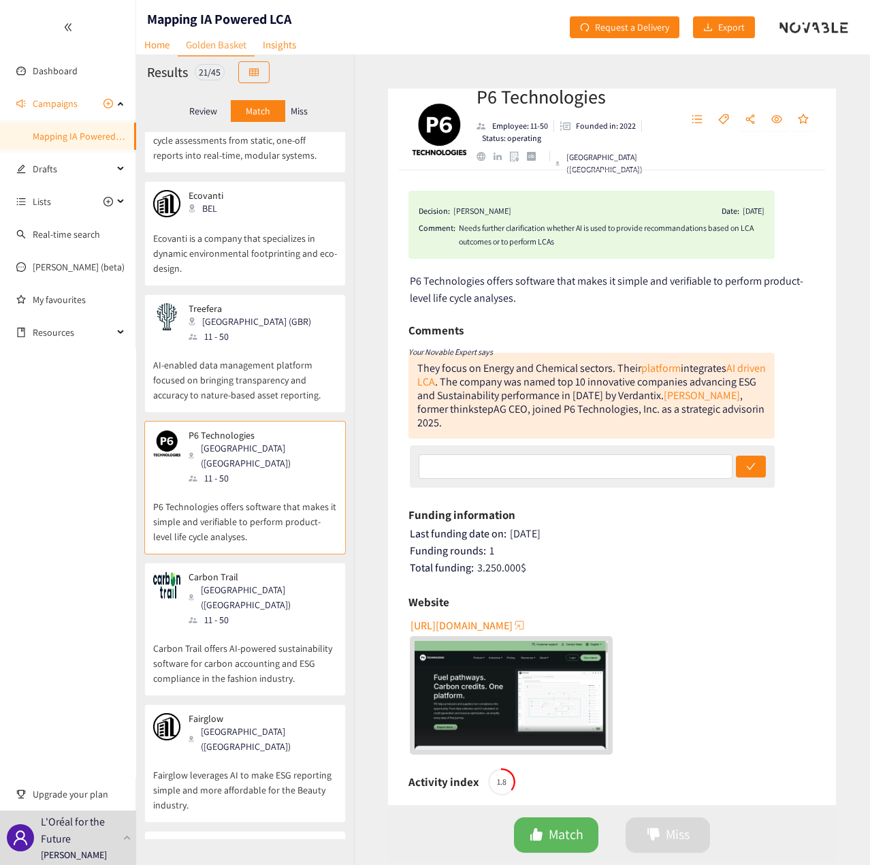
click at [220, 627] on p "Carbon Trail offers AI-powered sustainability software for carbon accounting an…" at bounding box center [245, 656] width 184 height 59
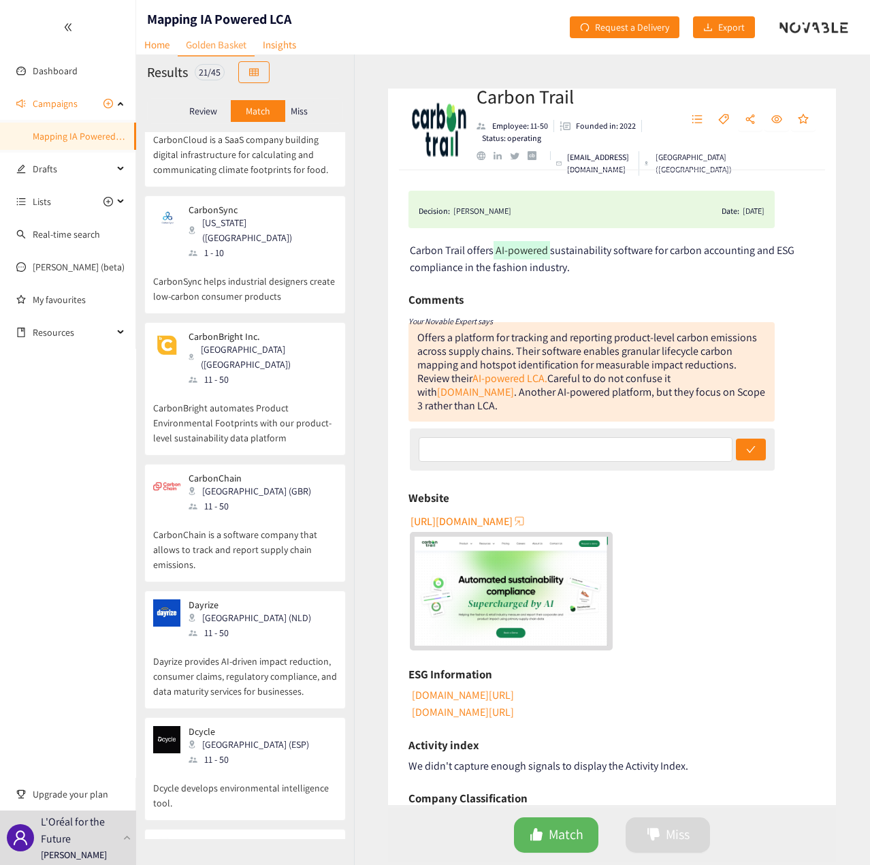
scroll to position [0, 0]
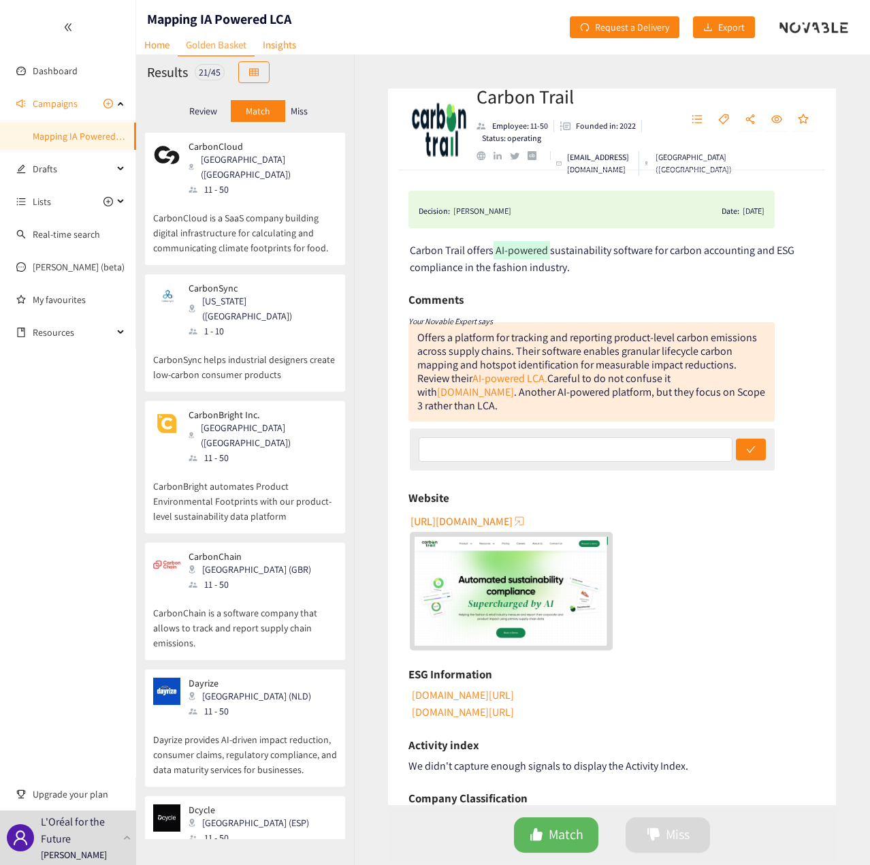
click at [291, 197] on p "CarbonCloud is a SaaS company building digital infrastructure for calculating a…" at bounding box center [245, 226] width 184 height 59
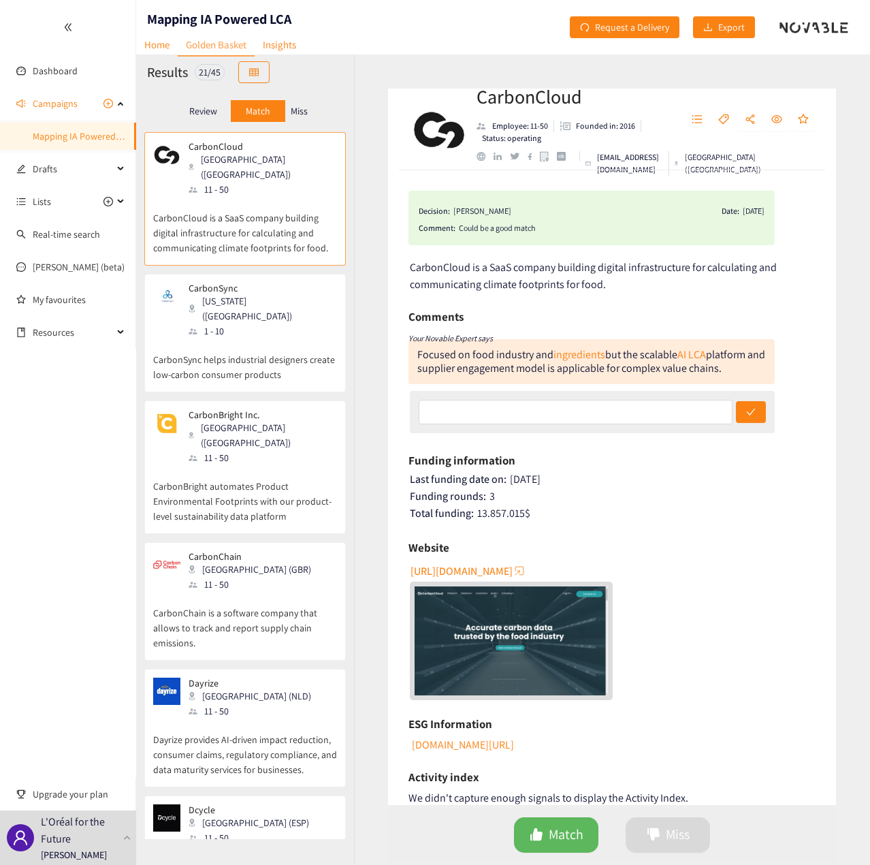
click at [289, 306] on div "CarbonSync [US_STATE] ([GEOGRAPHIC_DATA]) 1 - 10" at bounding box center [245, 311] width 184 height 56
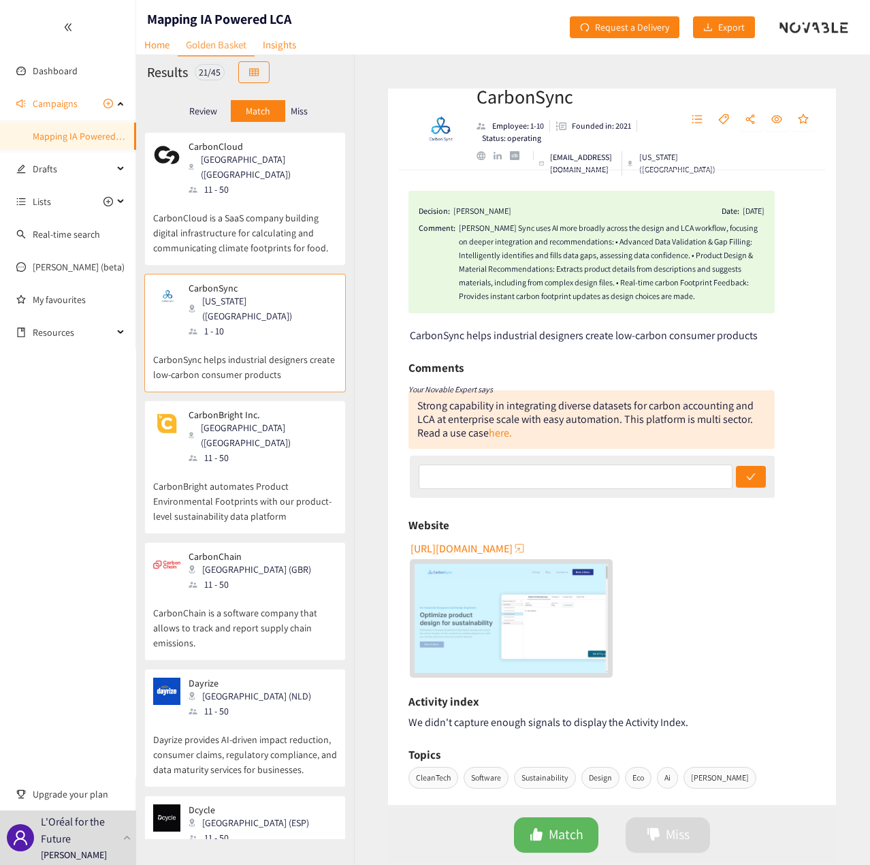
click at [274, 450] on div "11 - 50" at bounding box center [262, 457] width 147 height 15
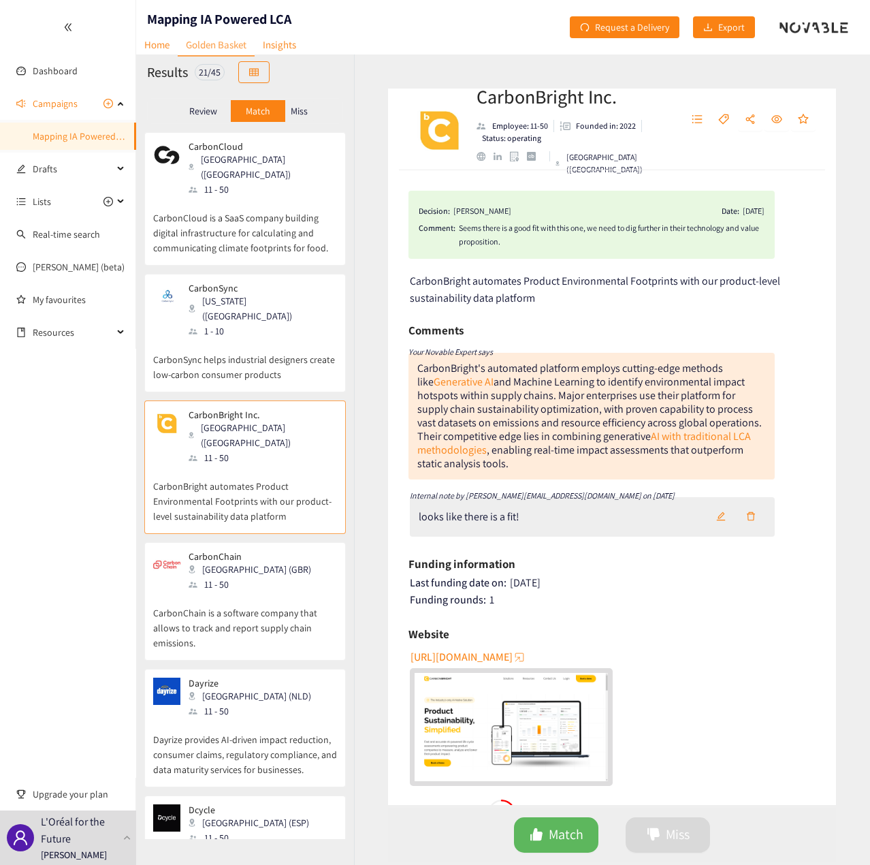
click at [251, 577] on div "11 - 50" at bounding box center [254, 584] width 131 height 15
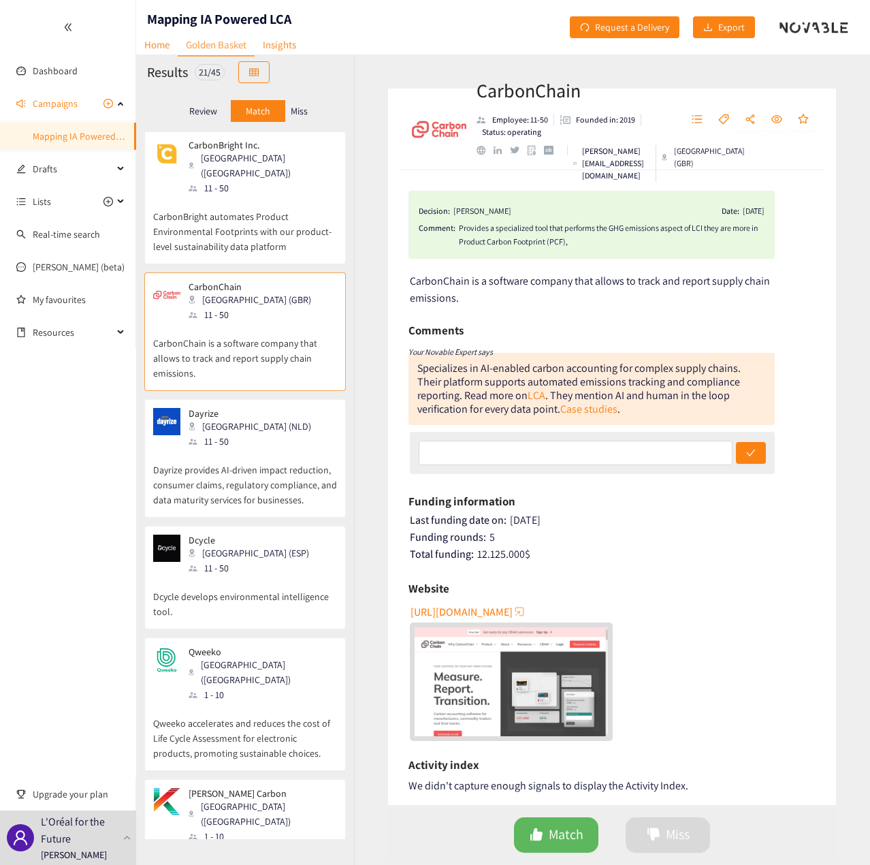
scroll to position [272, 0]
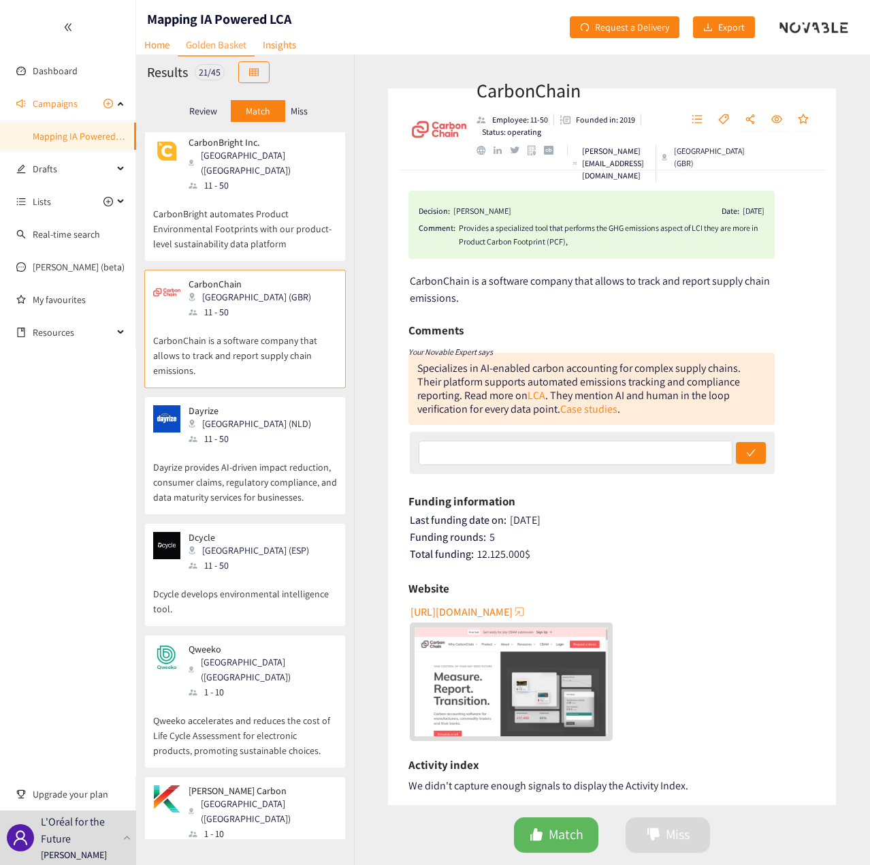
drag, startPoint x: 254, startPoint y: 403, endPoint x: 257, endPoint y: 419, distance: 16.6
click at [255, 446] on p "Dayrize provides AI-driven impact reduction, consumer claims, regulatory compli…" at bounding box center [245, 475] width 184 height 59
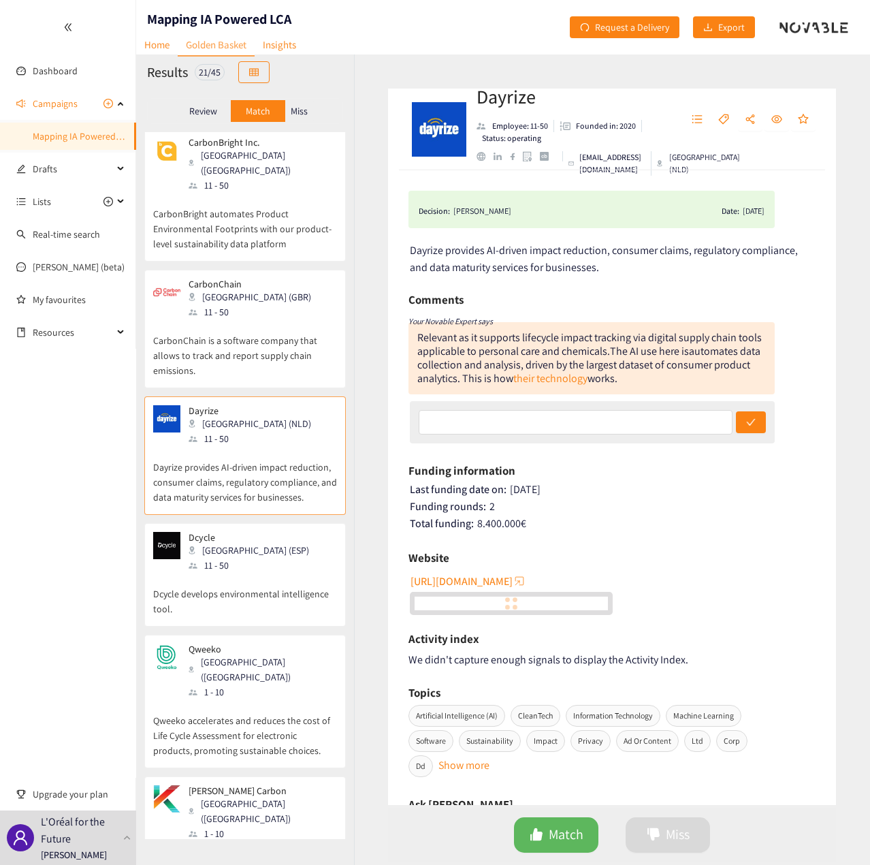
drag, startPoint x: 251, startPoint y: 509, endPoint x: 253, endPoint y: 522, distance: 13.0
click at [253, 543] on div "[GEOGRAPHIC_DATA] (ESP)" at bounding box center [253, 550] width 129 height 15
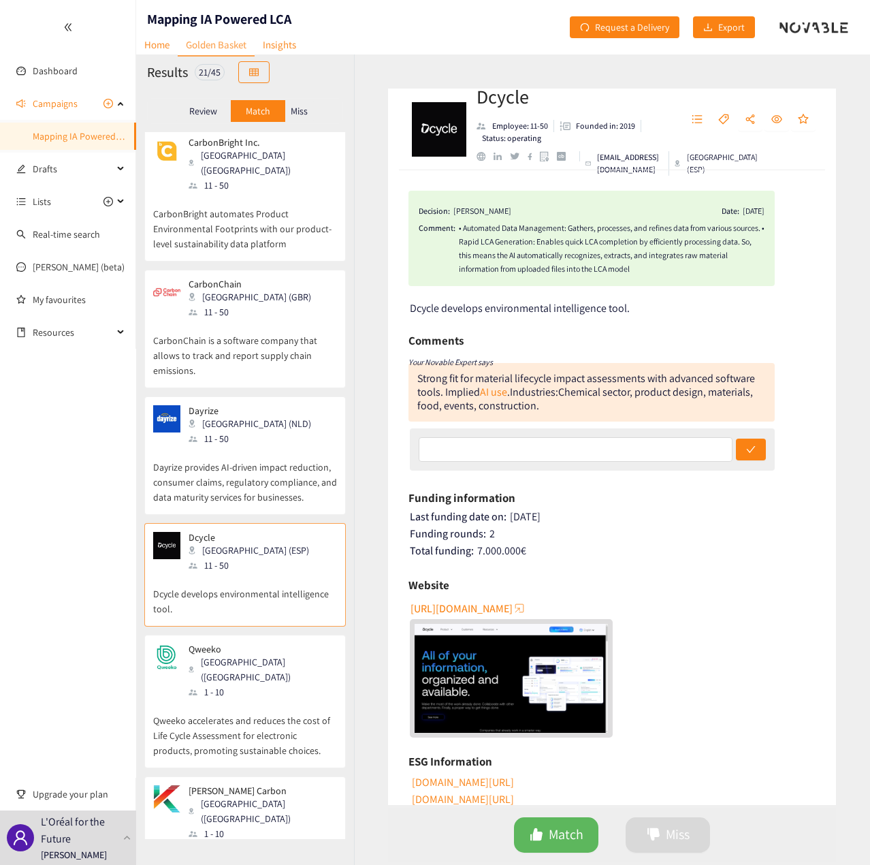
click at [238, 635] on div "Qweeko Paris ([GEOGRAPHIC_DATA]) 1 - 10 Qweeko accelerates and reduces the cost…" at bounding box center [245, 701] width 202 height 133
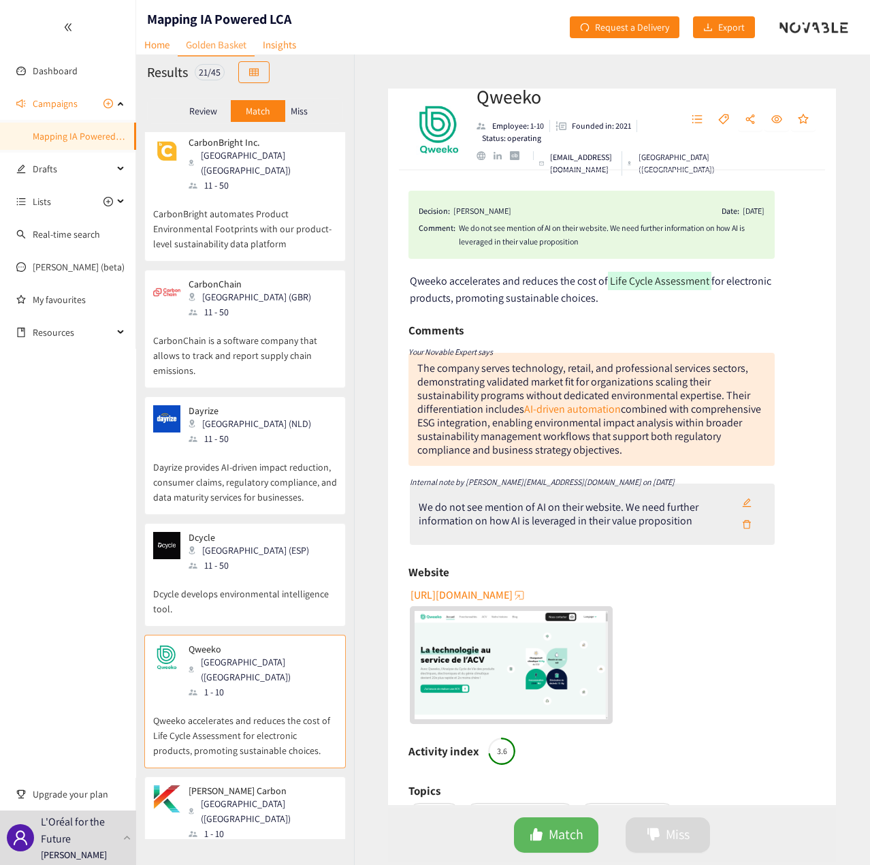
click at [241, 654] on div "[GEOGRAPHIC_DATA] ([GEOGRAPHIC_DATA])" at bounding box center [262, 669] width 147 height 30
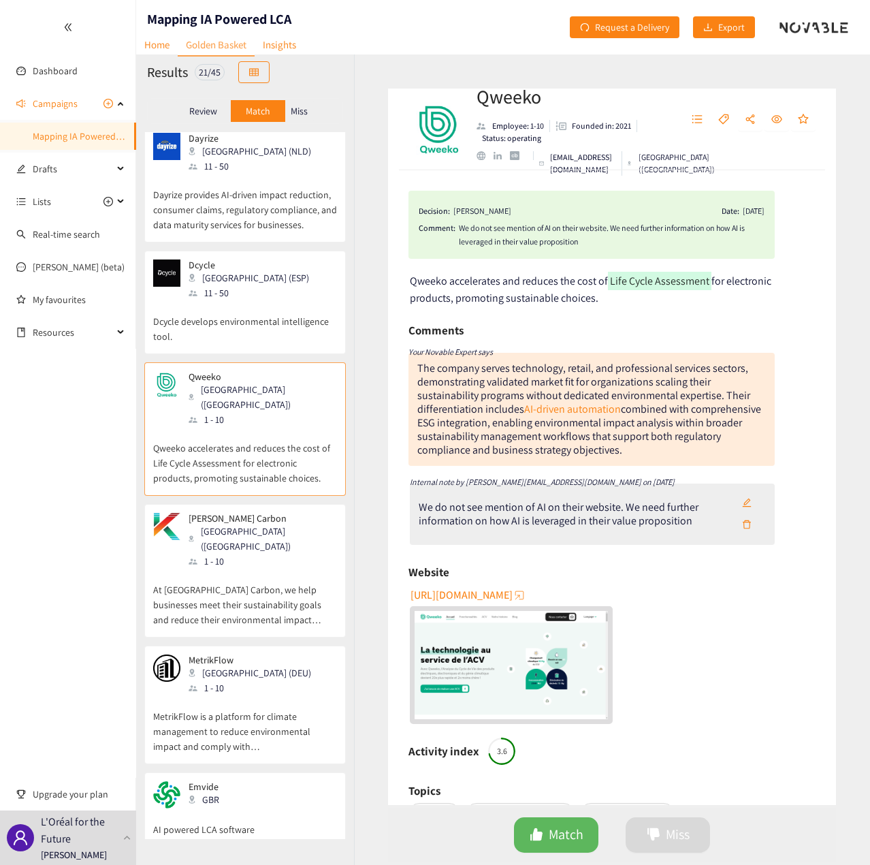
click at [242, 524] on div "[GEOGRAPHIC_DATA] ([GEOGRAPHIC_DATA])" at bounding box center [262, 539] width 147 height 30
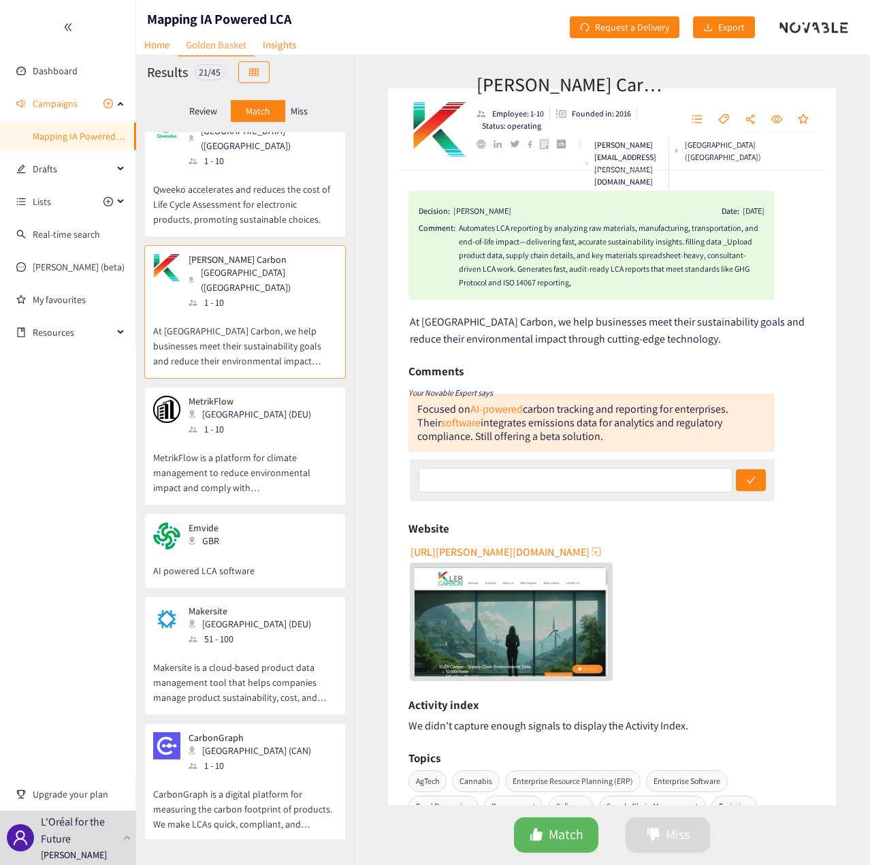
scroll to position [817, 0]
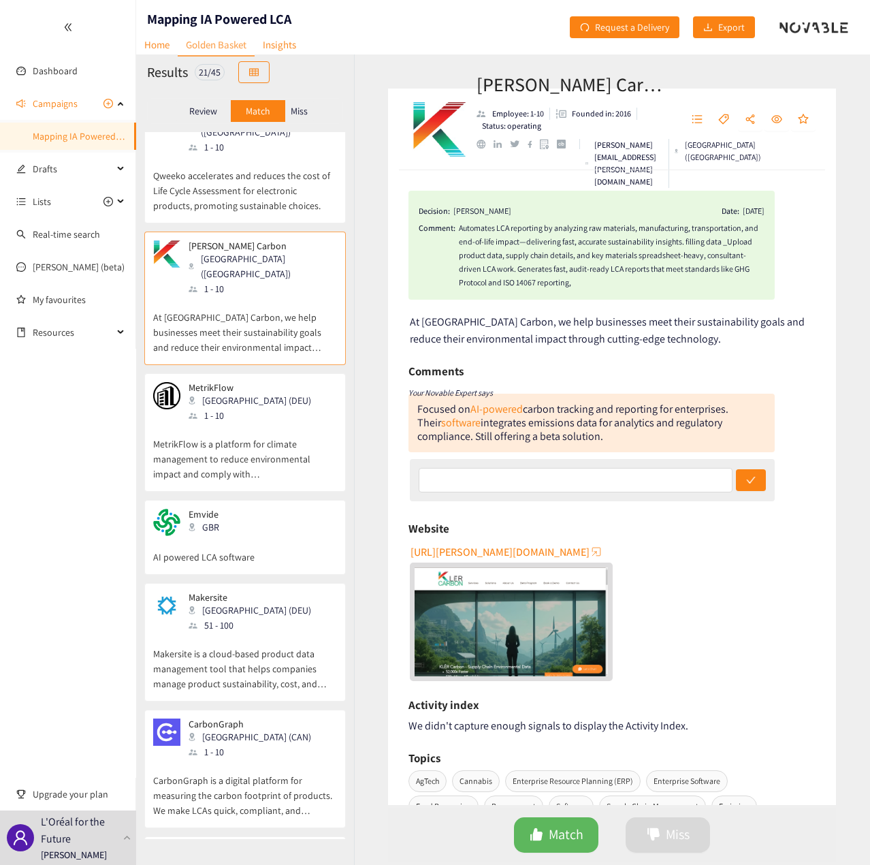
click at [266, 382] on div "MetrikFlow Berlin (DEU) 1 - 10" at bounding box center [245, 402] width 184 height 41
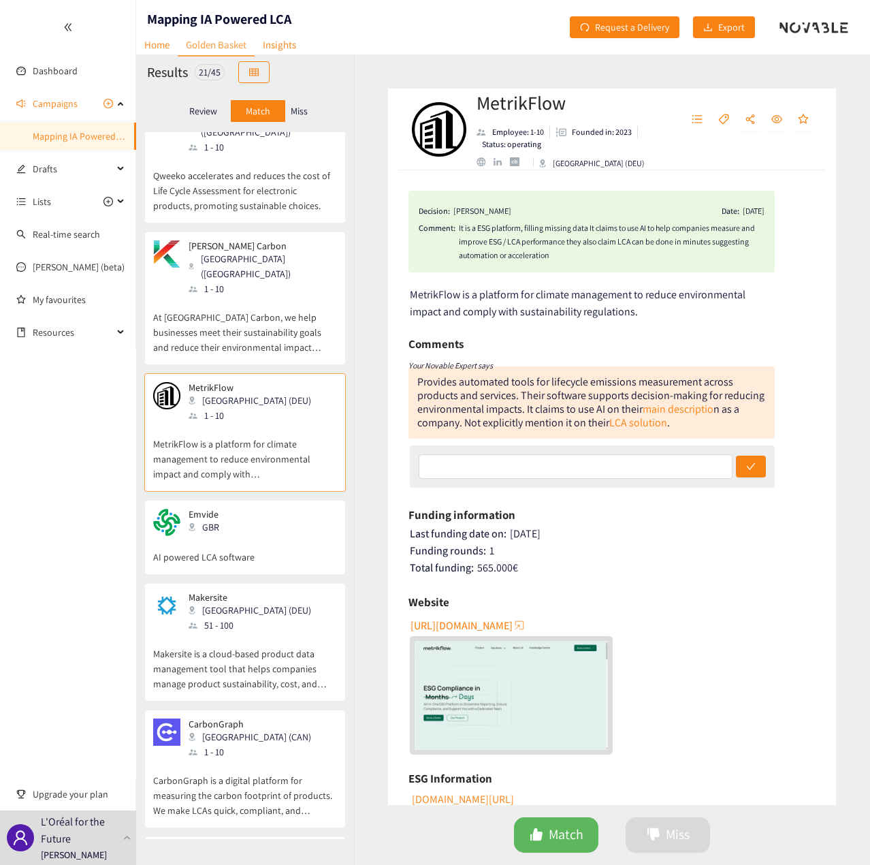
click at [266, 509] on div "Emvide GBR" at bounding box center [245, 522] width 184 height 27
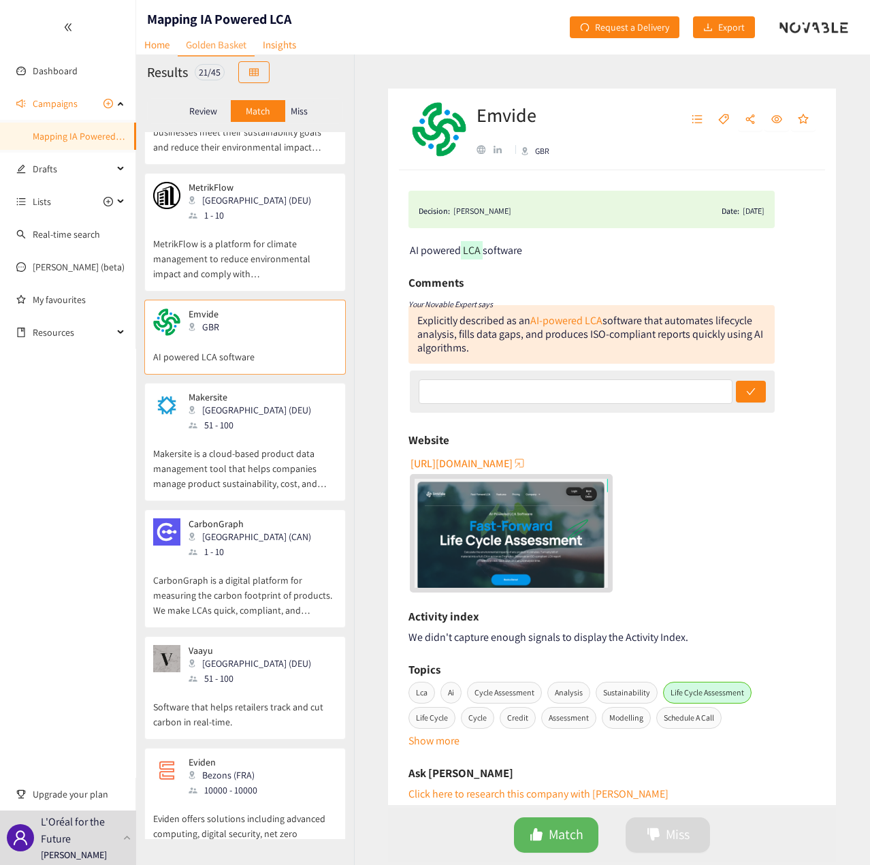
scroll to position [1021, 0]
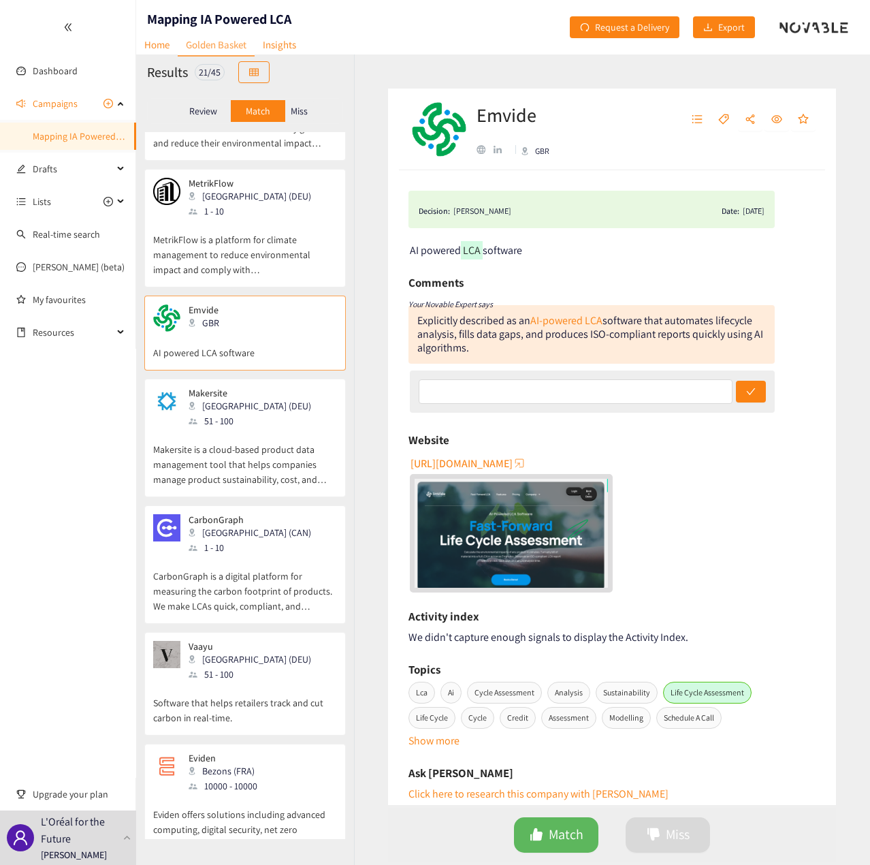
click at [248, 428] on p "Makersite is a cloud-based product data management tool that helps companies ma…" at bounding box center [245, 457] width 184 height 59
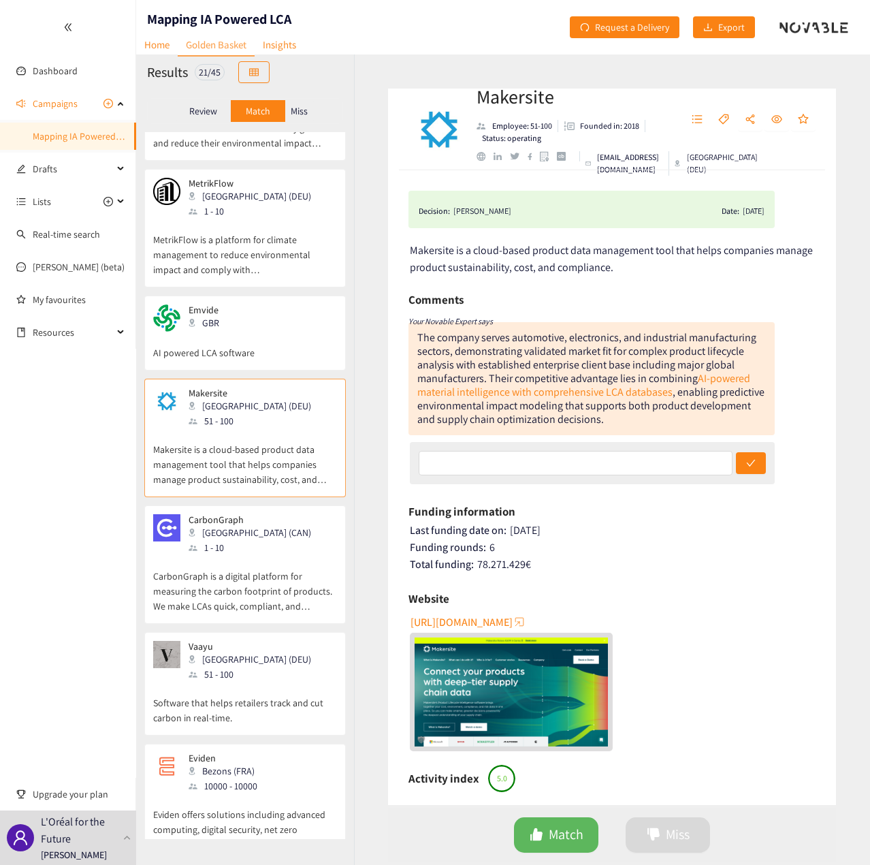
click at [275, 514] on div "CarbonGraph Toronto ([GEOGRAPHIC_DATA]) 1 - 10" at bounding box center [245, 534] width 184 height 41
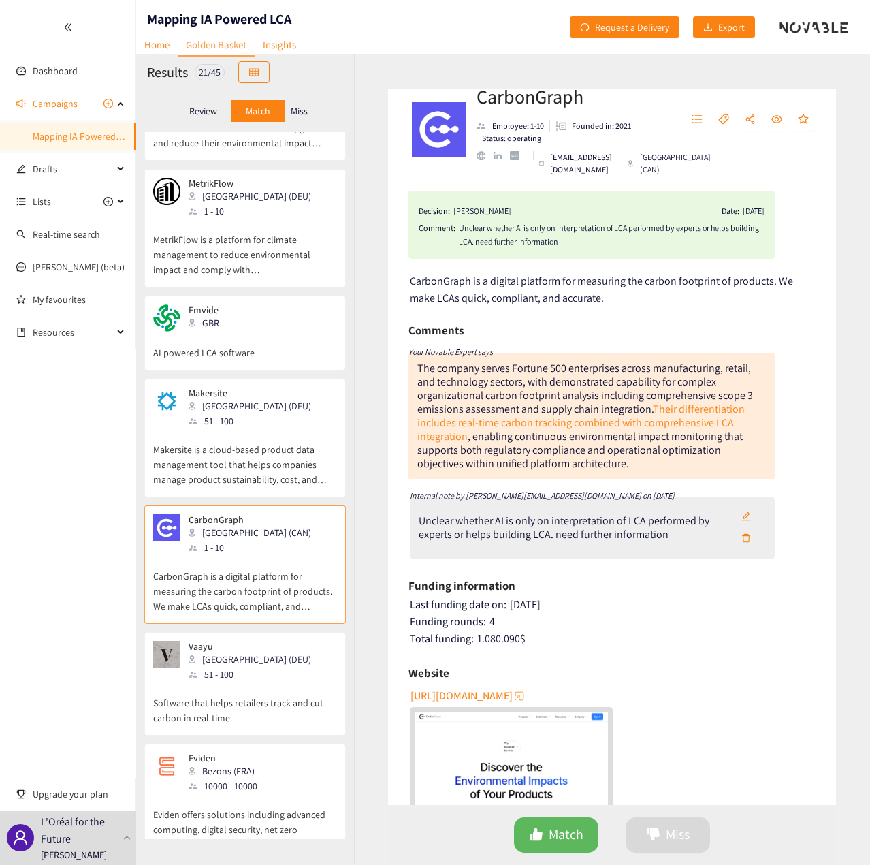
click at [234, 652] on div "[GEOGRAPHIC_DATA] (DEU)" at bounding box center [254, 659] width 131 height 15
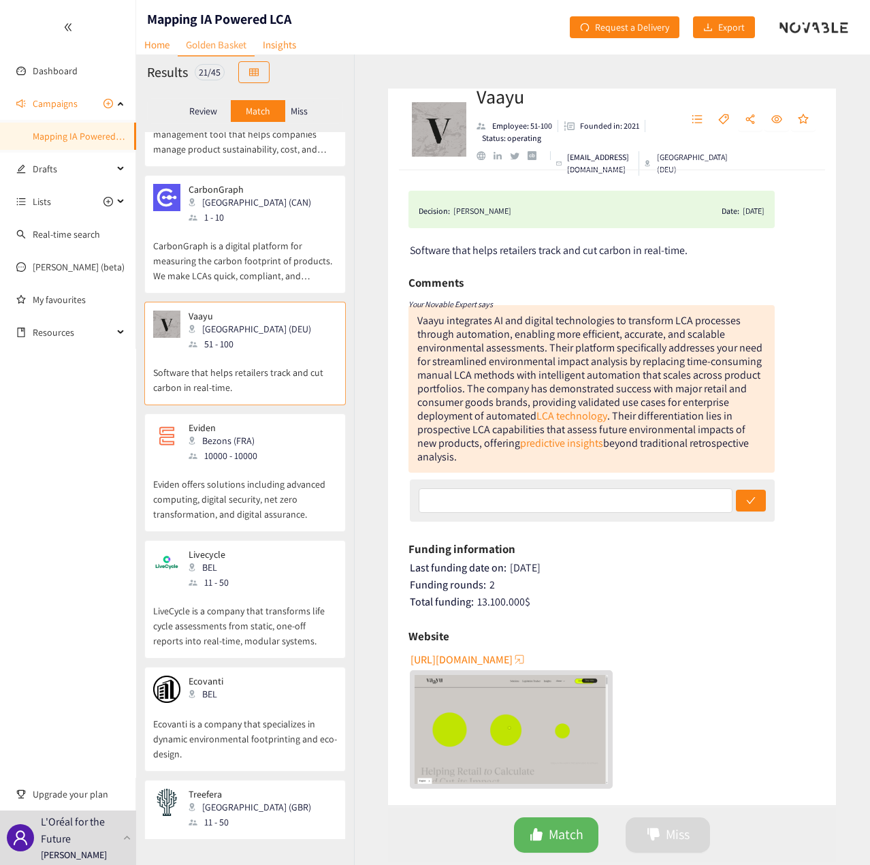
scroll to position [1362, 0]
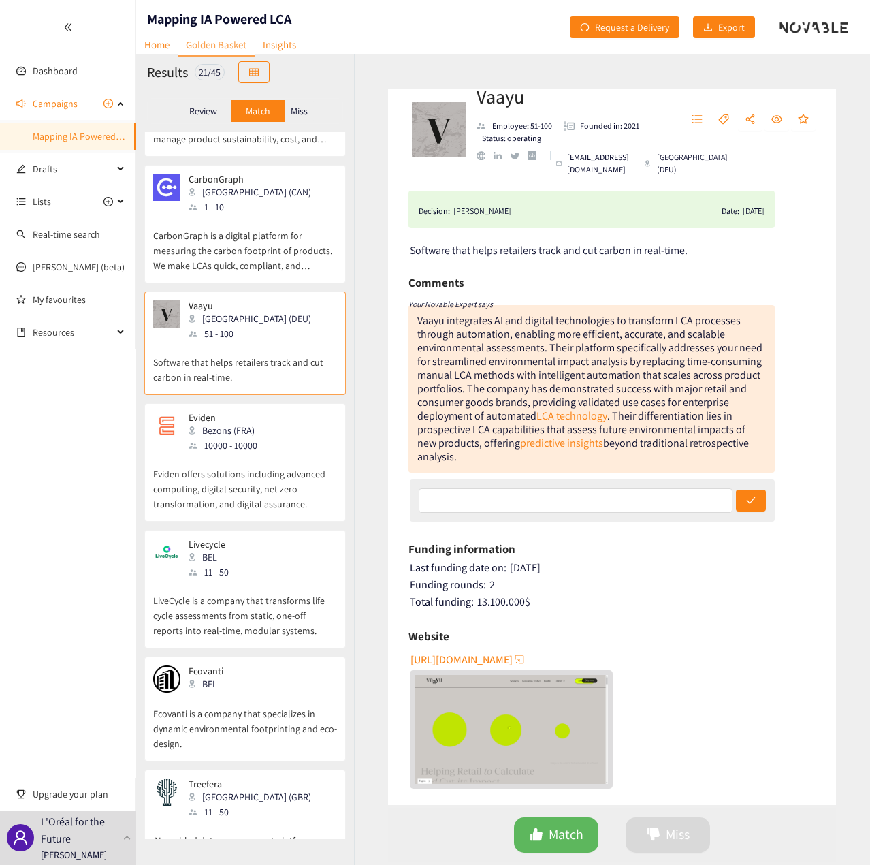
drag, startPoint x: 223, startPoint y: 402, endPoint x: 235, endPoint y: 410, distance: 14.4
click at [223, 453] on p "Eviden offers solutions including advanced computing, digital security, net zer…" at bounding box center [245, 482] width 184 height 59
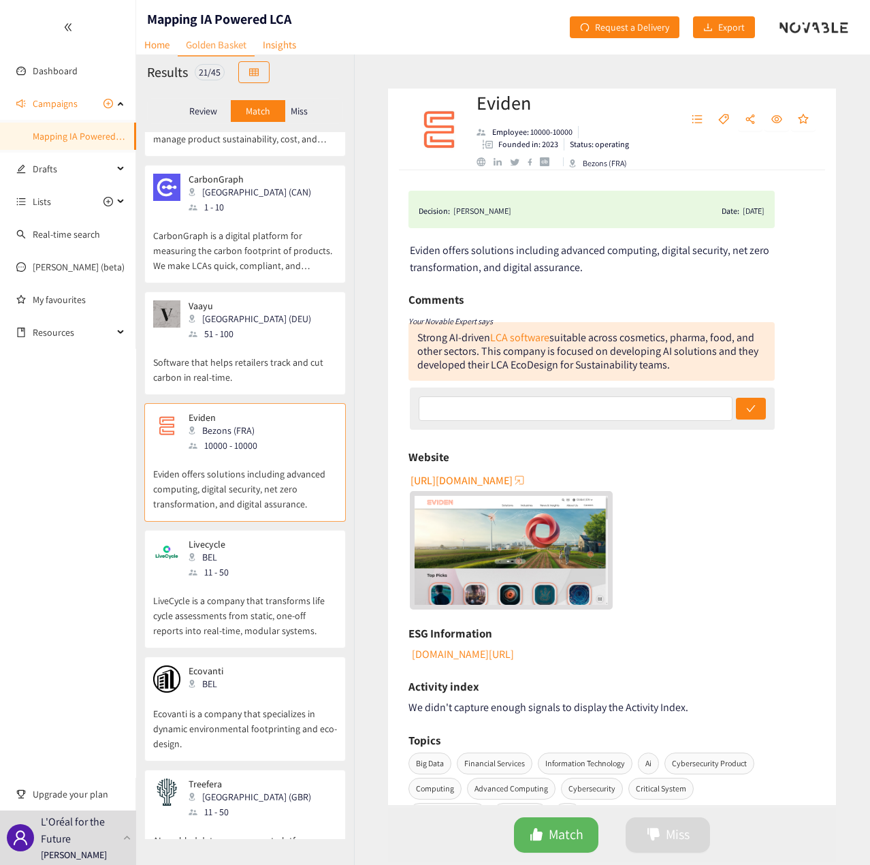
click at [242, 565] on div "11 - 50" at bounding box center [220, 572] width 63 height 15
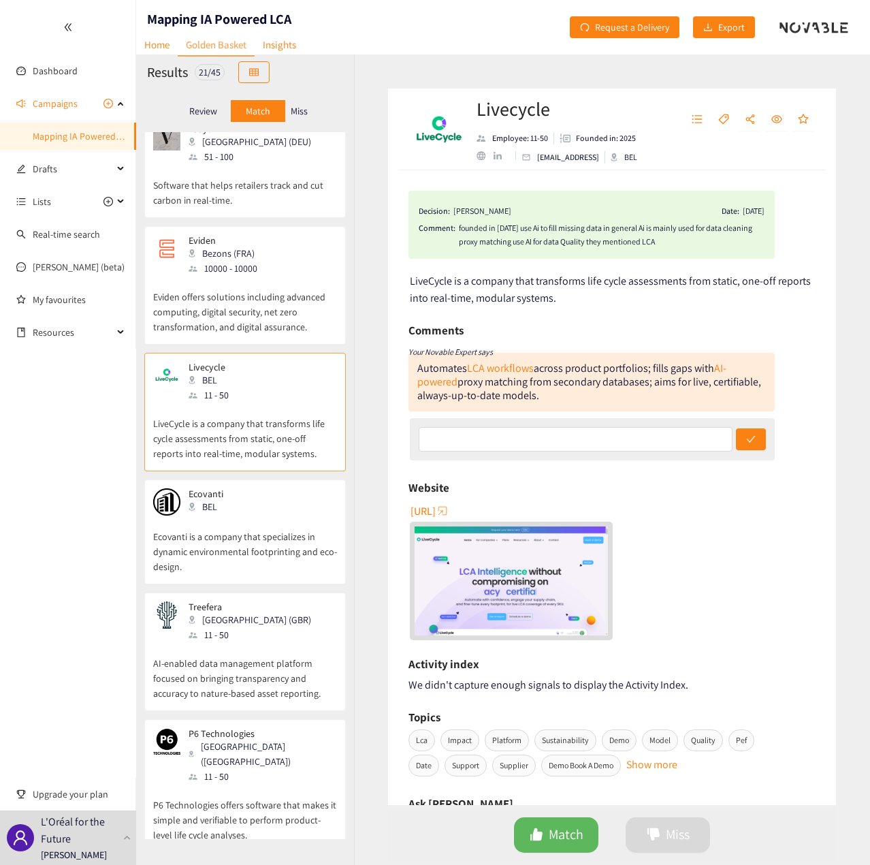
scroll to position [1566, 0]
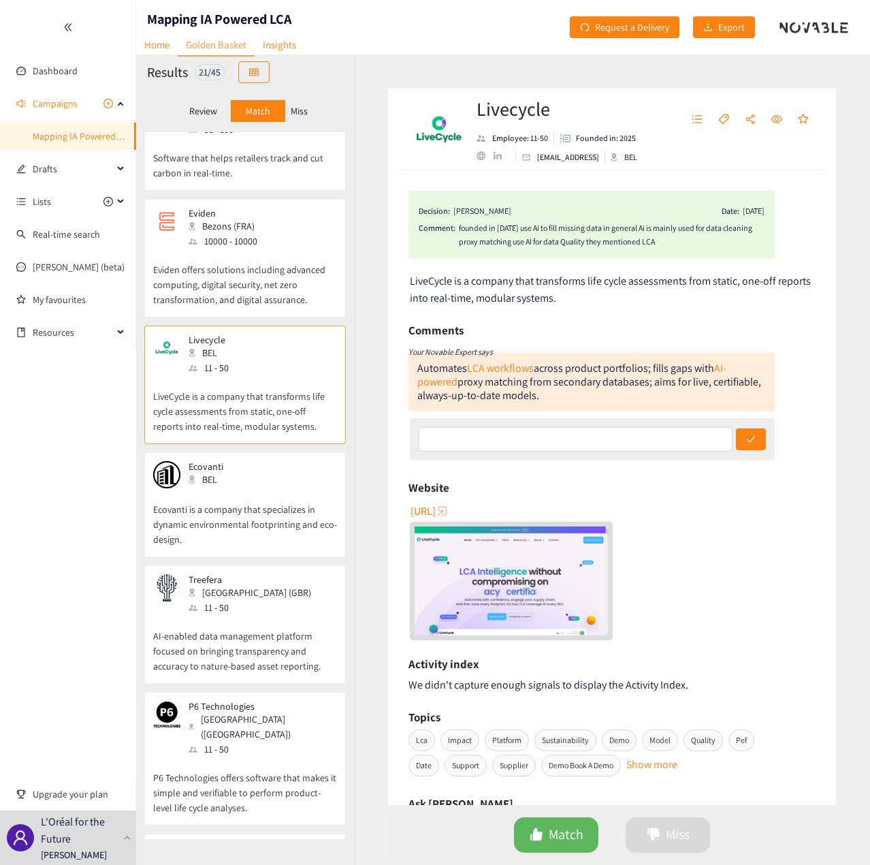
drag, startPoint x: 204, startPoint y: 412, endPoint x: 235, endPoint y: 463, distance: 59.9
click at [206, 472] on div "BEL" at bounding box center [220, 479] width 63 height 15
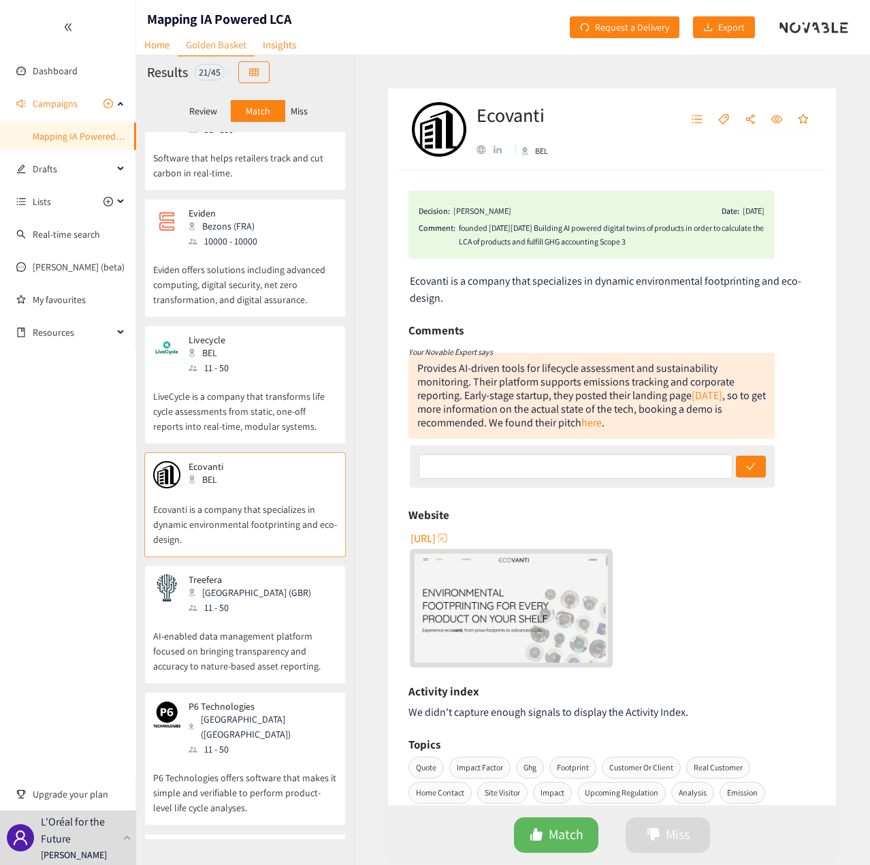
click at [246, 615] on p "AI-enabled data management platform focused on bringing transparency and accura…" at bounding box center [245, 644] width 184 height 59
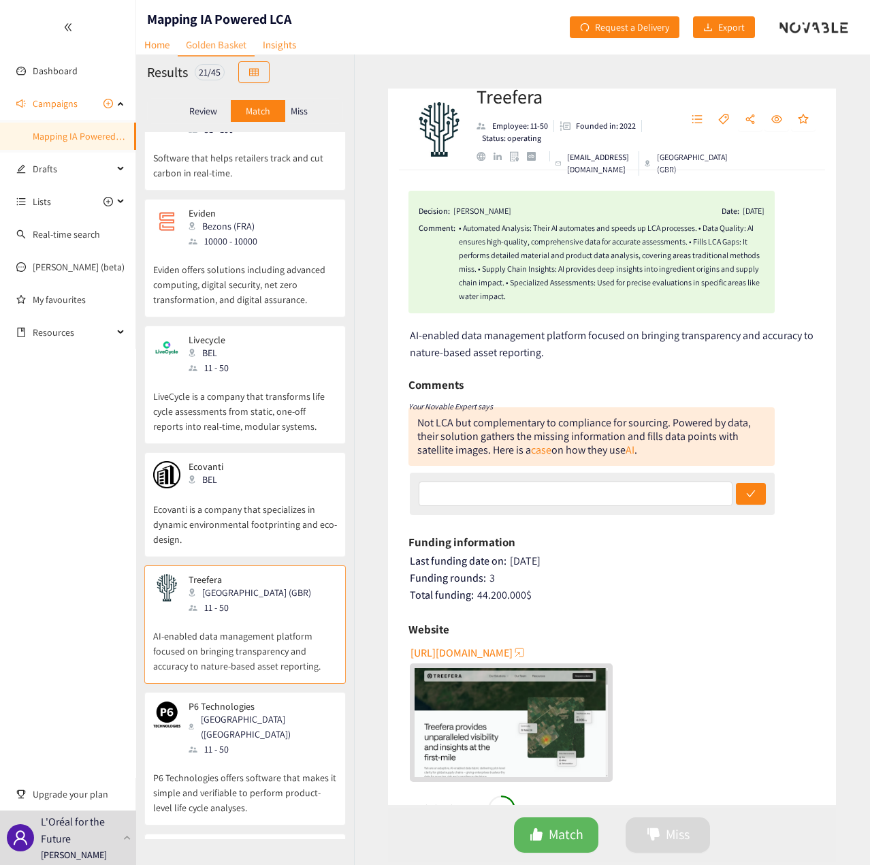
click at [242, 742] on div "11 - 50" at bounding box center [262, 749] width 147 height 15
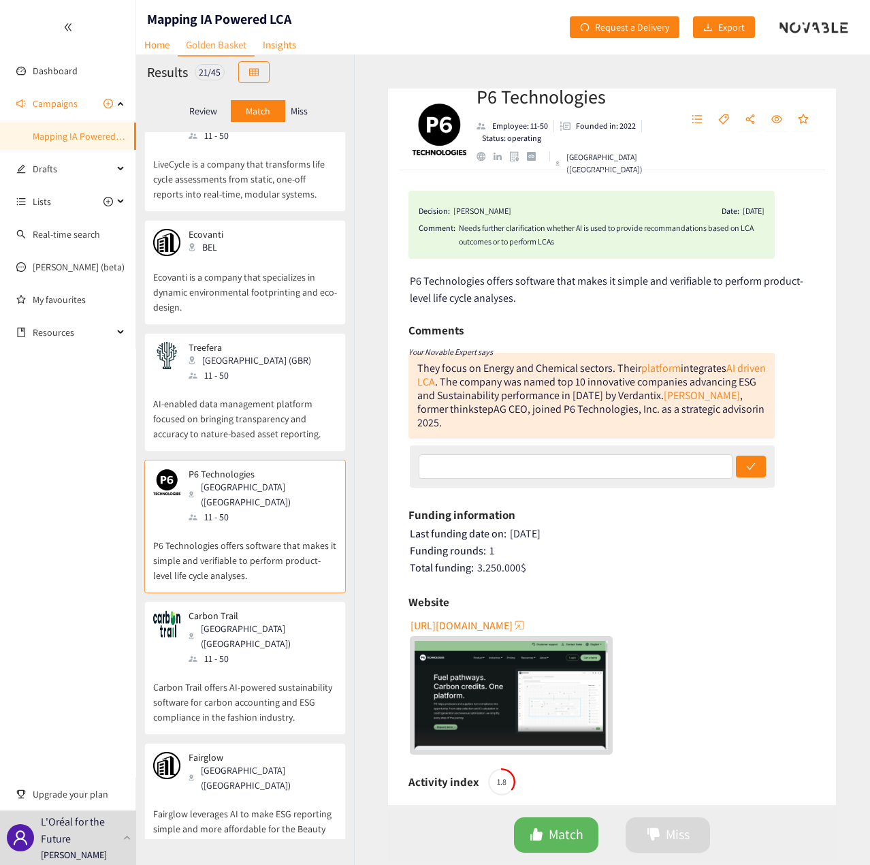
scroll to position [1837, 0]
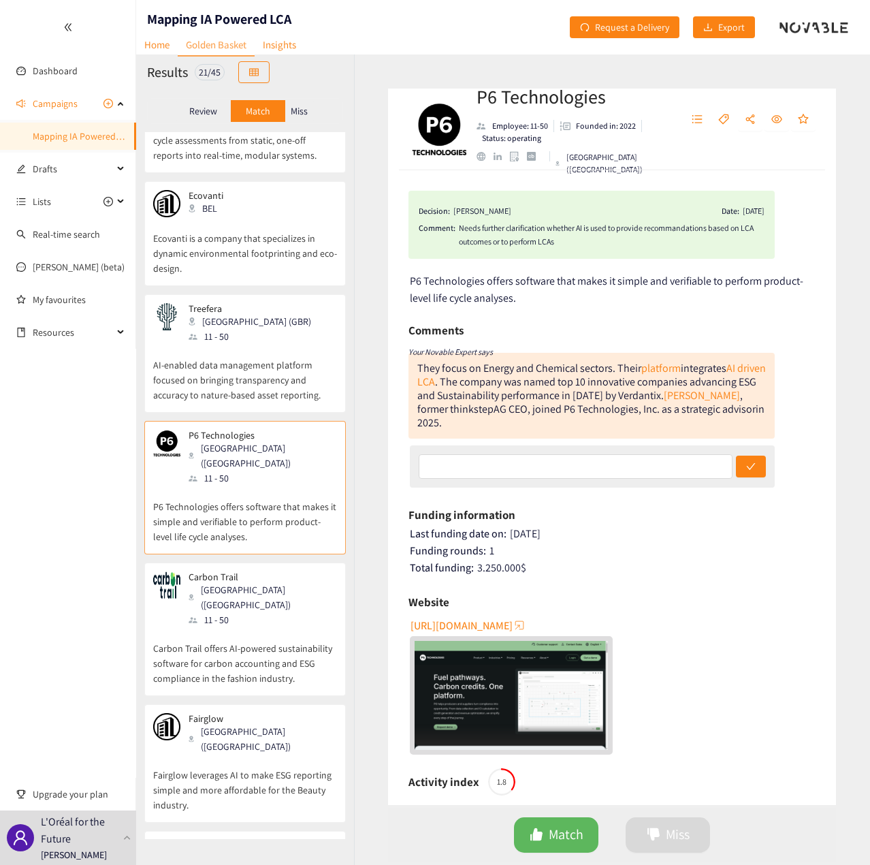
click at [241, 627] on p "Carbon Trail offers AI-powered sustainability software for carbon accounting an…" at bounding box center [245, 656] width 184 height 59
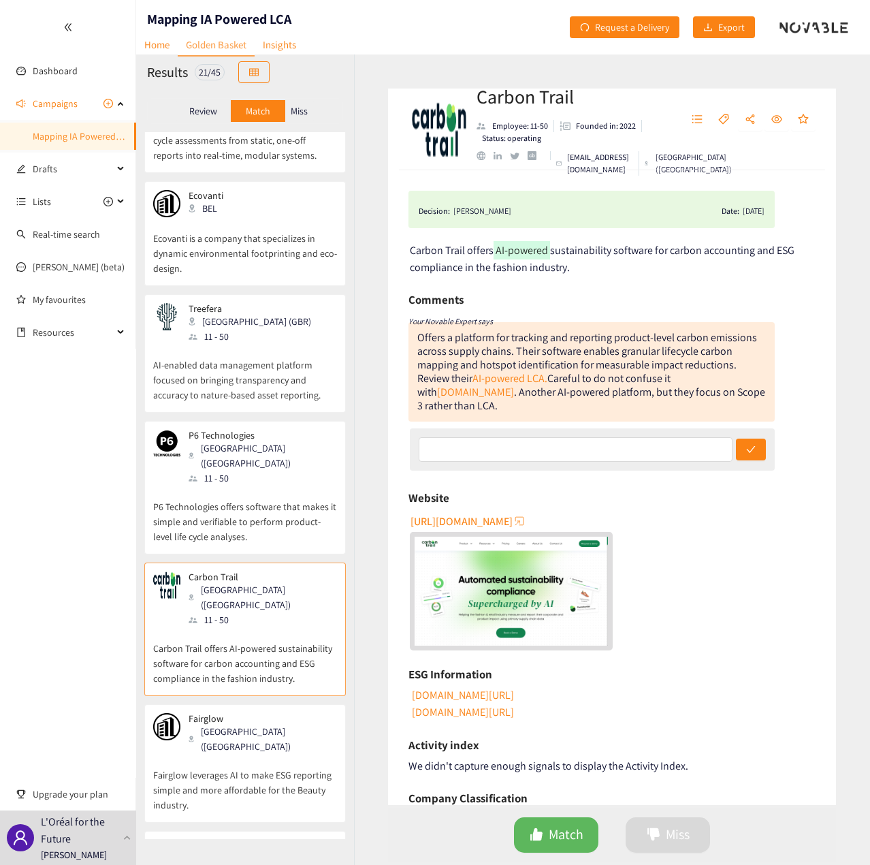
click at [257, 713] on div "Fairglow Paris ([GEOGRAPHIC_DATA])" at bounding box center [245, 733] width 184 height 41
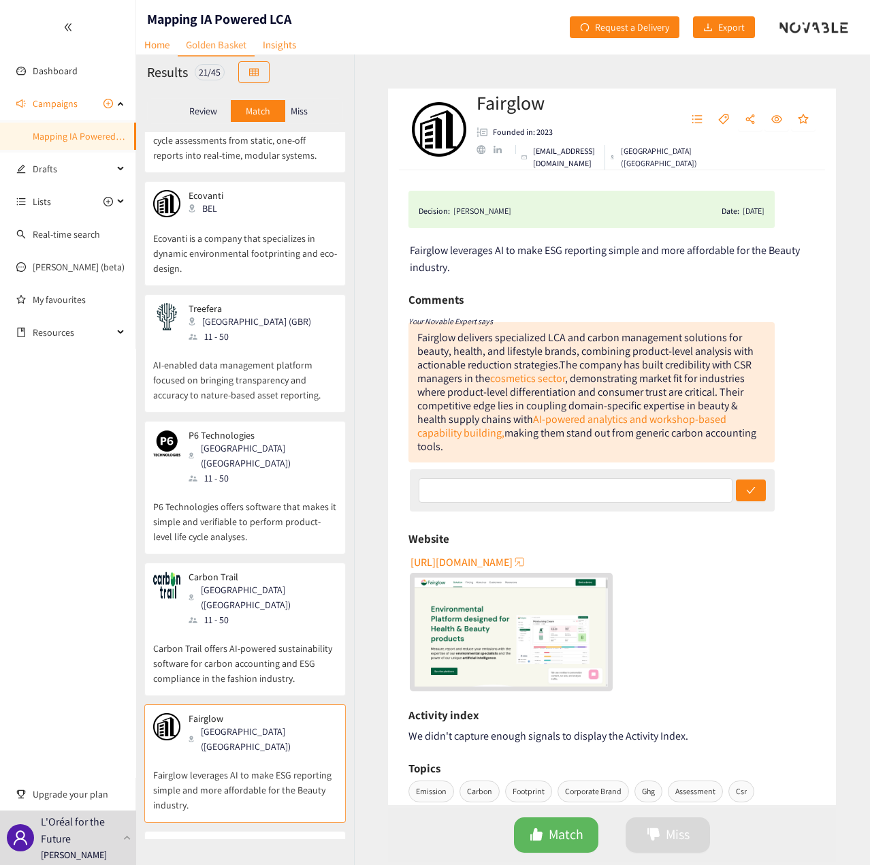
click at [254, 840] on div "[PERSON_NAME] ([GEOGRAPHIC_DATA]) 101 - 250" at bounding box center [245, 868] width 184 height 56
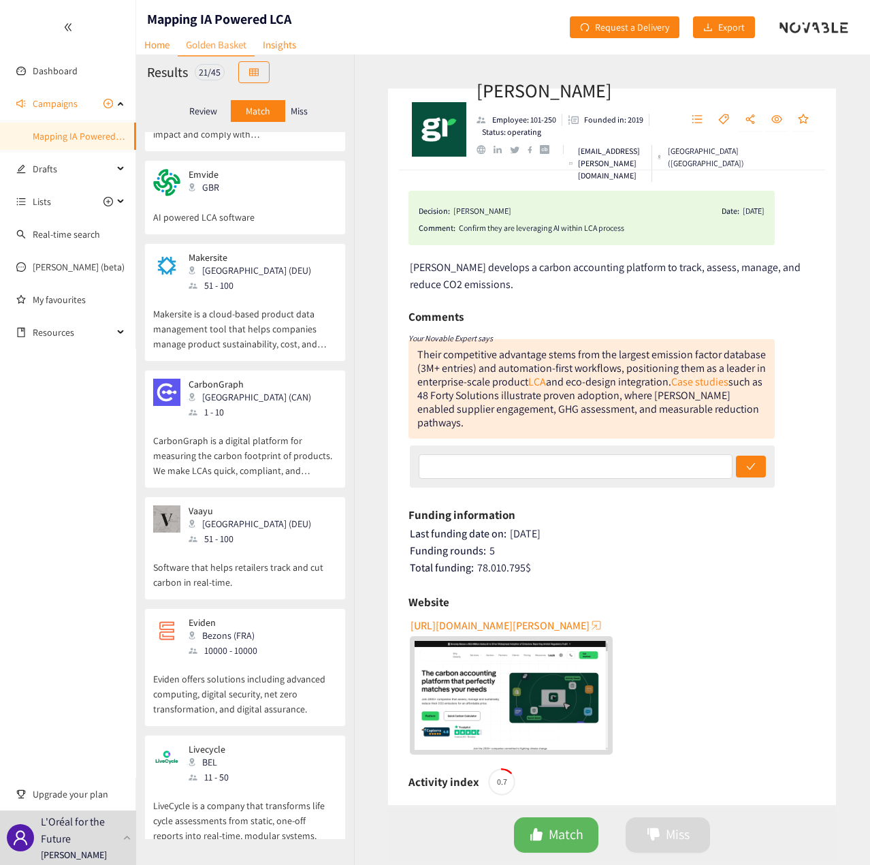
scroll to position [1156, 0]
click at [282, 379] on div "CarbonGraph Toronto ([GEOGRAPHIC_DATA]) 1 - 10" at bounding box center [245, 399] width 184 height 41
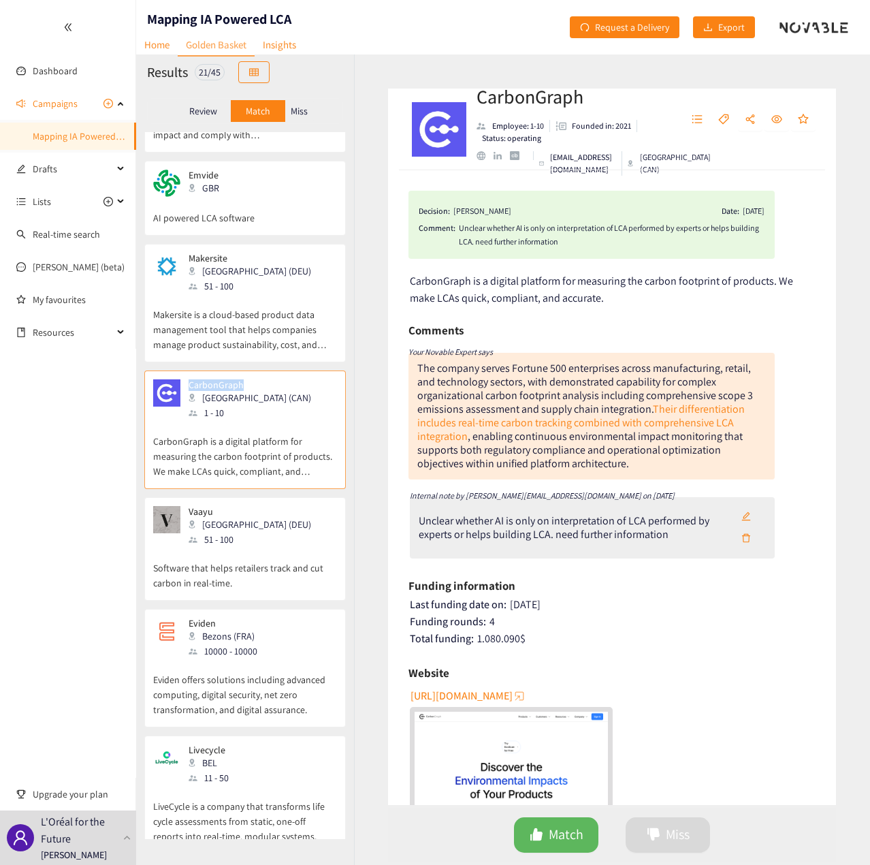
drag, startPoint x: 248, startPoint y: 308, endPoint x: 184, endPoint y: 311, distance: 64.1
click at [185, 379] on div "CarbonGraph Toronto ([GEOGRAPHIC_DATA]) 1 - 10" at bounding box center [245, 399] width 131 height 41
drag, startPoint x: 582, startPoint y: 244, endPoint x: 569, endPoint y: 244, distance: 13.6
click at [569, 244] on div "Unclear whether AI is only on interpretation of LCA performed by experts or hel…" at bounding box center [612, 234] width 306 height 27
click at [483, 694] on span "[URL][DOMAIN_NAME]" at bounding box center [462, 695] width 102 height 17
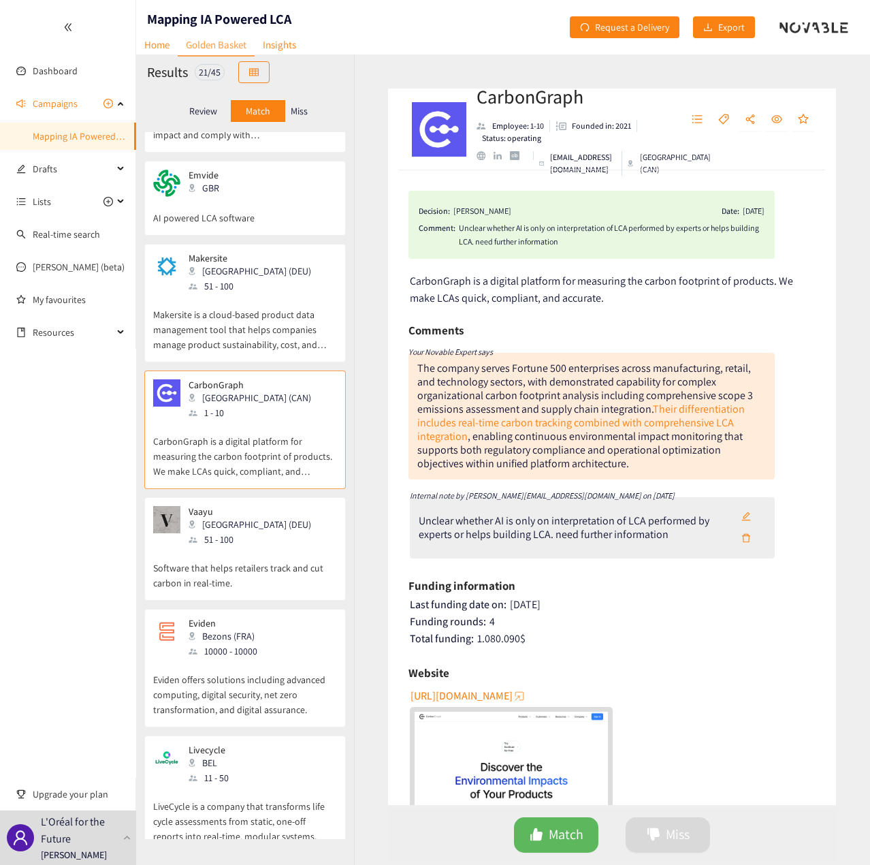
click at [637, 325] on div "Comments" at bounding box center [592, 330] width 366 height 20
drag, startPoint x: 593, startPoint y: 244, endPoint x: 460, endPoint y: 229, distance: 133.6
click at [460, 229] on div "Unclear whether AI is only on interpretation of LCA performed by experts or hel…" at bounding box center [612, 234] width 306 height 27
click at [737, 323] on div "Comments" at bounding box center [592, 330] width 366 height 20
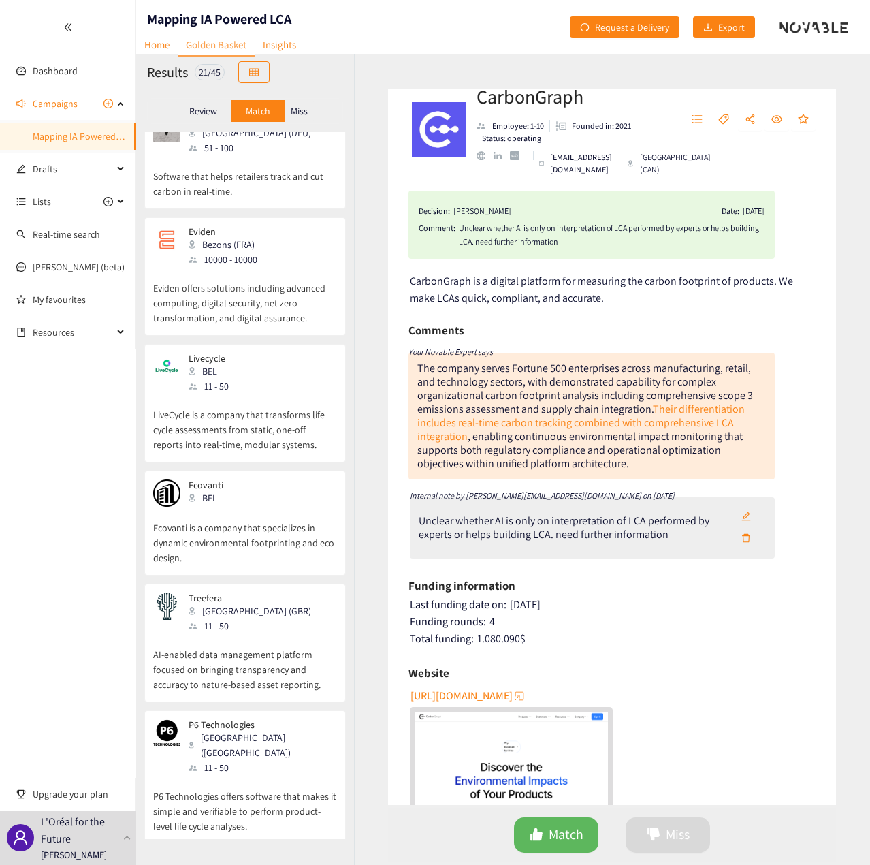
scroll to position [1565, 0]
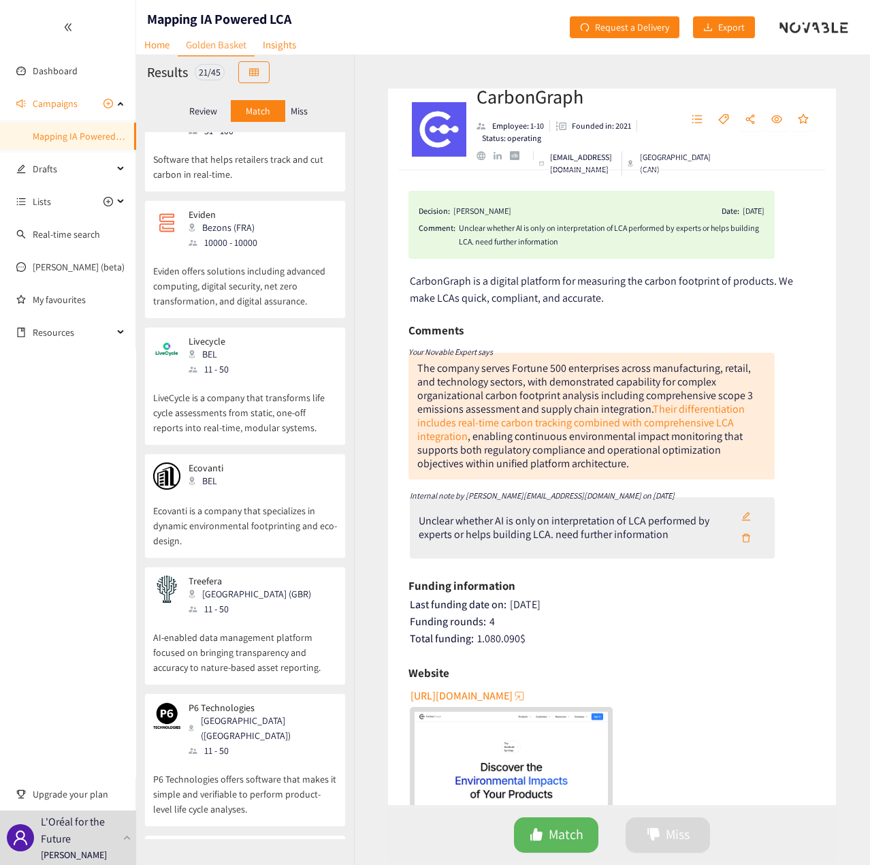
click at [419, 42] on header "Mapping IA Powered LCA Home Golden Basket Insights Request a Delivery Export" at bounding box center [503, 27] width 734 height 54
